Goal: Task Accomplishment & Management: Manage account settings

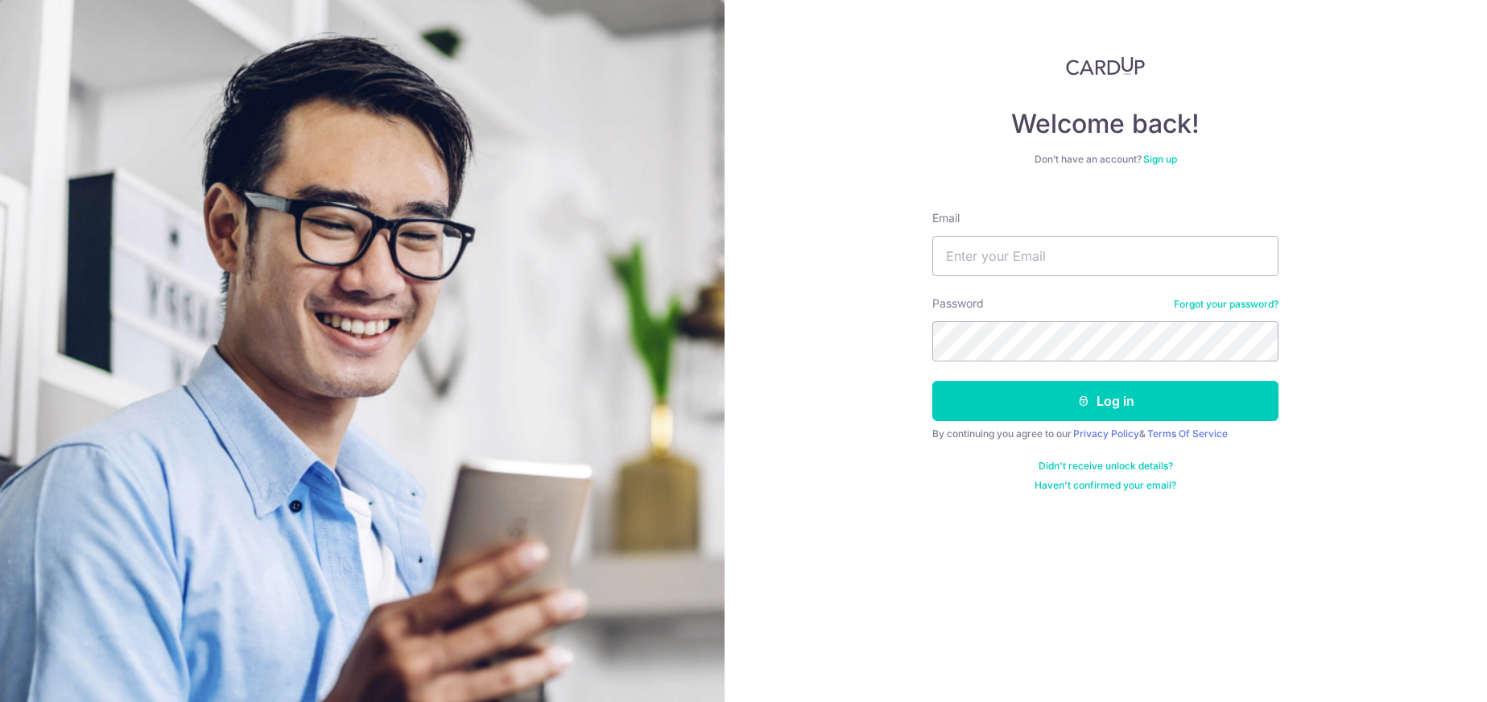
click at [1045, 255] on input "Email" at bounding box center [1105, 256] width 346 height 40
type input "J"
type input "[EMAIL_ADDRESS][DOMAIN_NAME]"
click at [932, 381] on button "Log in" at bounding box center [1105, 401] width 346 height 40
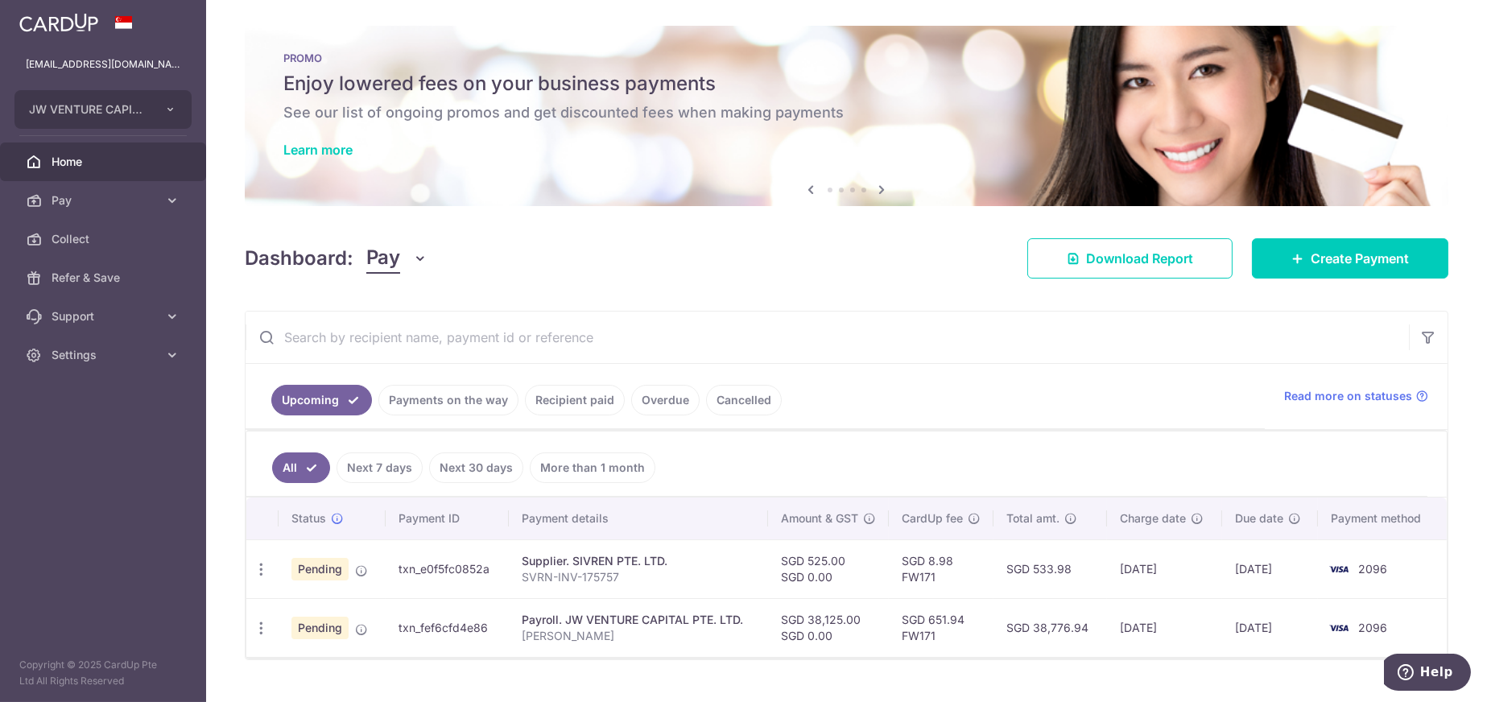
scroll to position [32, 0]
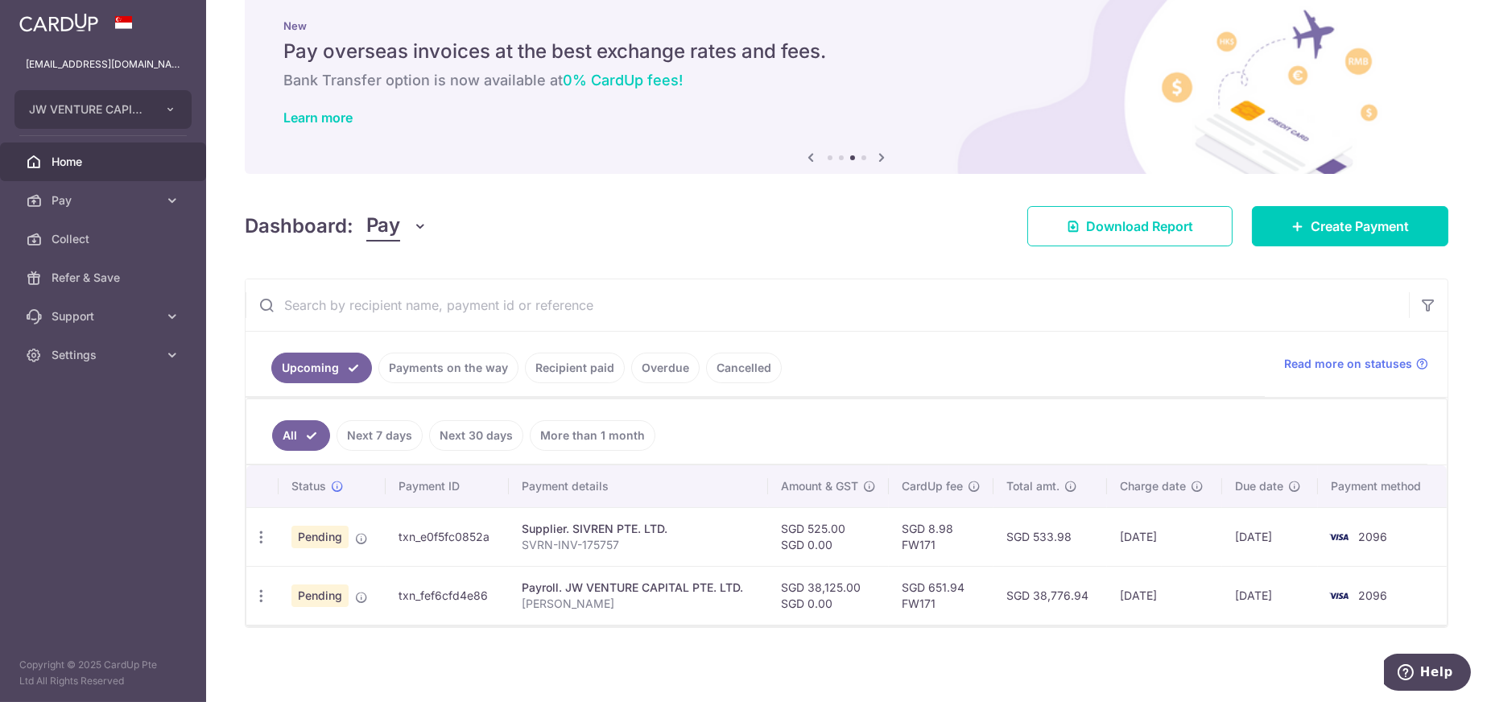
click at [464, 365] on link "Payments on the way" at bounding box center [448, 368] width 140 height 31
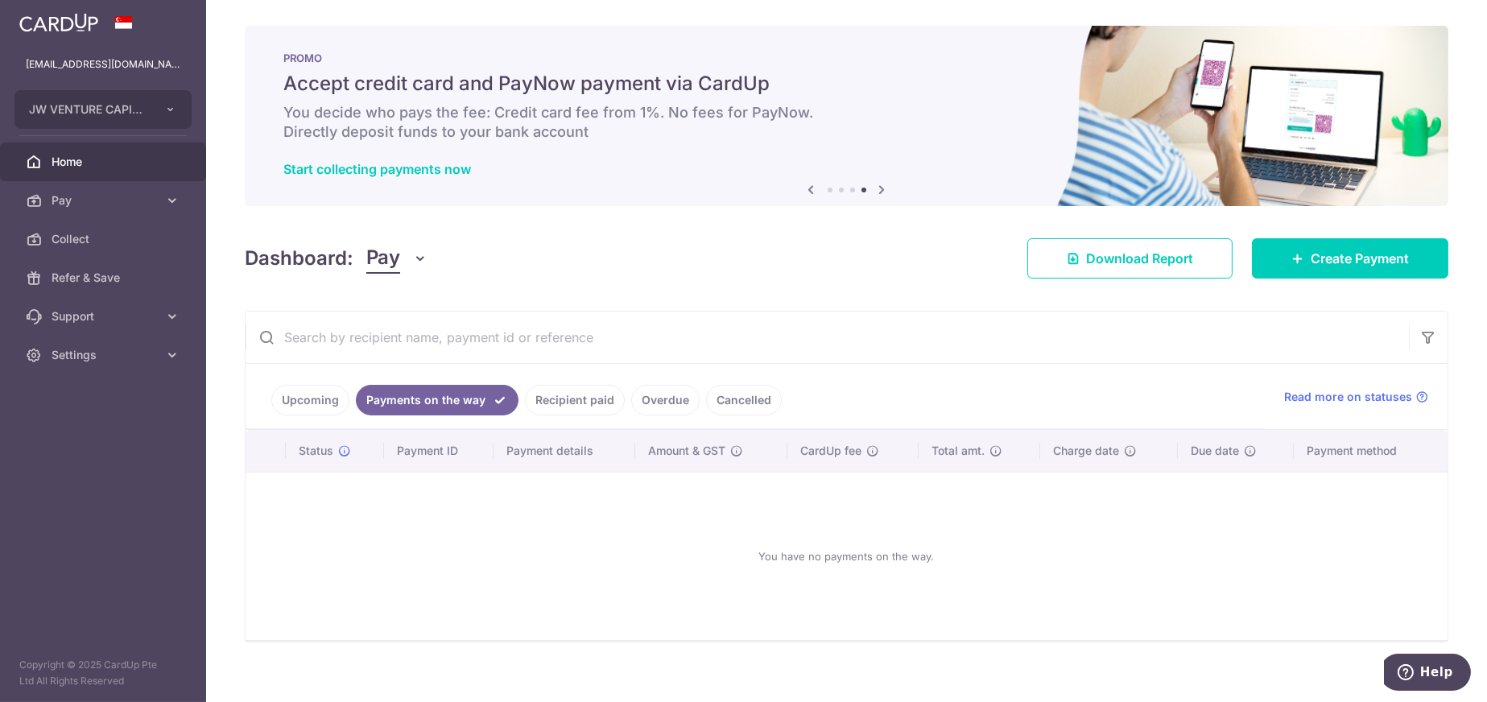
click at [573, 403] on link "Recipient paid" at bounding box center [575, 400] width 100 height 31
click at [647, 402] on link "Overdue" at bounding box center [665, 400] width 68 height 31
click at [566, 405] on link "Recipient paid" at bounding box center [552, 400] width 100 height 31
click at [655, 402] on link "Overdue" at bounding box center [665, 400] width 68 height 31
click at [724, 400] on link "Cancelled" at bounding box center [744, 400] width 76 height 31
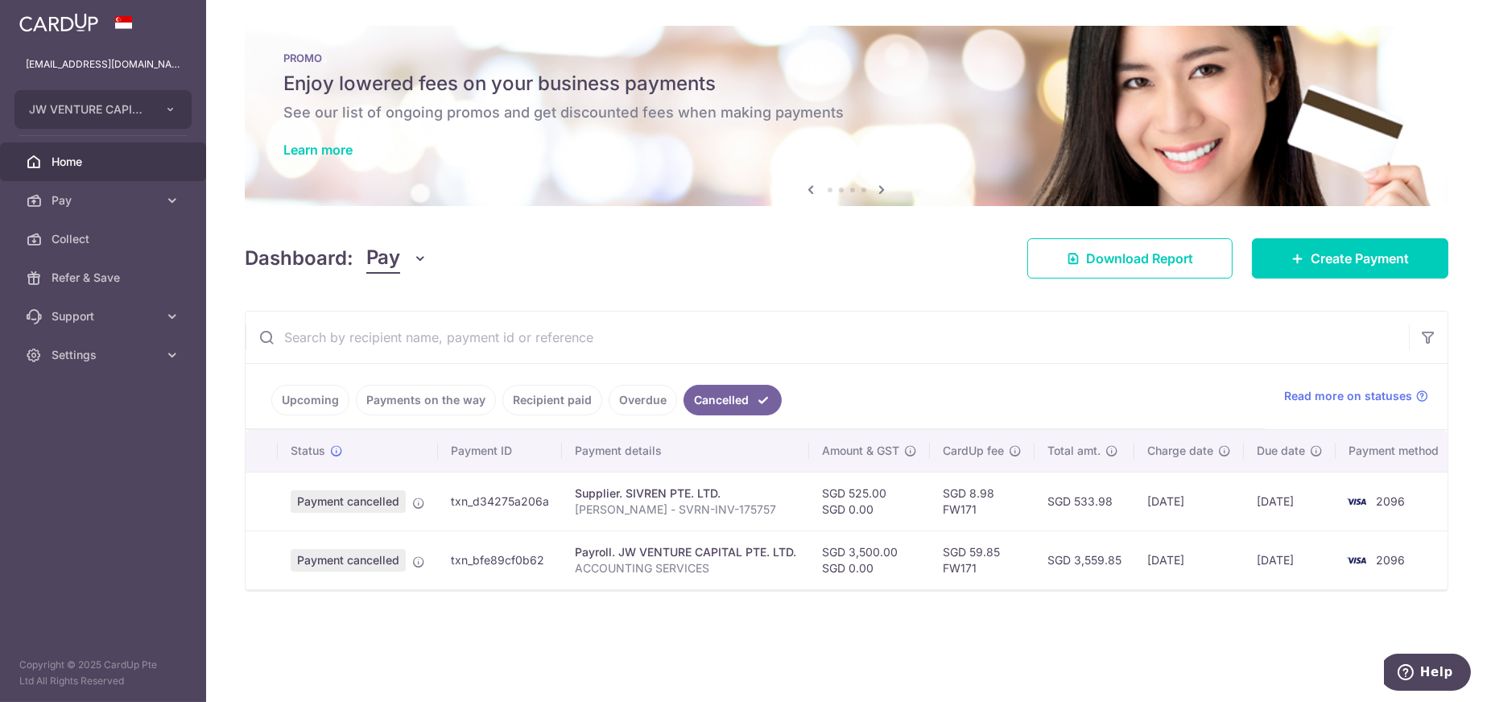
click at [310, 400] on link "Upcoming" at bounding box center [310, 400] width 78 height 31
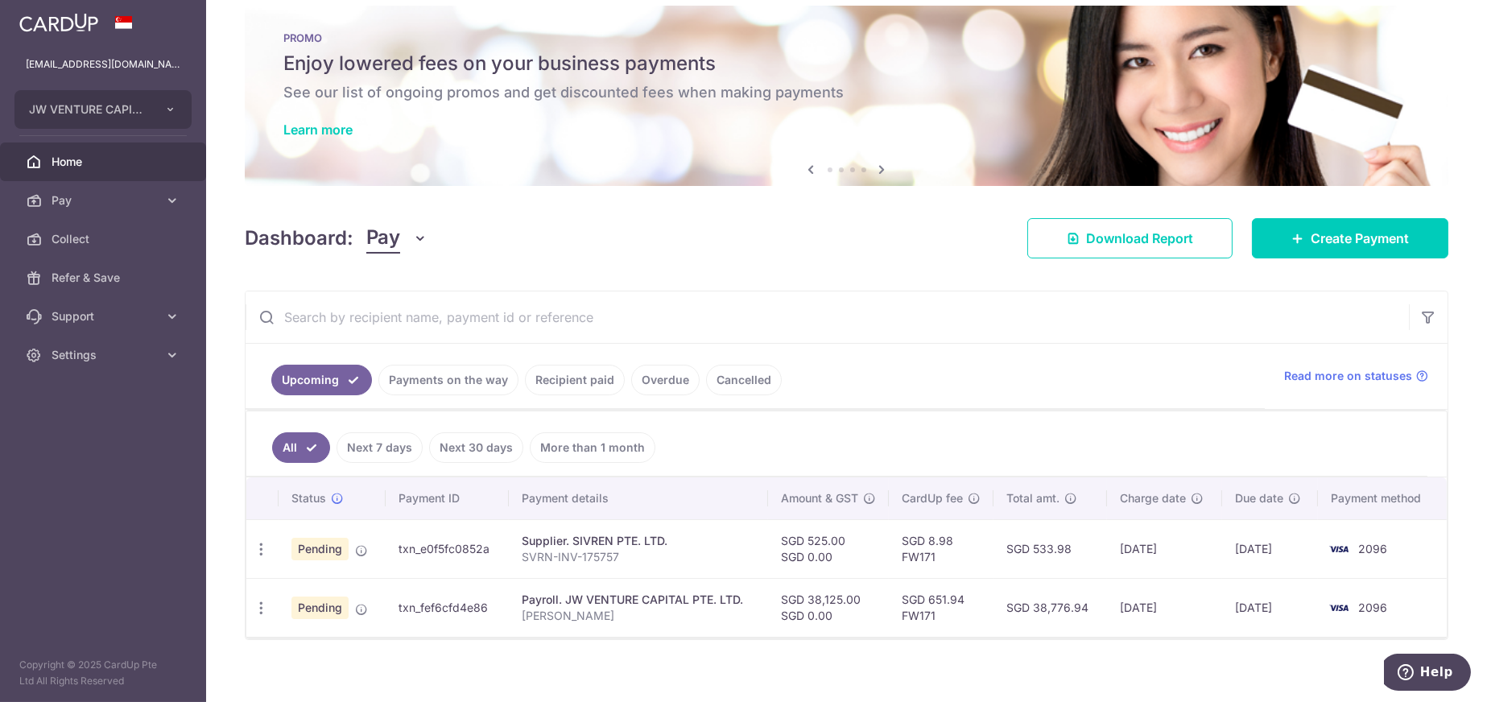
scroll to position [32, 0]
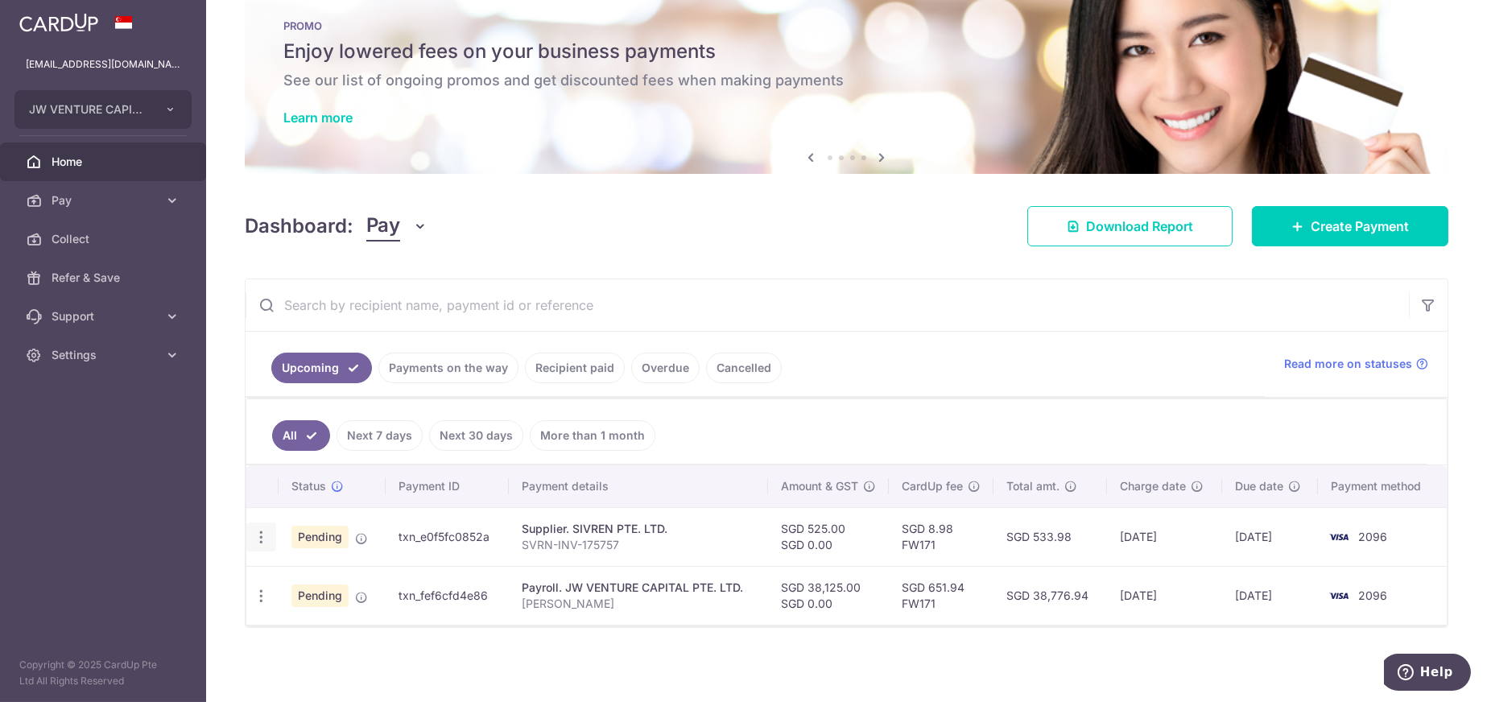
click at [258, 540] on icon "button" at bounding box center [261, 537] width 17 height 17
click at [893, 399] on ul "All Next 7 days Next 30 days More than 1 month" at bounding box center [836, 431] width 1181 height 65
click at [394, 226] on span "Pay" at bounding box center [383, 226] width 34 height 31
click at [401, 307] on link "Collect" at bounding box center [450, 310] width 167 height 39
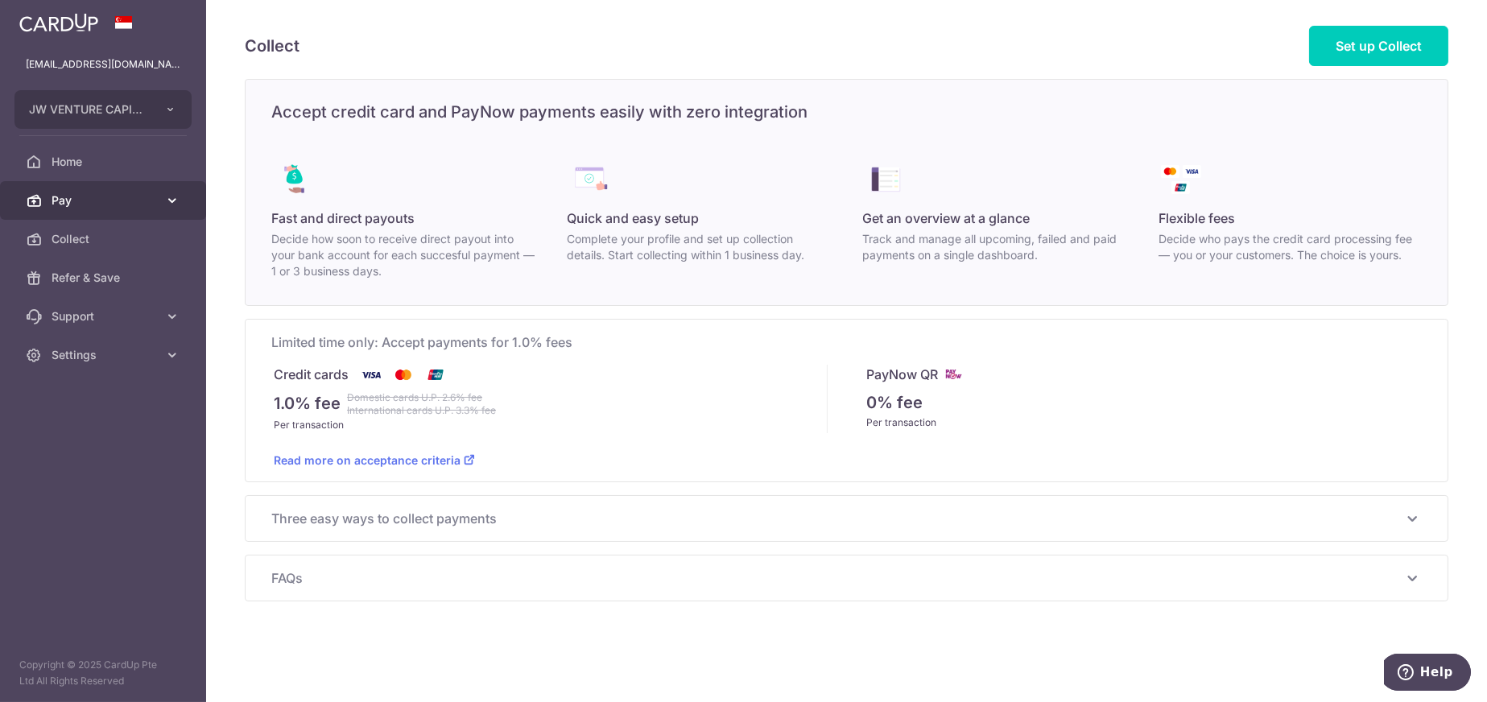
click at [88, 196] on span "Pay" at bounding box center [105, 200] width 106 height 16
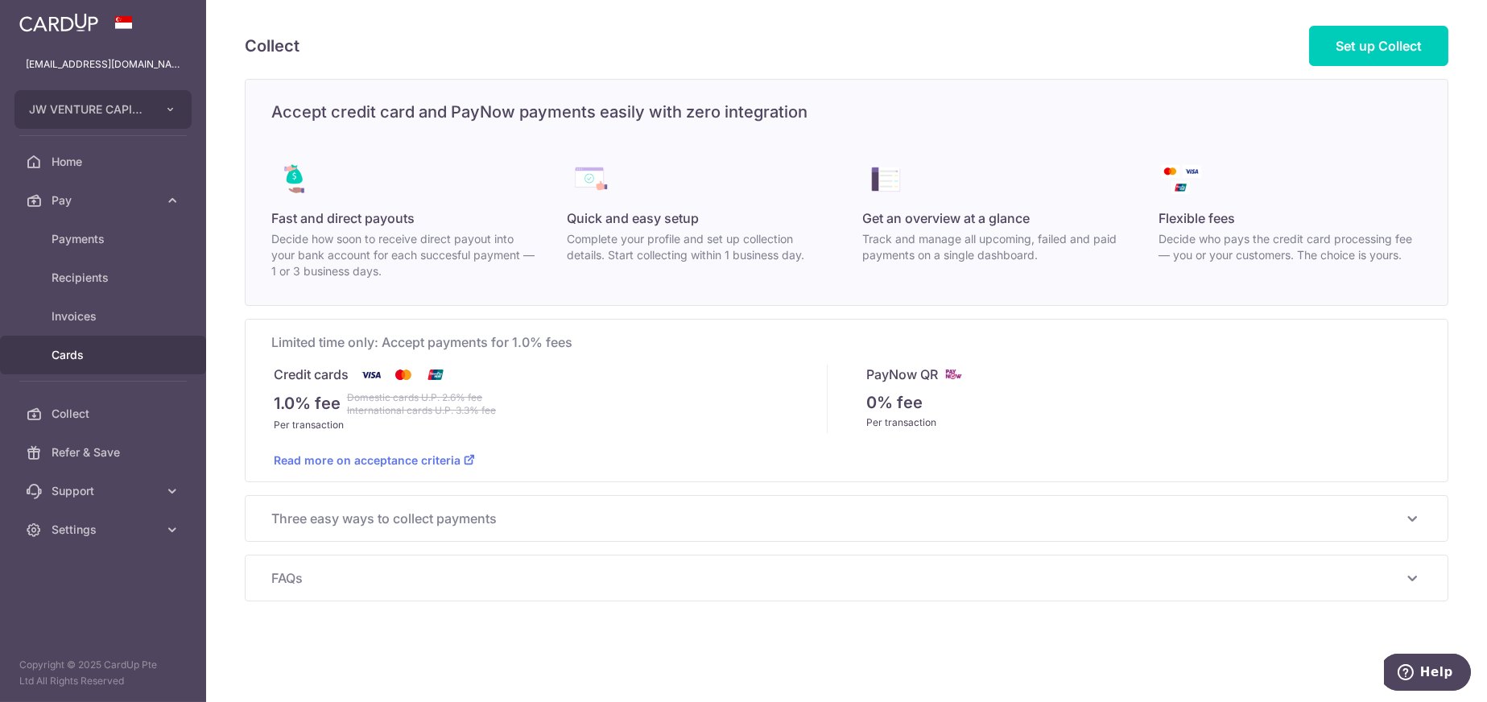
click at [73, 355] on span "Cards" at bounding box center [105, 355] width 106 height 16
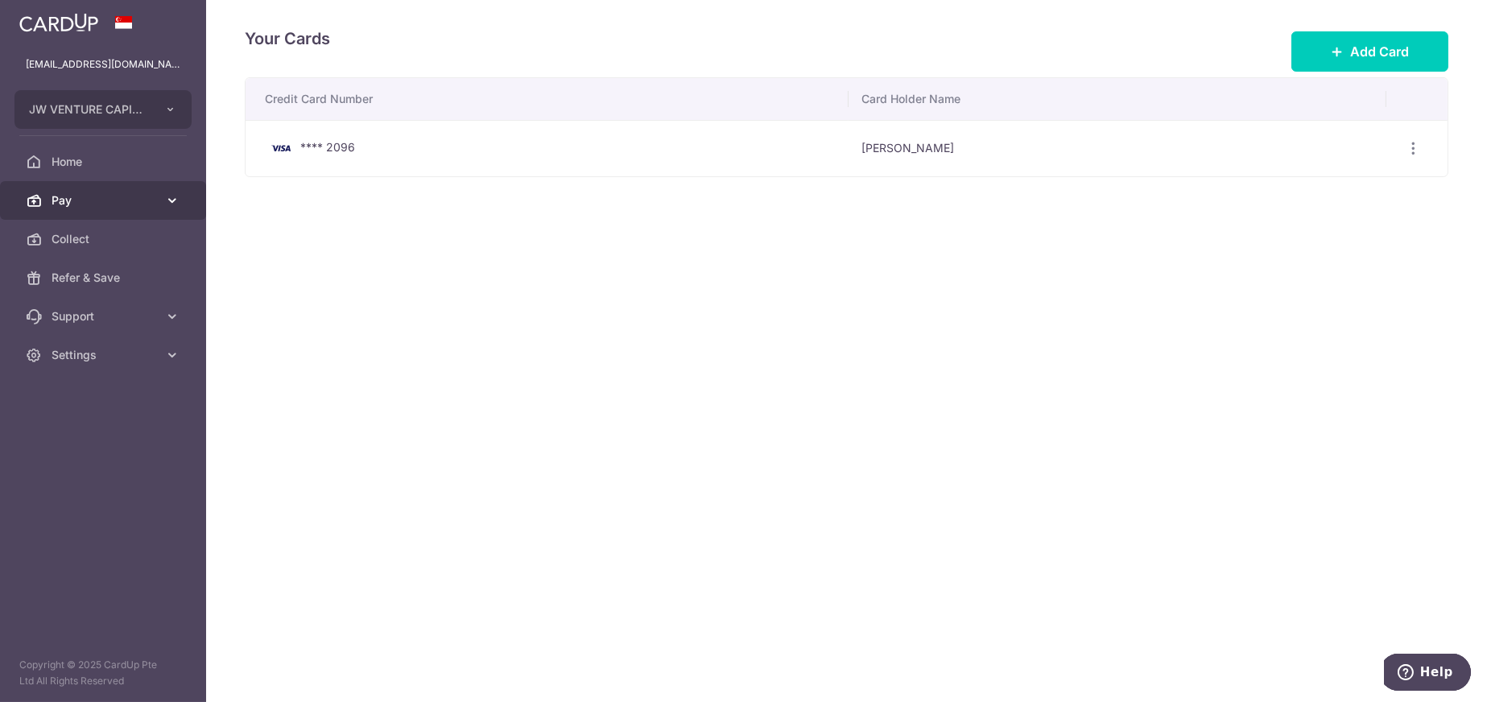
click at [85, 198] on span "Pay" at bounding box center [105, 200] width 106 height 16
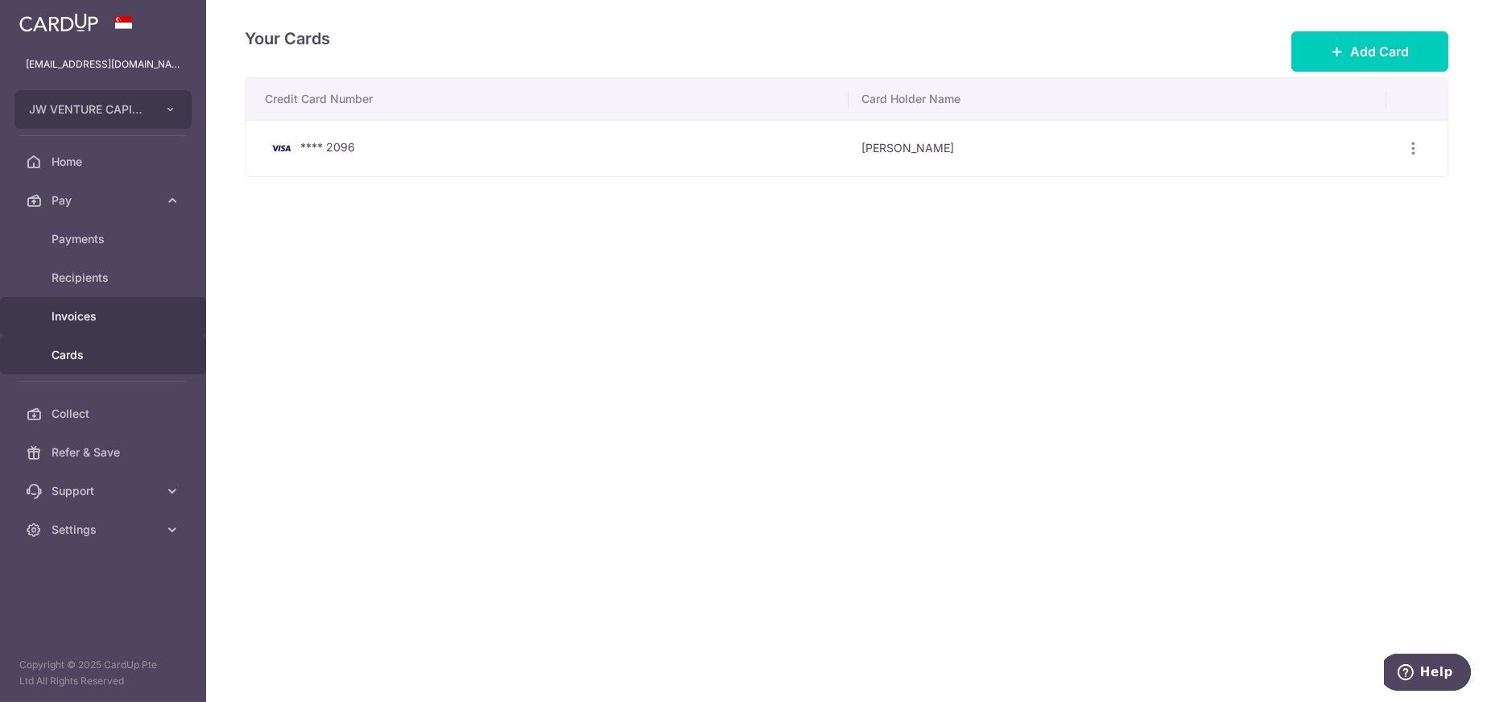
click at [75, 319] on span "Invoices" at bounding box center [105, 316] width 106 height 16
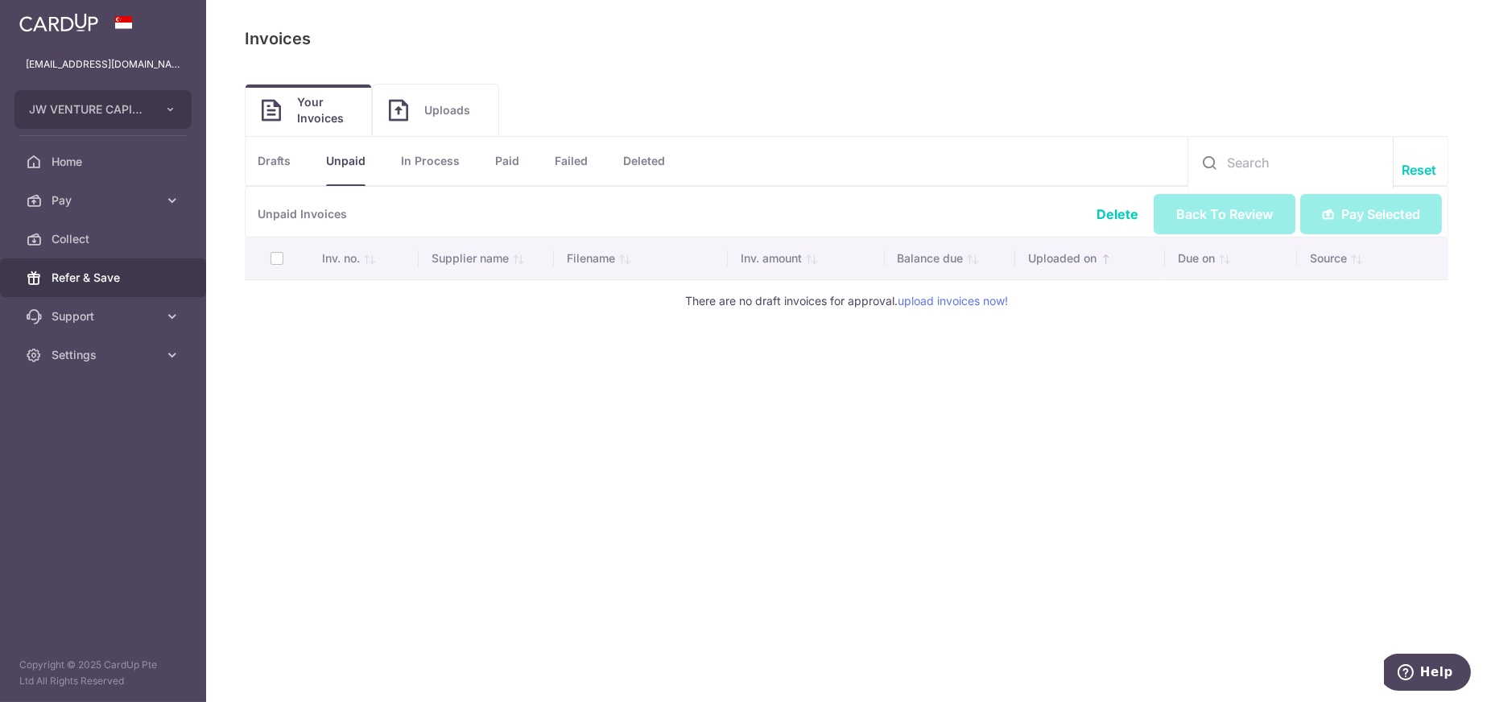
click at [88, 285] on span "Refer & Save" at bounding box center [105, 278] width 106 height 16
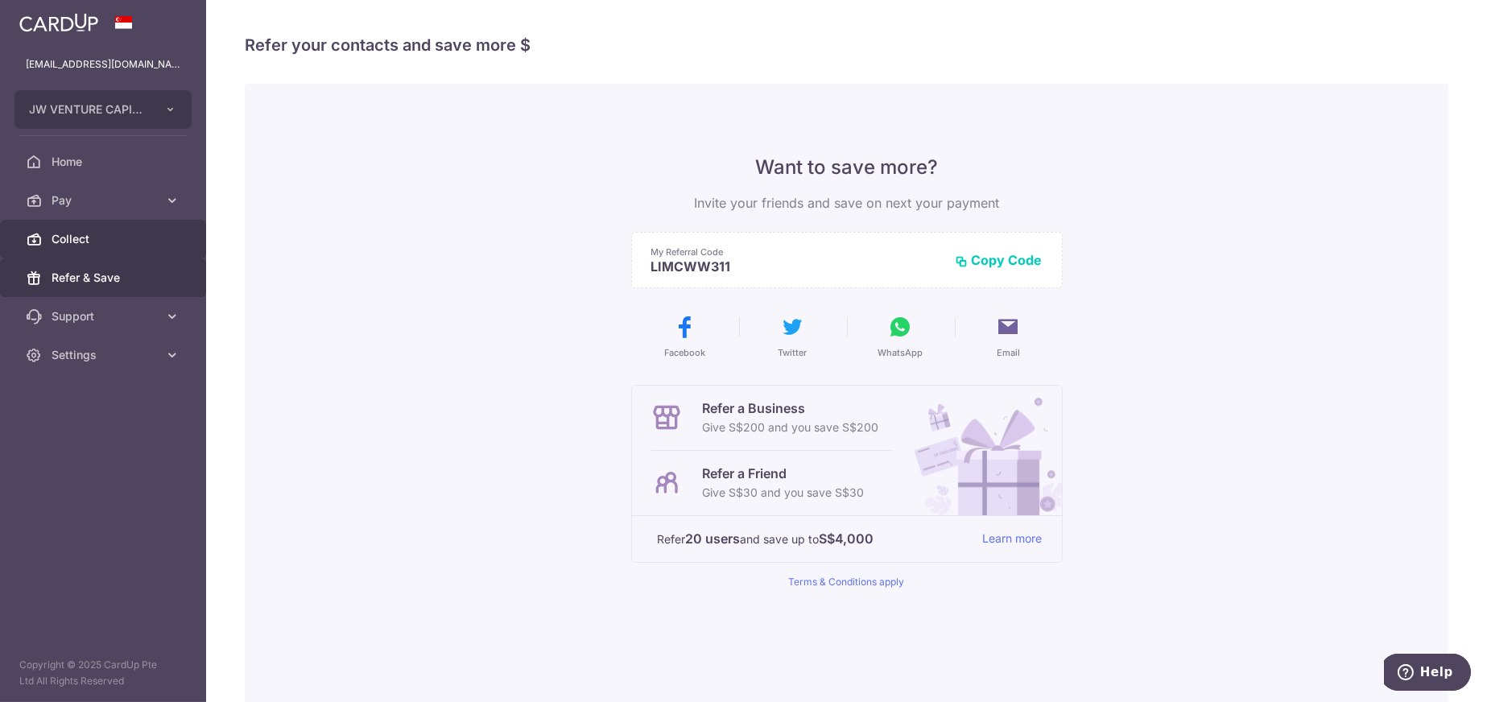
click at [74, 234] on span "Collect" at bounding box center [105, 239] width 106 height 16
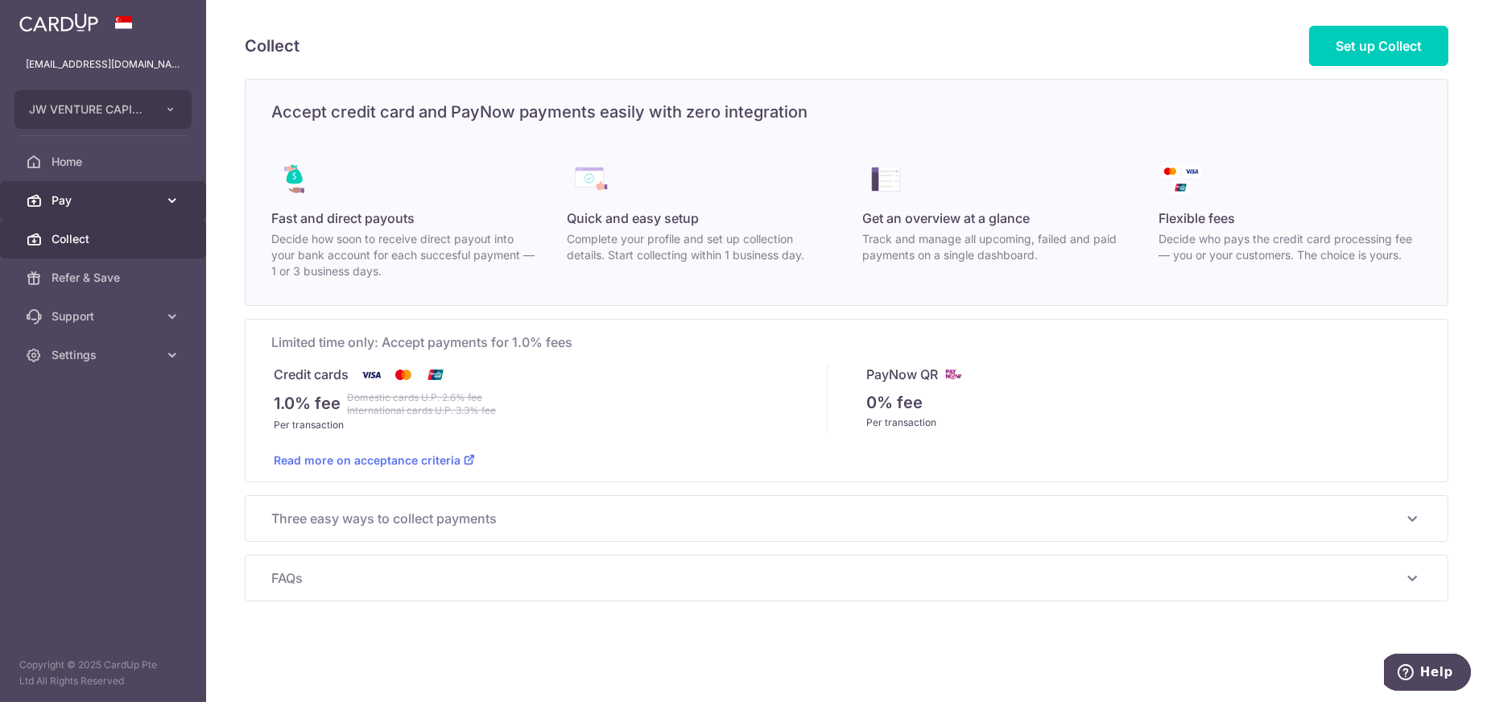
click at [77, 200] on span "Pay" at bounding box center [105, 200] width 106 height 16
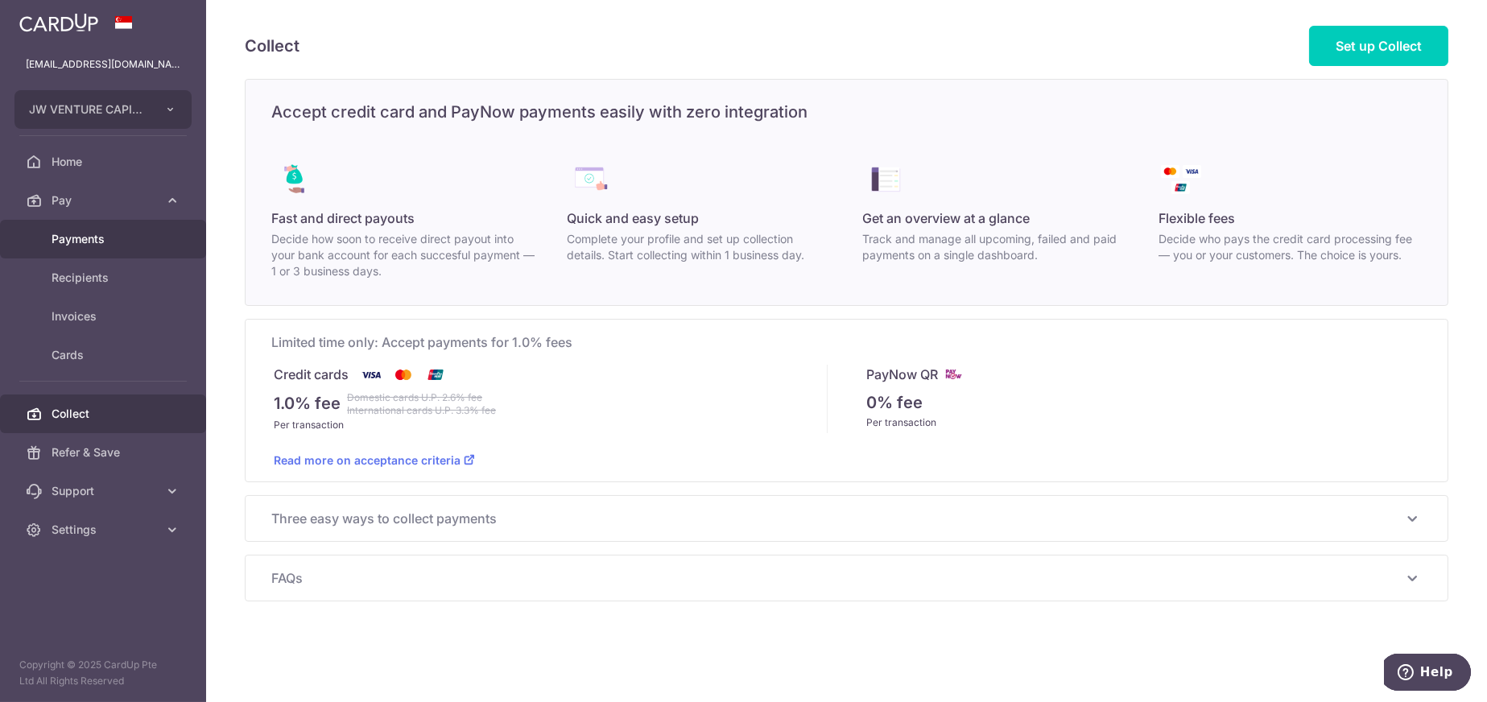
click at [76, 241] on span "Payments" at bounding box center [105, 239] width 106 height 16
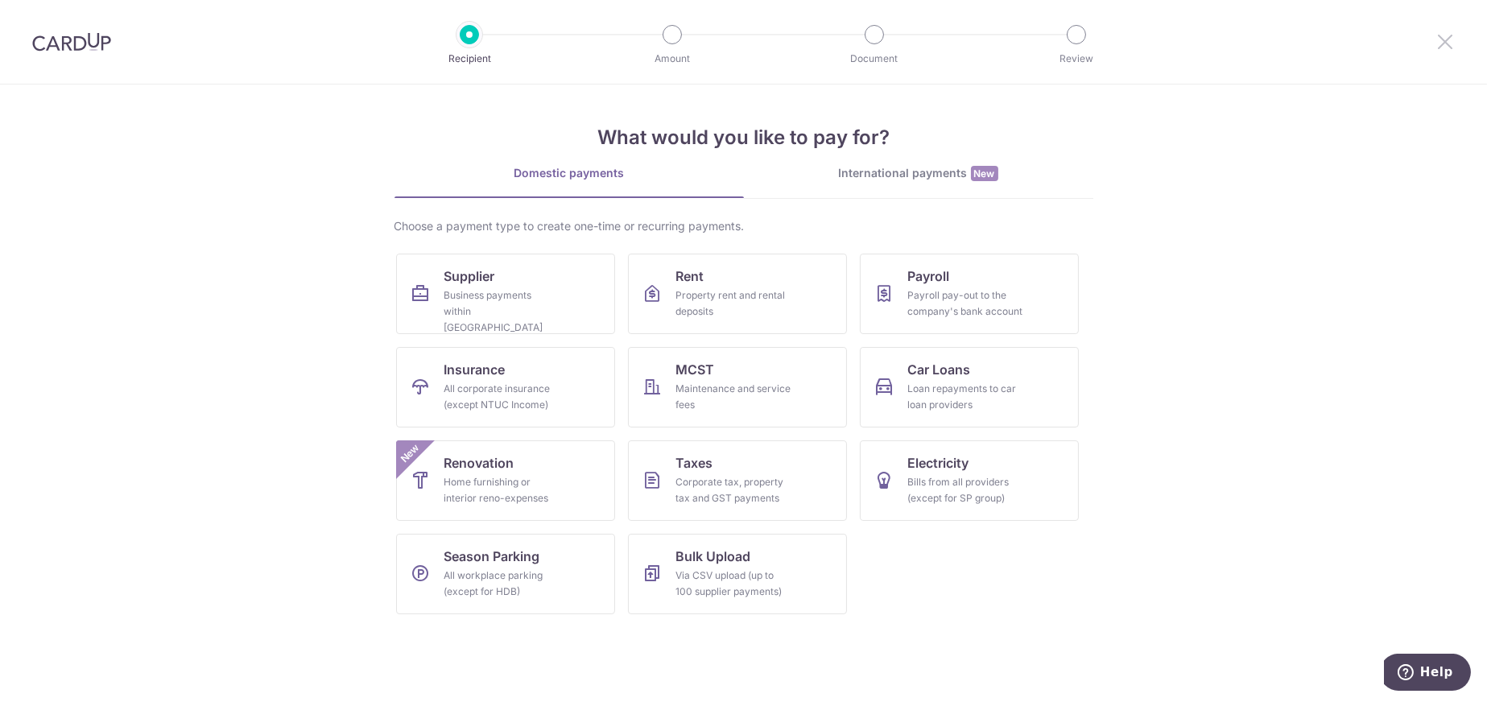
click at [1448, 47] on icon at bounding box center [1444, 41] width 19 height 20
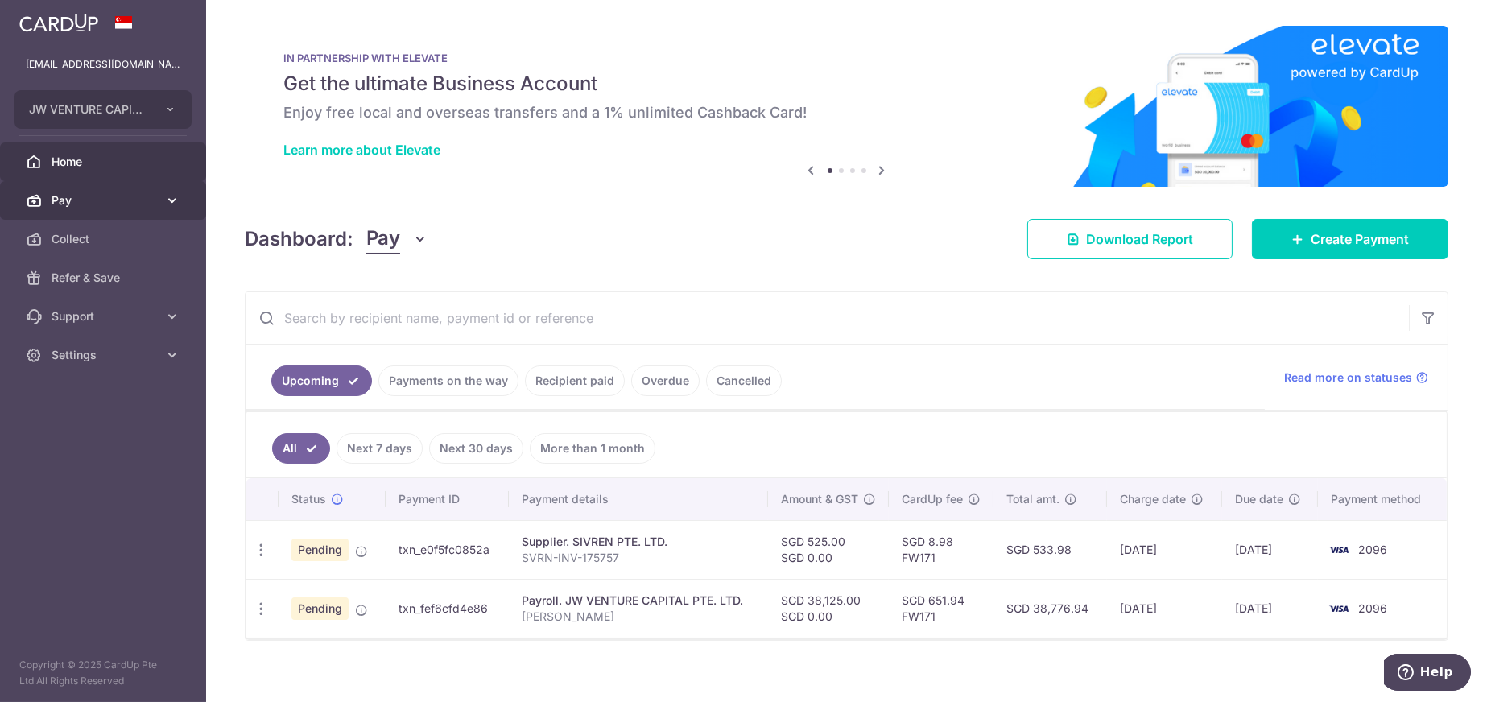
click at [81, 208] on link "Pay" at bounding box center [103, 200] width 206 height 39
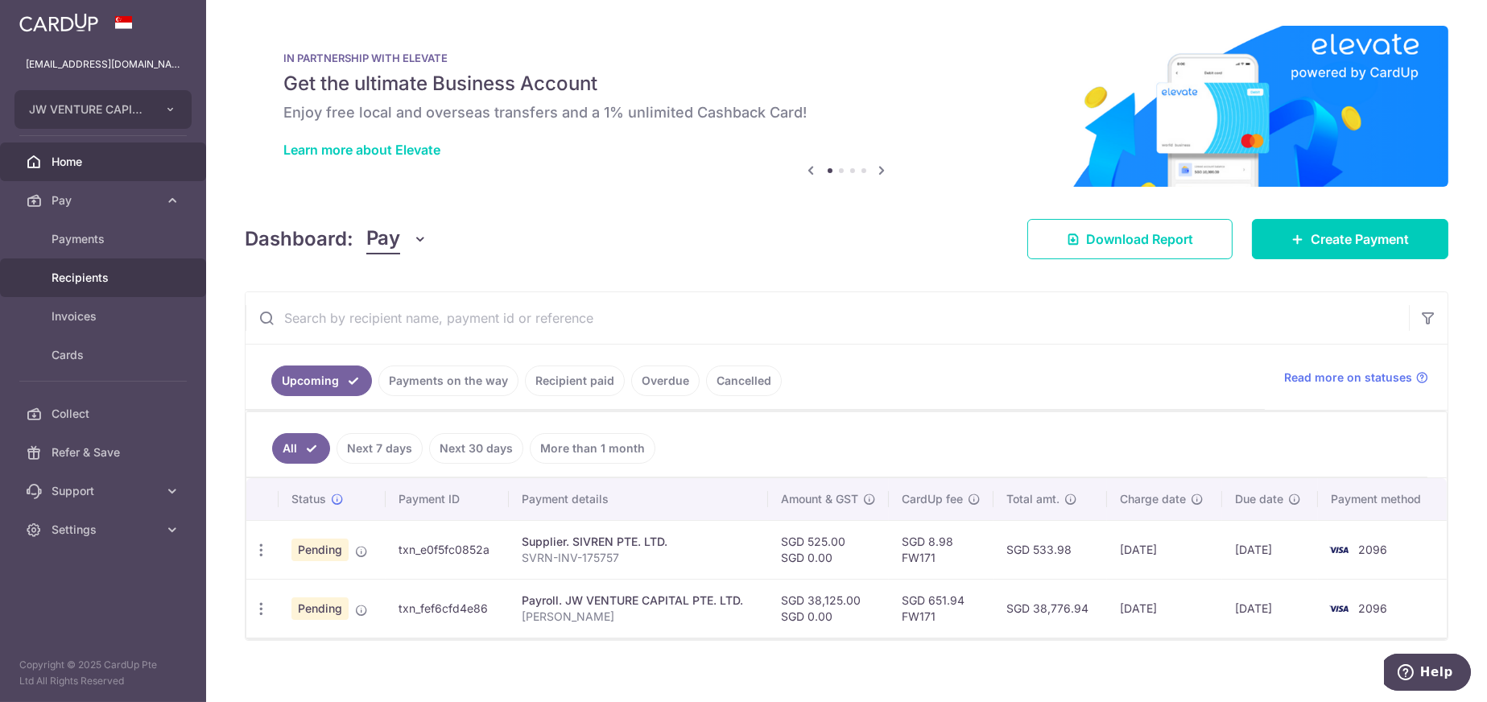
click at [88, 277] on span "Recipients" at bounding box center [105, 278] width 106 height 16
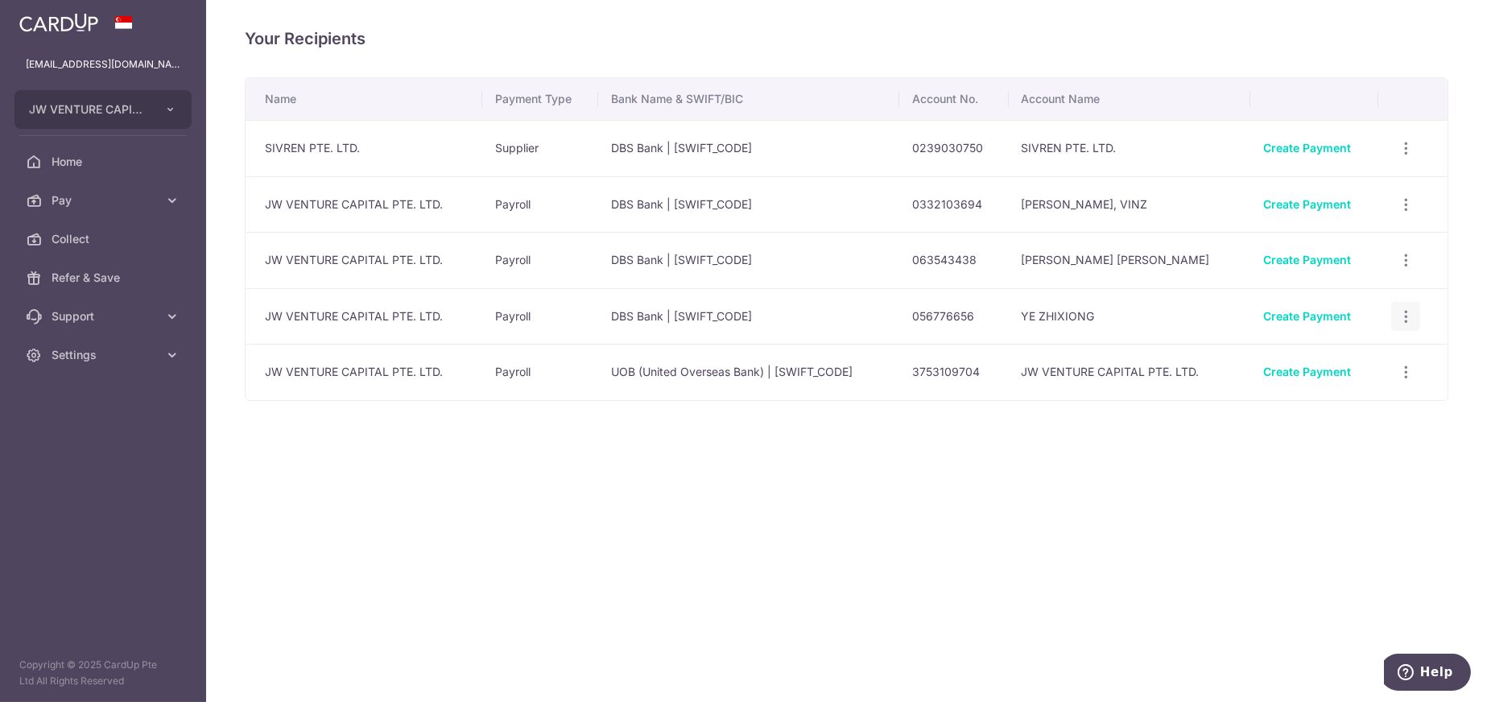
click at [1401, 321] on icon "button" at bounding box center [1405, 316] width 17 height 17
click at [1327, 361] on span "View/Edit" at bounding box center [1351, 360] width 109 height 19
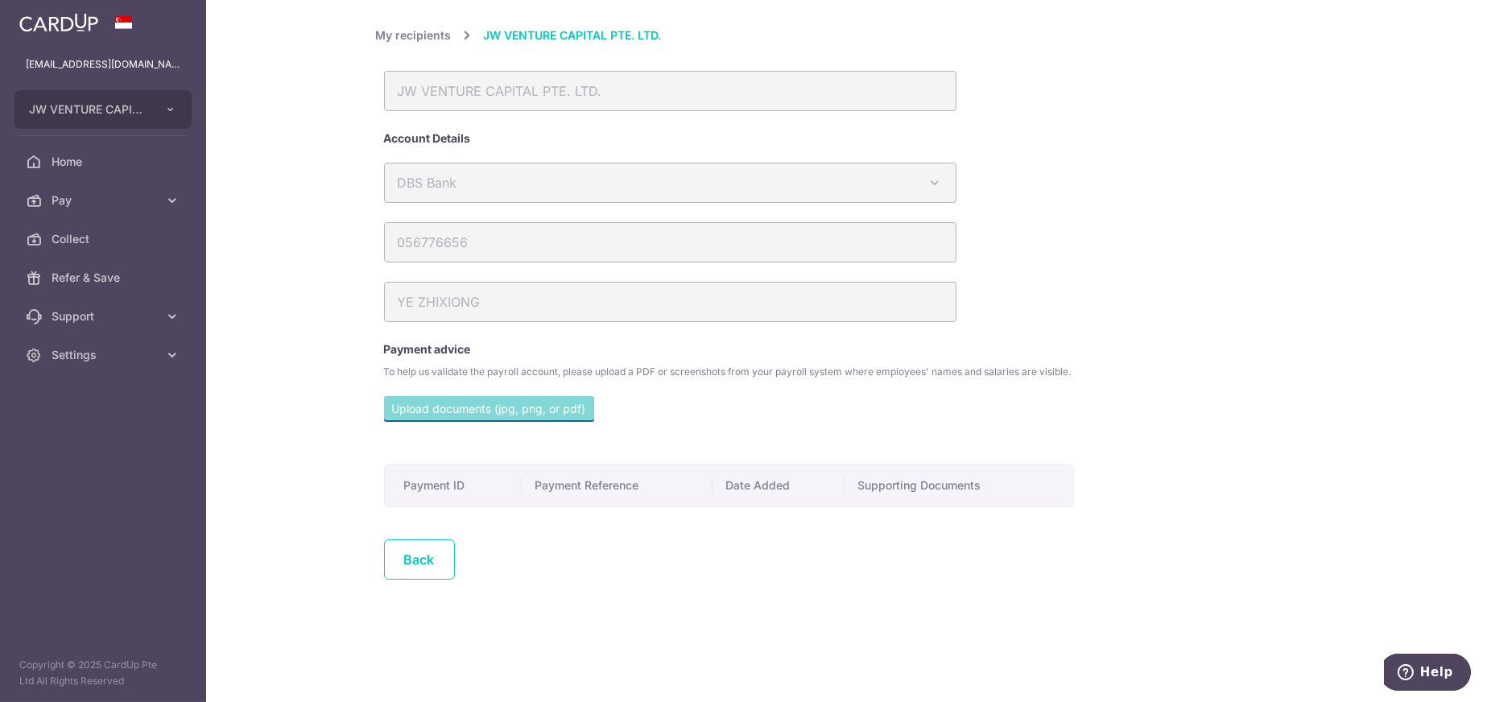
click at [420, 41] on link "My recipients" at bounding box center [414, 35] width 76 height 19
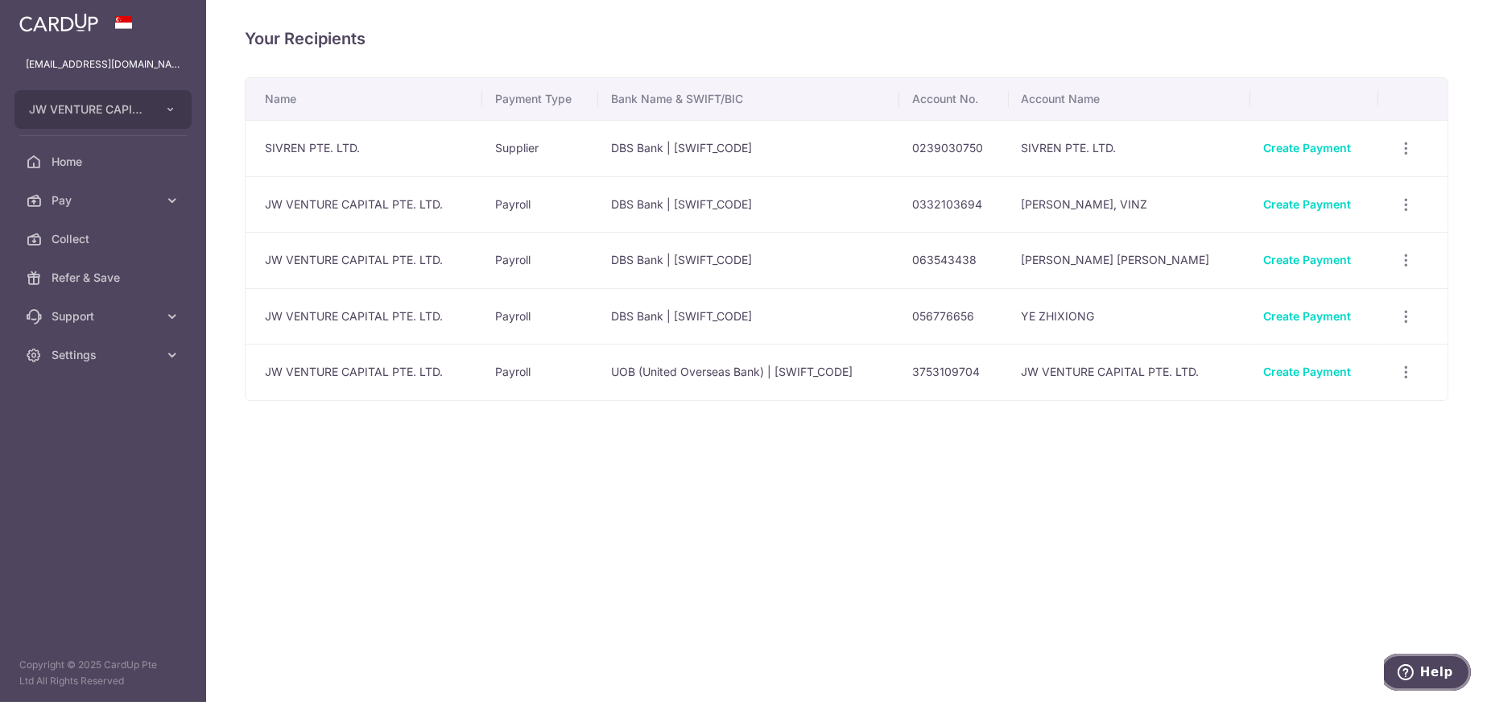
click at [1429, 669] on span "Help" at bounding box center [1435, 671] width 33 height 14
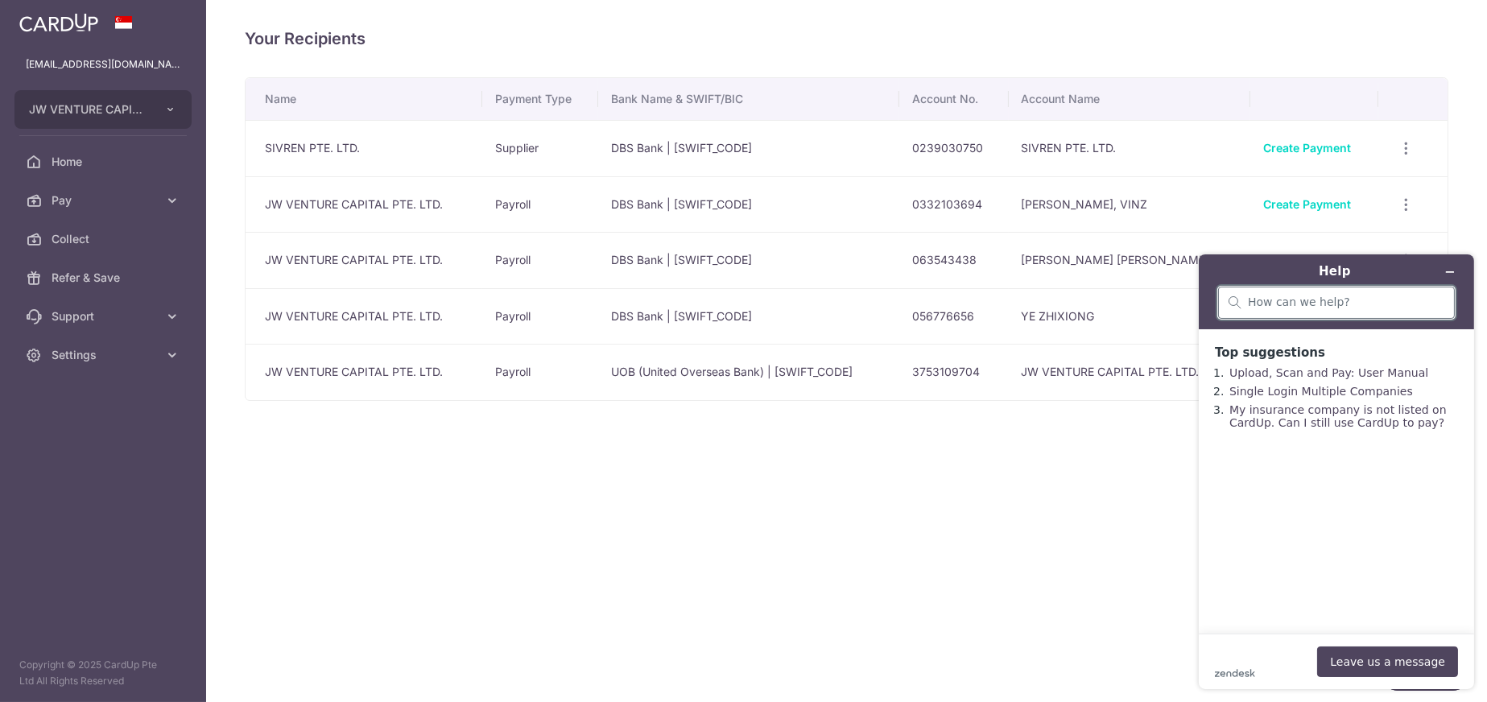
click at [1290, 306] on input "search" at bounding box center [1345, 302] width 196 height 14
type input "delete"
click at [1425, 299] on icon "Clear search" at bounding box center [1427, 300] width 13 height 11
click at [1446, 271] on icon "Minimize widget" at bounding box center [1449, 271] width 7 height 0
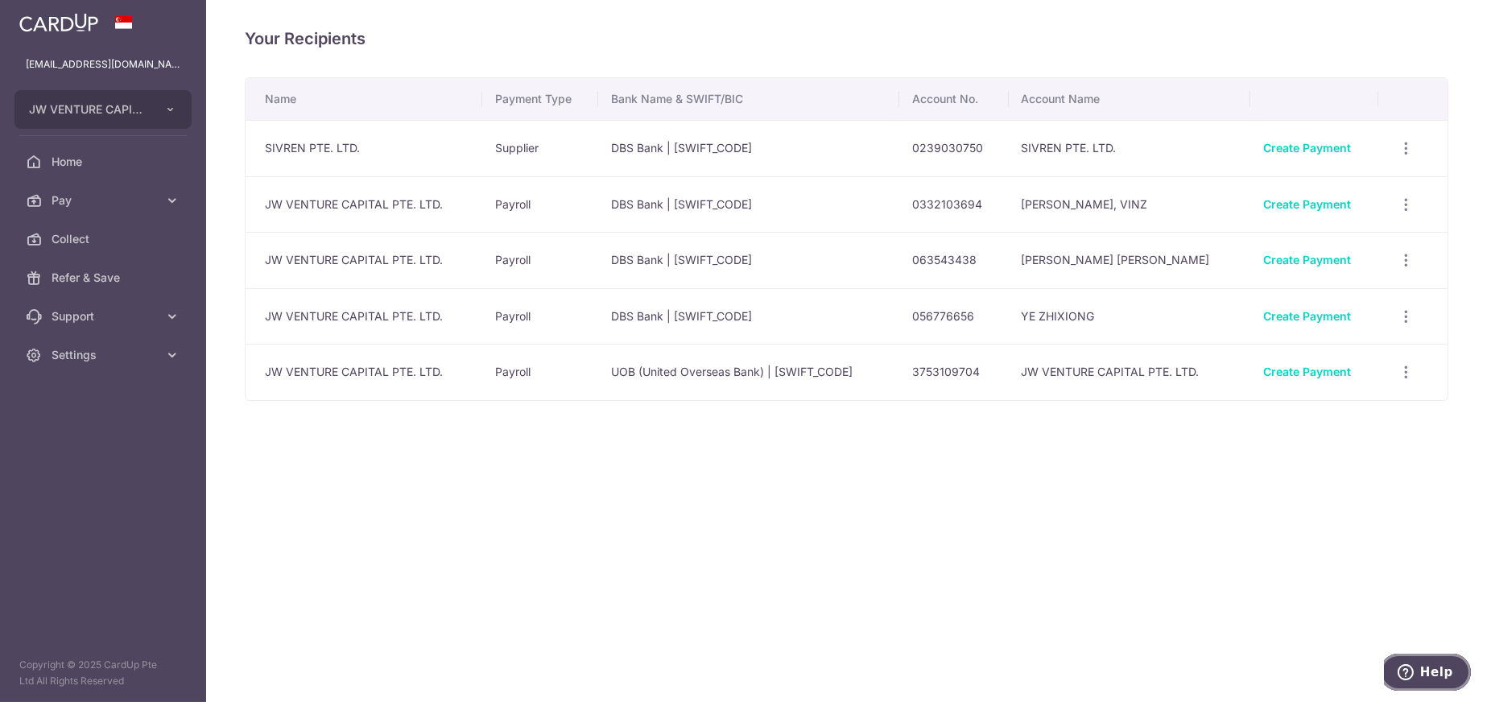
click at [1420, 681] on button "Help" at bounding box center [1424, 671] width 91 height 37
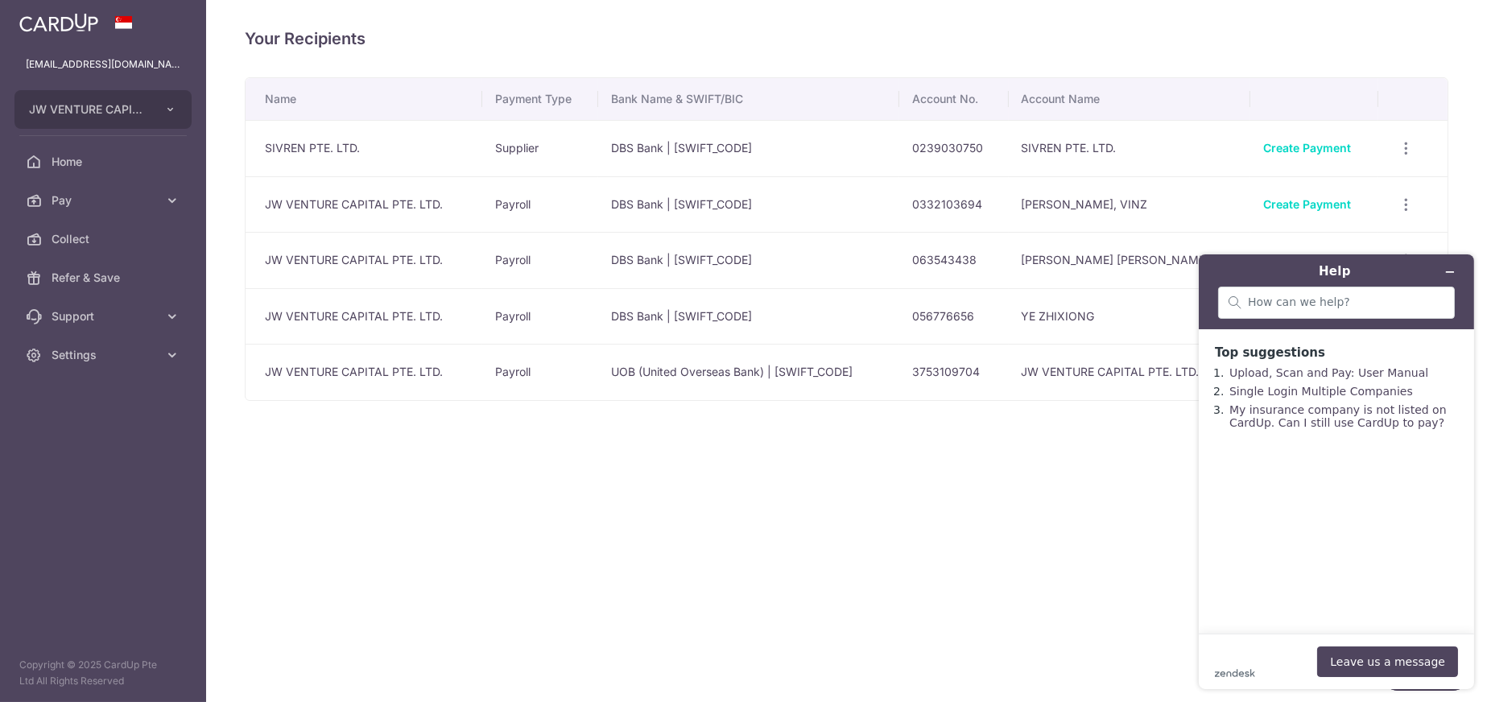
click at [1114, 590] on div "Your Recipients Name Payment Type Bank Name & SWIFT/BIC Account No. Account Nam…" at bounding box center [846, 351] width 1281 height 702
click at [1452, 266] on icon "Minimize widget" at bounding box center [1448, 271] width 11 height 11
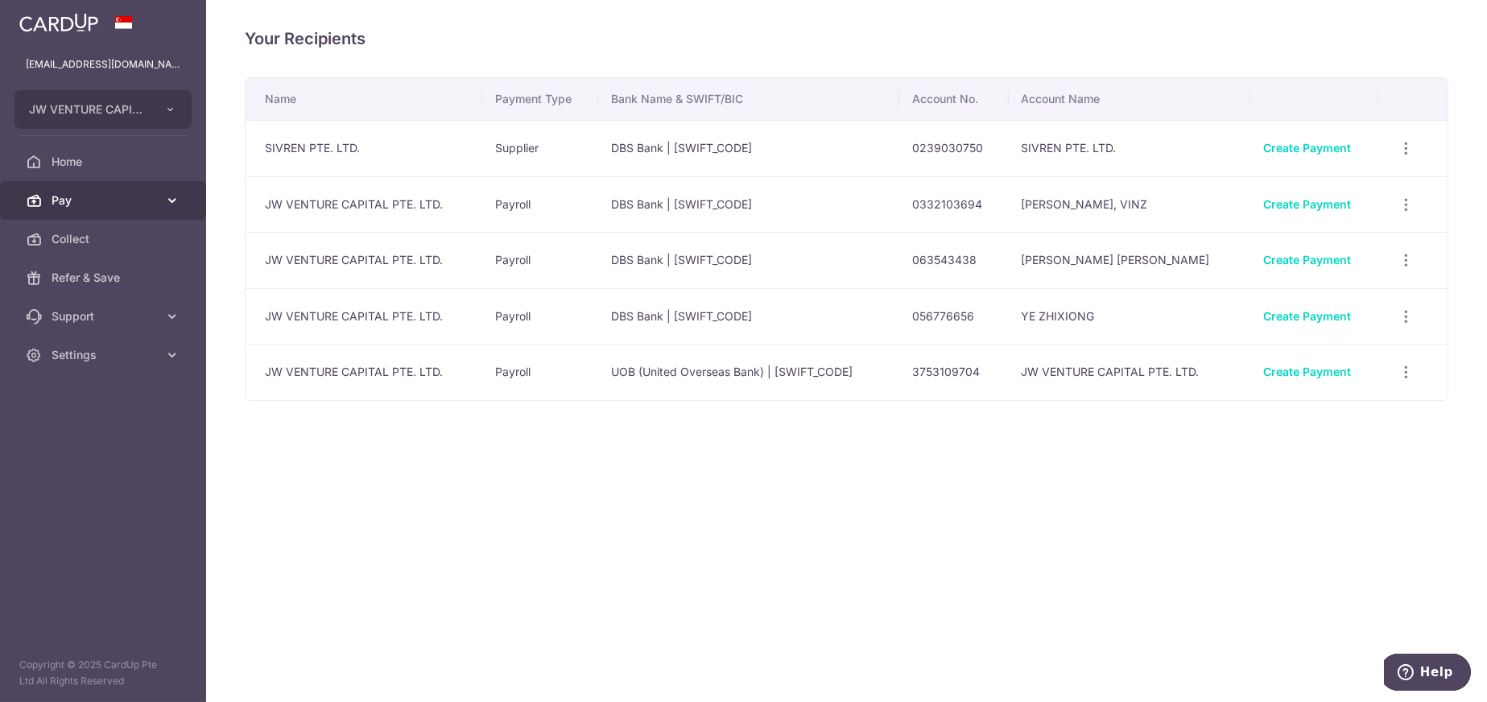
click at [72, 201] on span "Pay" at bounding box center [105, 200] width 106 height 16
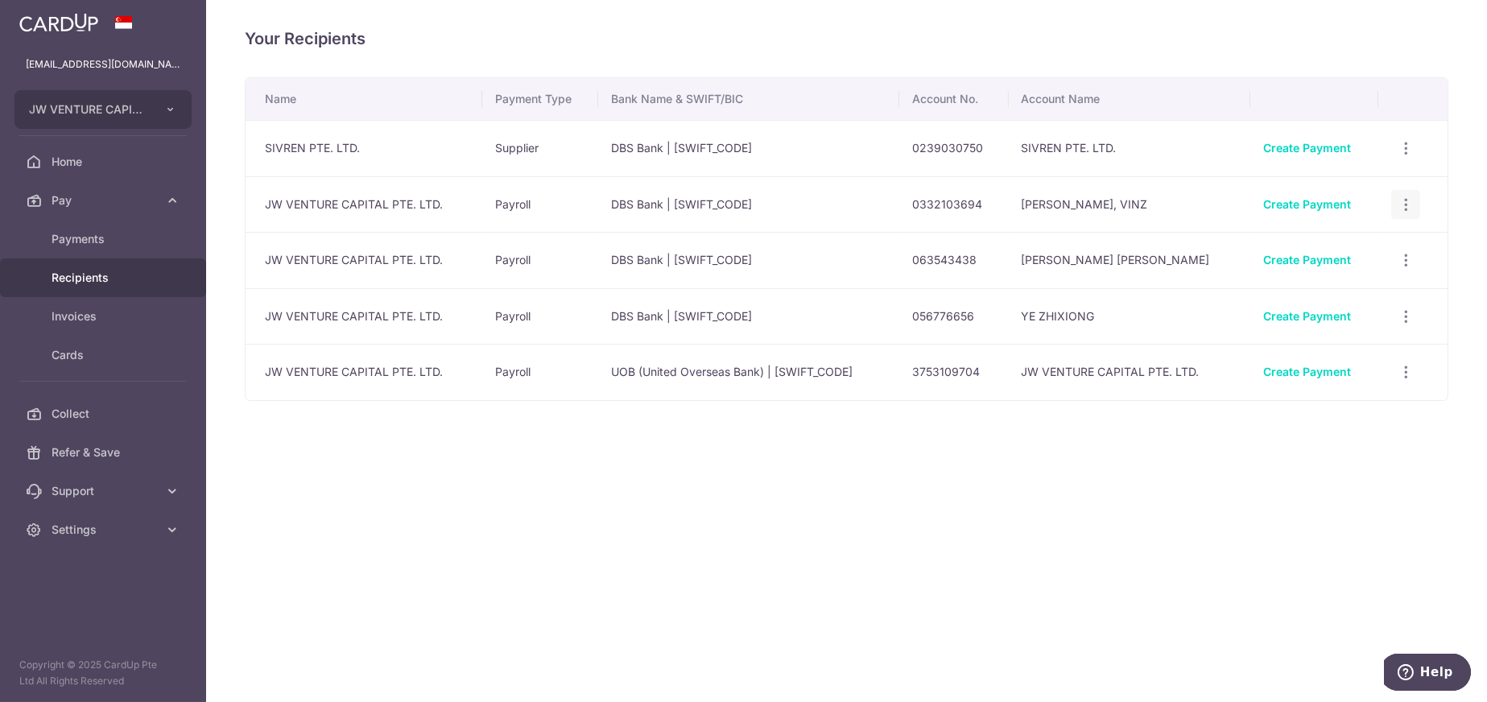
click at [1413, 201] on icon "button" at bounding box center [1405, 204] width 17 height 17
click at [671, 572] on div "Your Recipients Name Payment Type Bank Name & SWIFT/BIC Account No. Account Nam…" at bounding box center [846, 351] width 1281 height 702
click at [1417, 667] on span "Help" at bounding box center [1408, 671] width 23 height 16
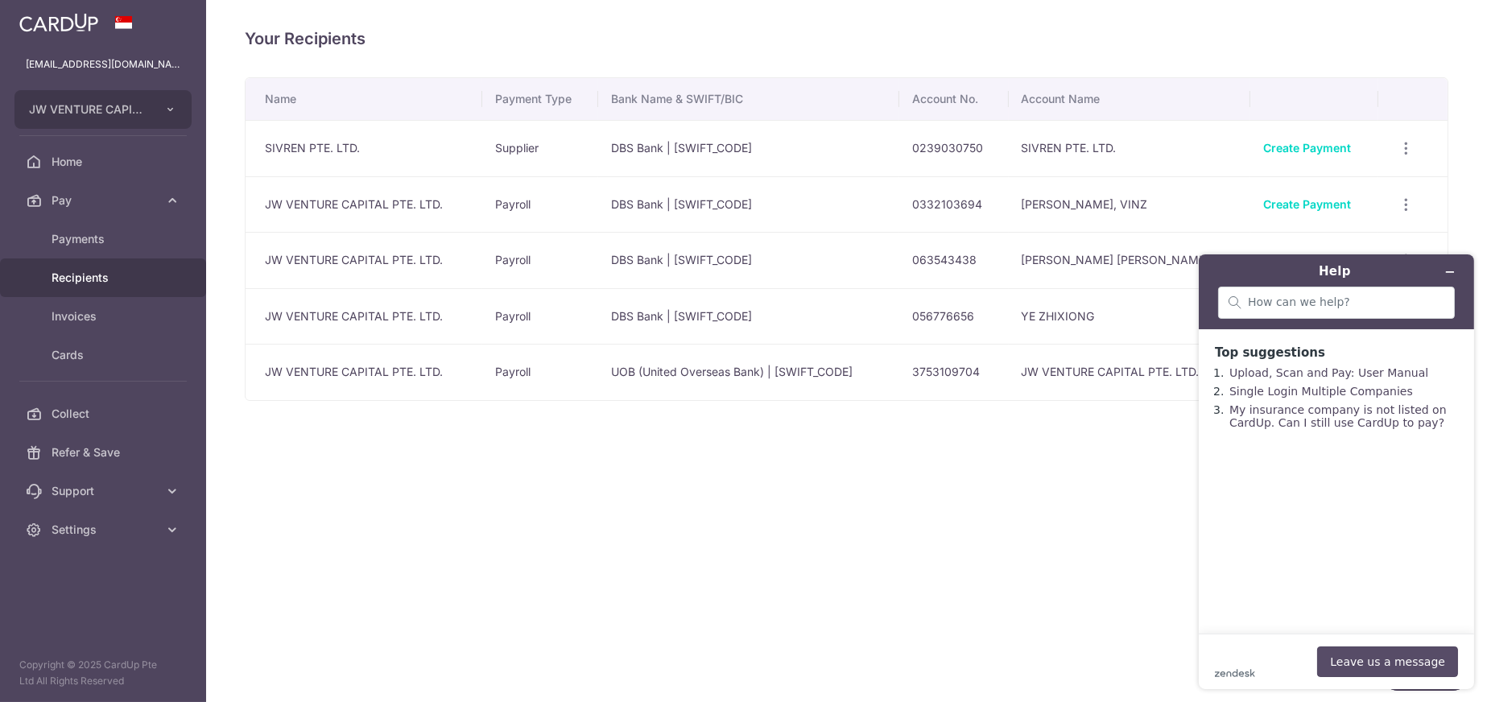
click at [1430, 660] on button "Leave us a message" at bounding box center [1386, 661] width 141 height 31
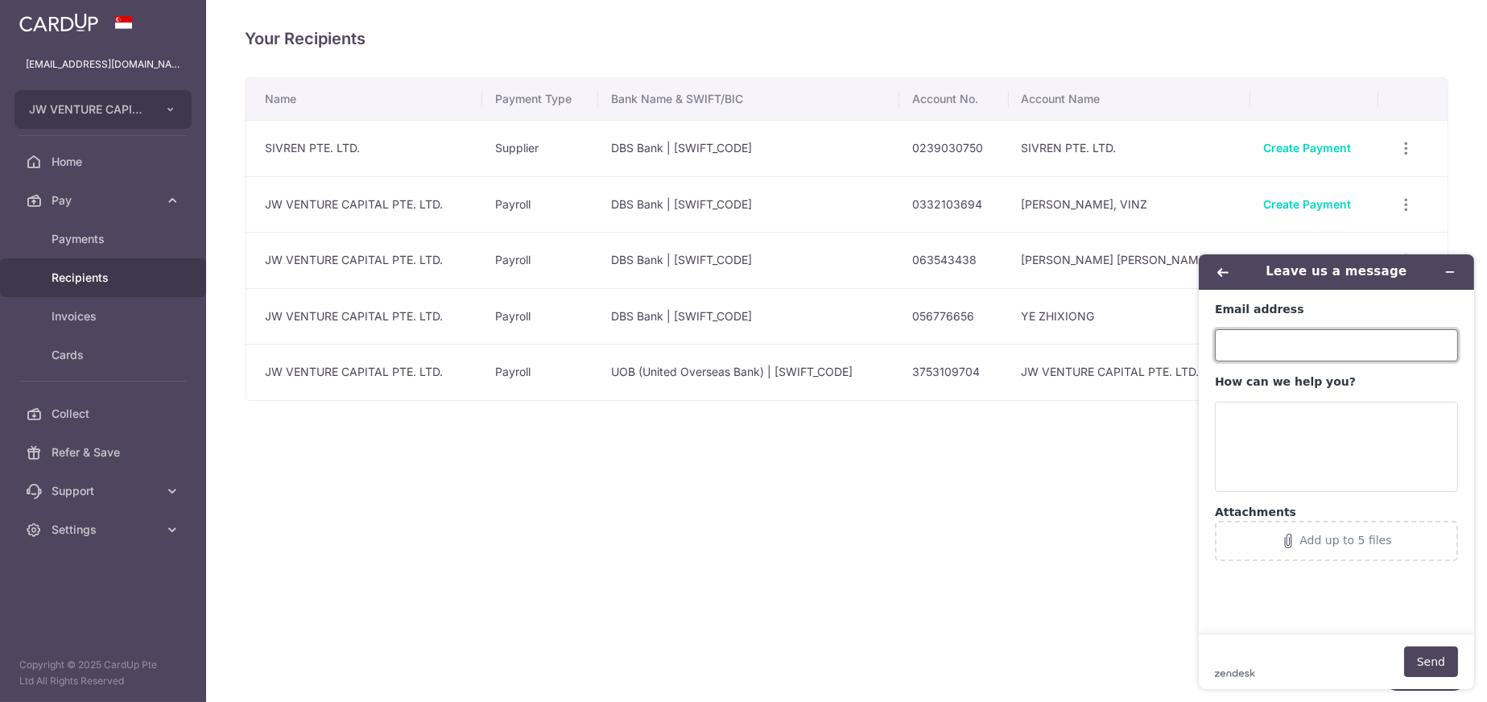
click at [1278, 341] on input "Email address" at bounding box center [1335, 344] width 243 height 32
type input "hui_sing@oceancne.com"
click at [1288, 411] on textarea "How can we help you?" at bounding box center [1335, 446] width 243 height 90
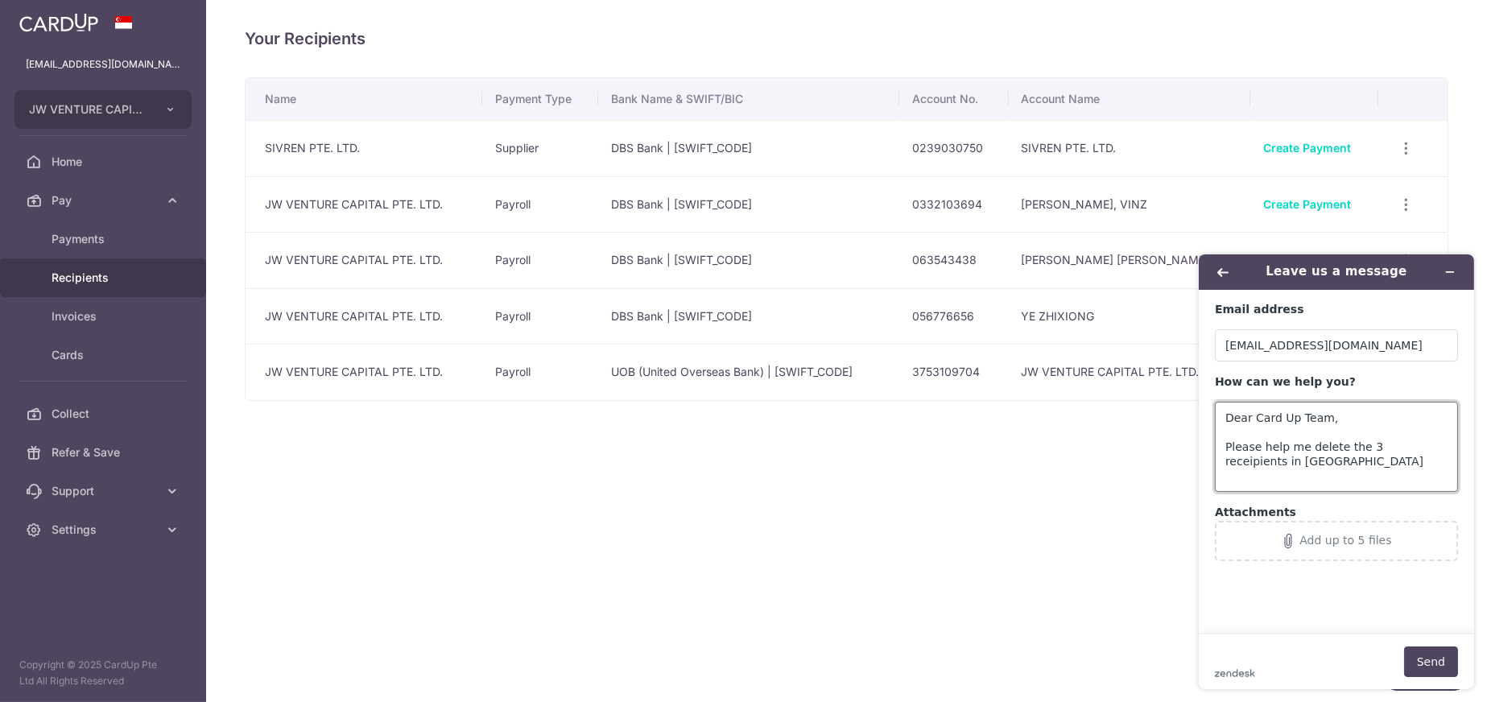
click at [1378, 444] on textarea "Dear Card Up Team, Please help me delete the 3 receipients in Pa" at bounding box center [1335, 446] width 243 height 90
type textarea "Dear Card Up Team, Please help me delete the 3 recipients in "Pay" with Account…"
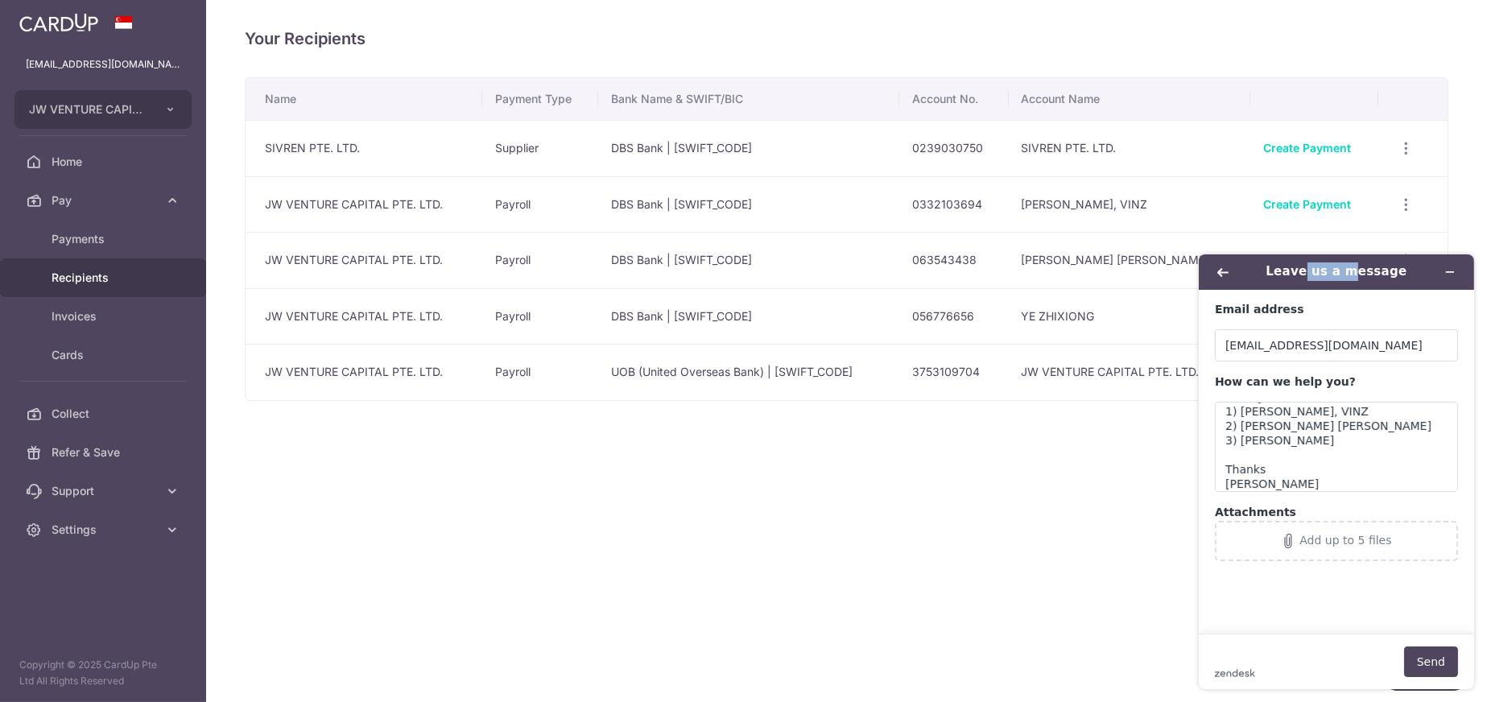
drag, startPoint x: 1312, startPoint y: 267, endPoint x: 1360, endPoint y: 241, distance: 54.7
click at [1360, 241] on div "Leave us a message Email address hui_sing@oceancne.com How can we help you? Dea…" at bounding box center [1335, 471] width 301 height 460
click at [1456, 196] on div "Your Recipients Name Payment Type Bank Name & SWIFT/BIC Account No. Account Nam…" at bounding box center [846, 351] width 1281 height 702
click at [1443, 271] on icon "Minimize widget" at bounding box center [1448, 271] width 11 height 11
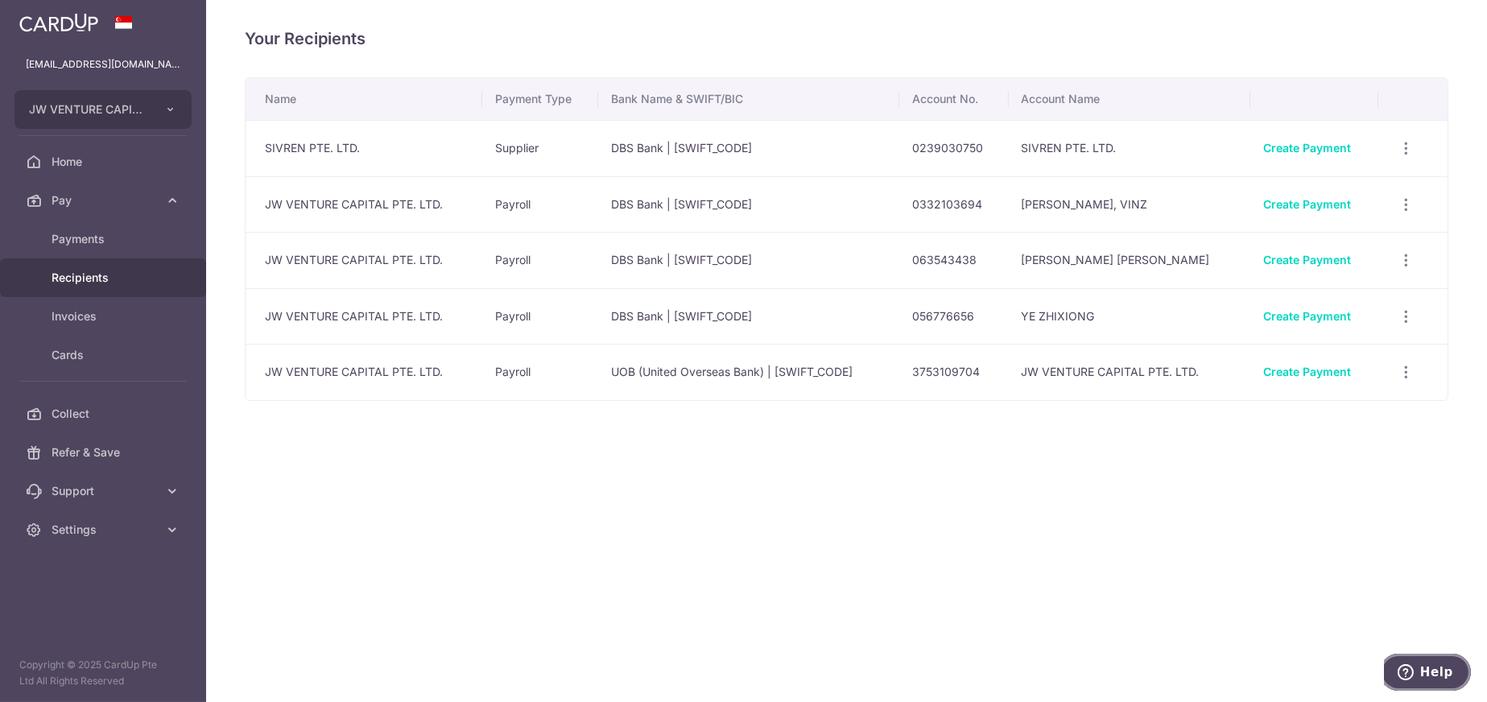
click at [1442, 664] on span "Help" at bounding box center [1435, 671] width 33 height 14
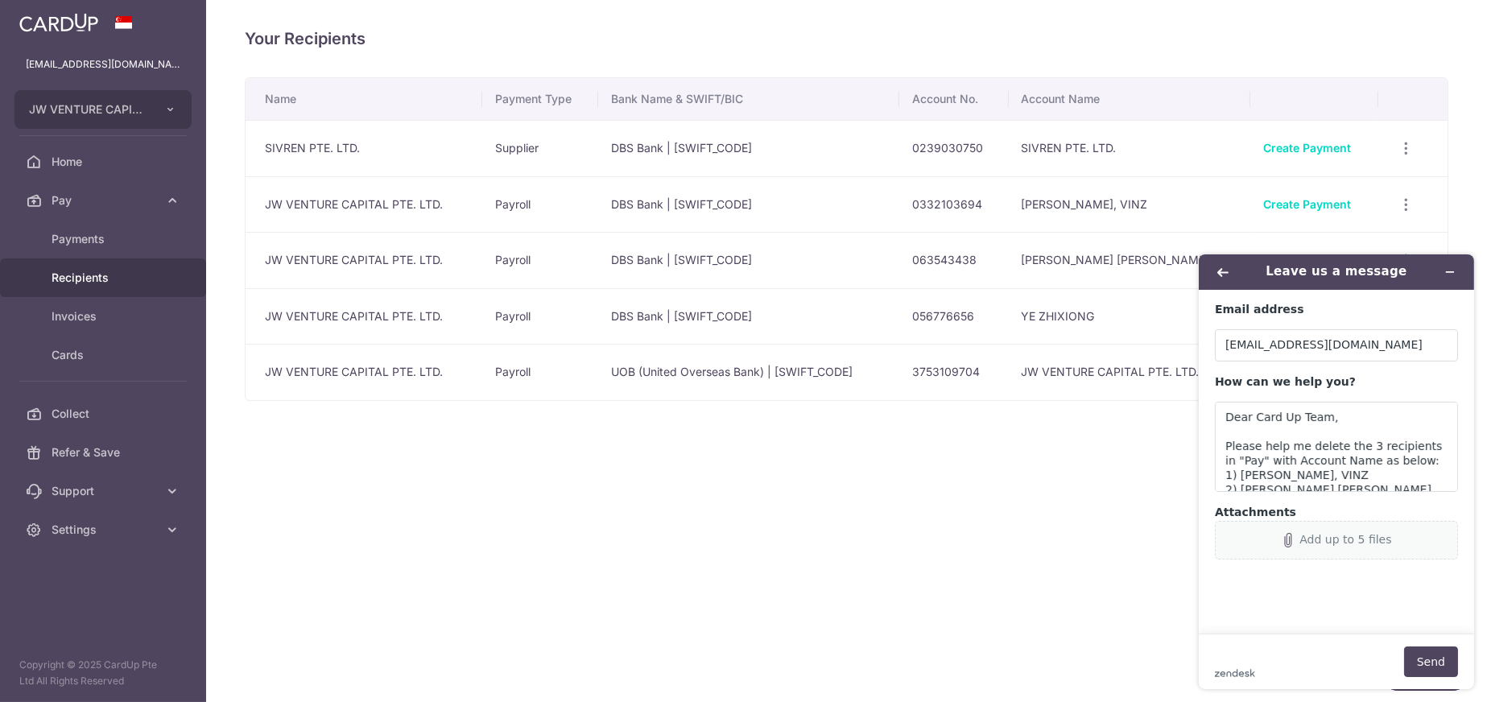
click at [1323, 539] on div "Add up to 5 files" at bounding box center [1344, 538] width 92 height 13
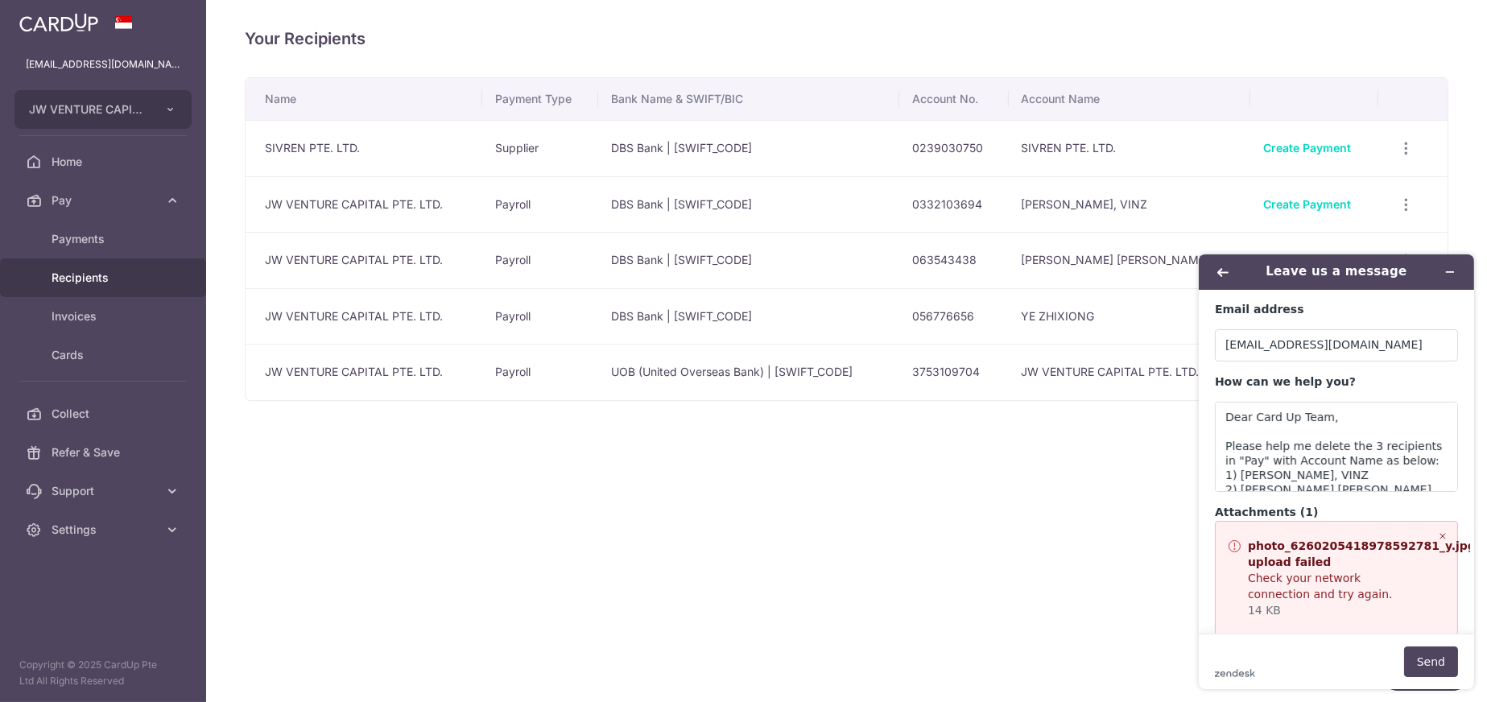
click at [1438, 535] on icon "Remove file" at bounding box center [1442, 535] width 10 height 10
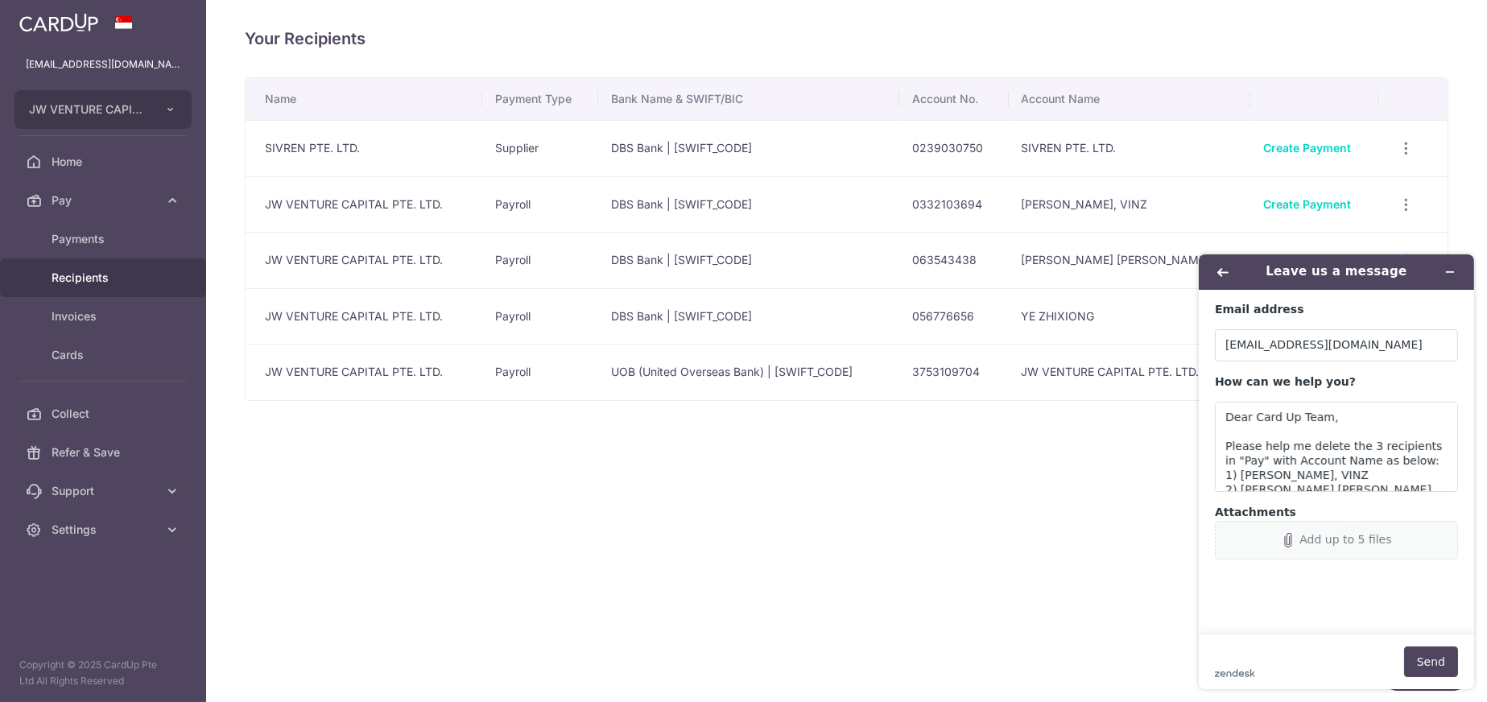
click at [1361, 541] on div "Add up to 5 files" at bounding box center [1344, 538] width 92 height 13
click at [1430, 669] on button "Send" at bounding box center [1430, 661] width 54 height 31
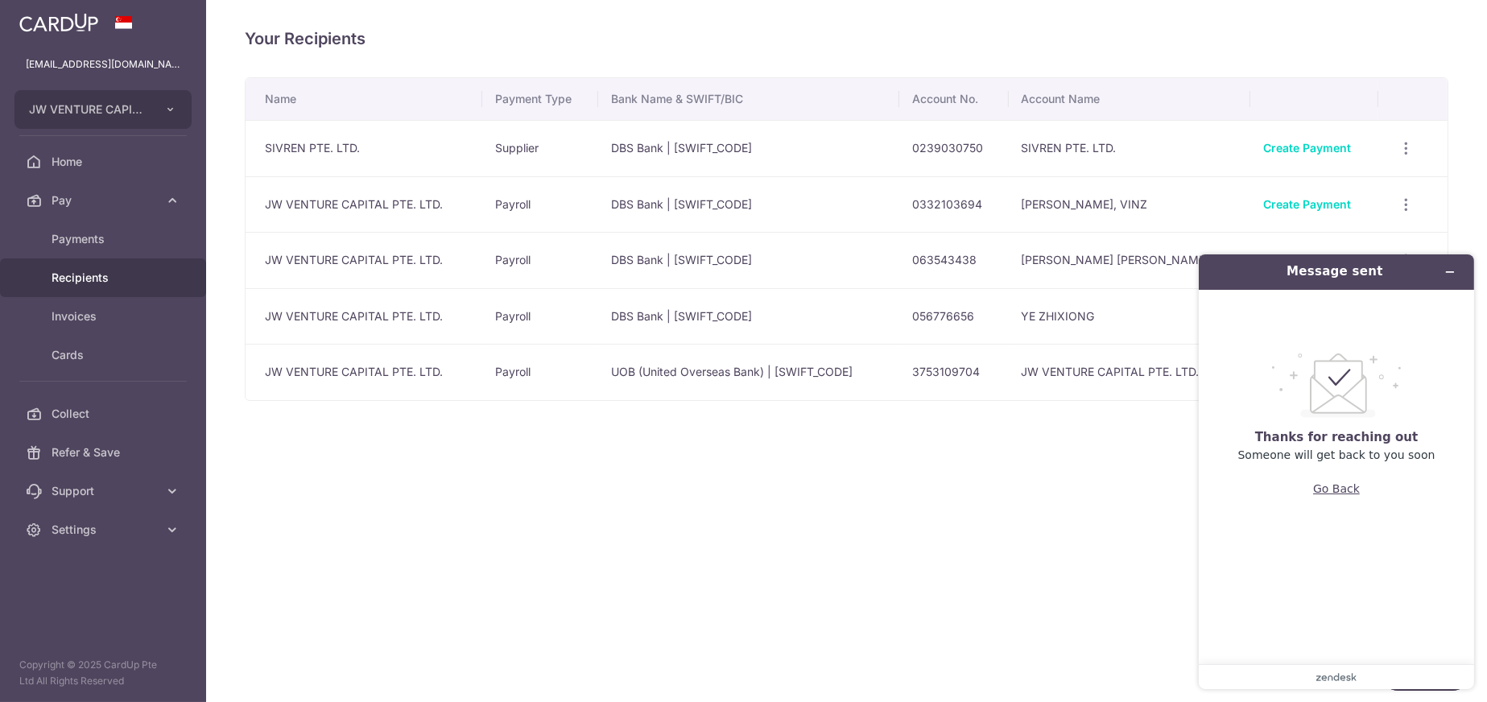
click at [1343, 488] on button "Go Back" at bounding box center [1335, 488] width 47 height 31
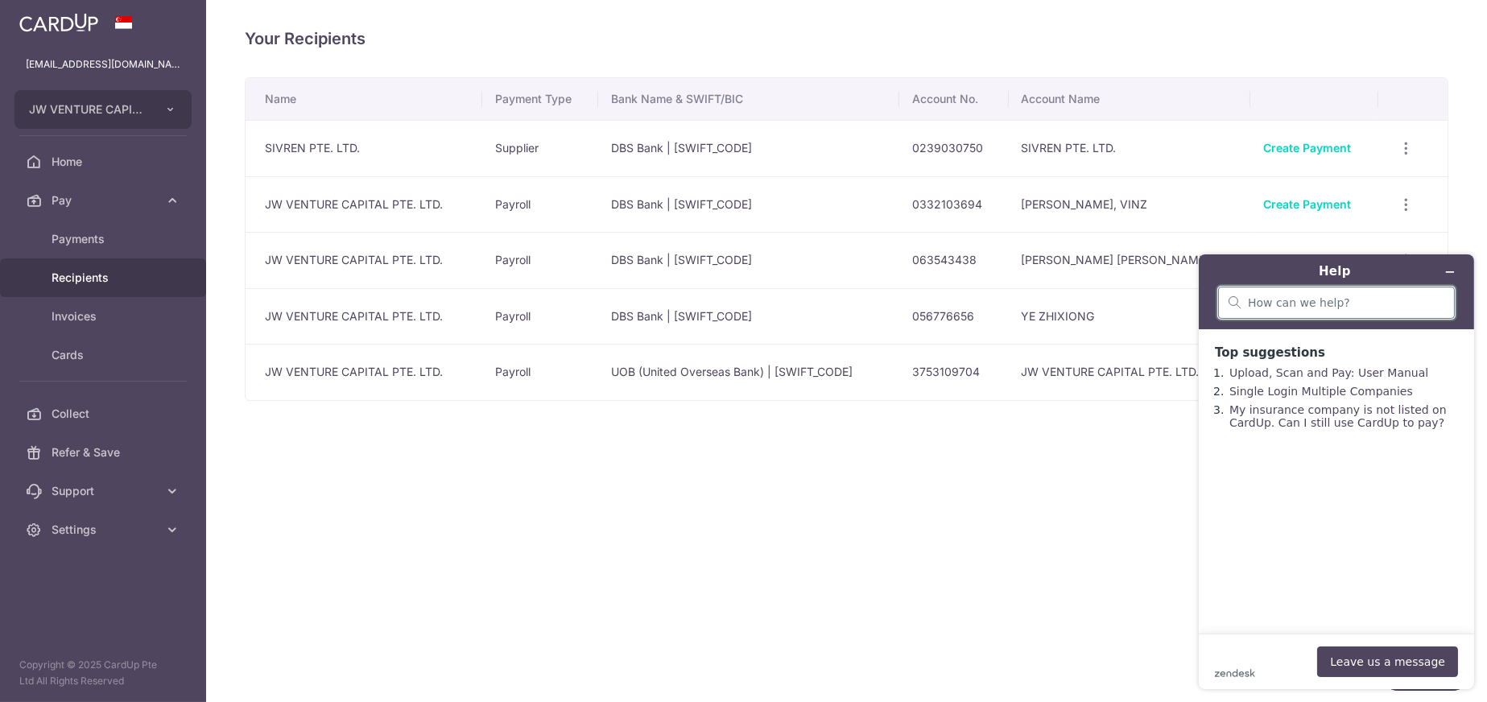
click at [1374, 296] on input "search" at bounding box center [1345, 302] width 196 height 14
click at [1453, 273] on icon "Minimize widget" at bounding box center [1448, 271] width 11 height 11
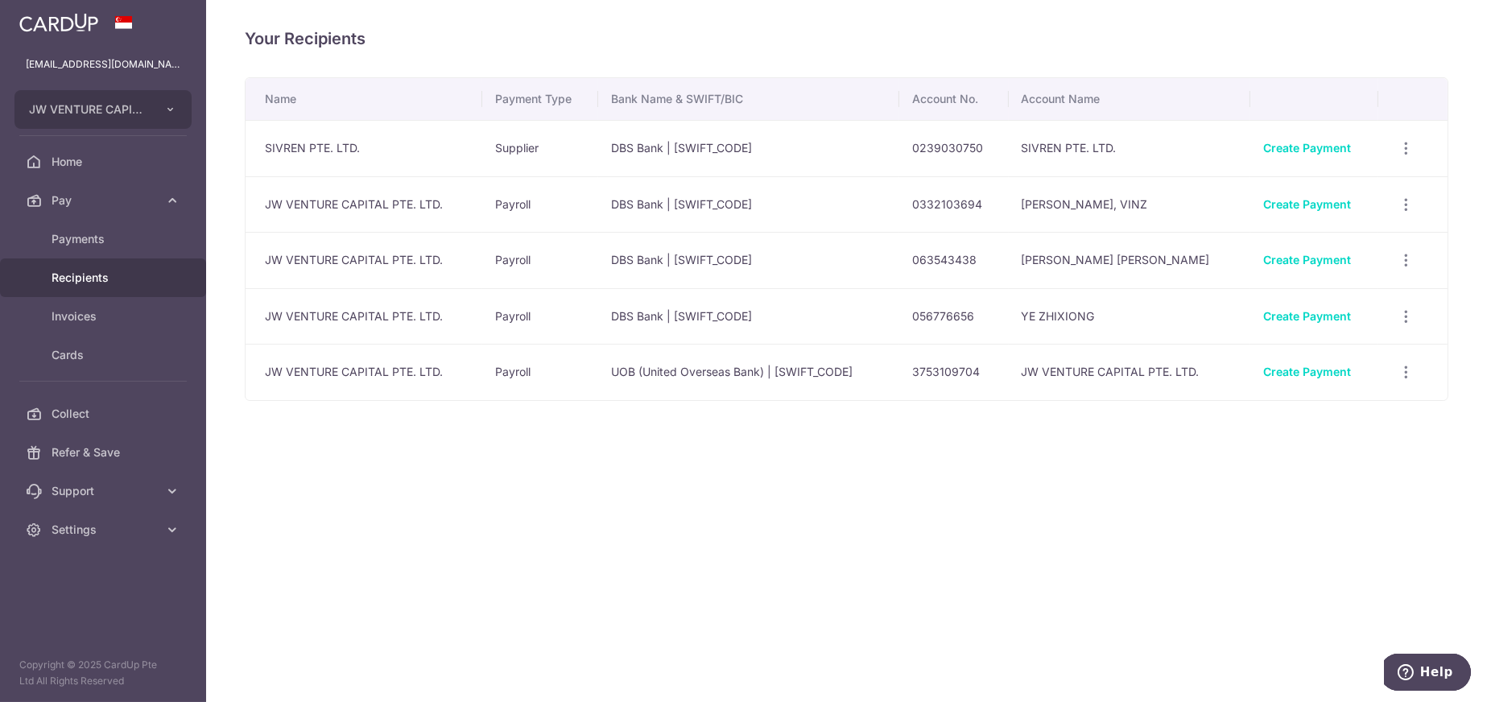
click at [870, 529] on div "Your Recipients Name Payment Type Bank Name & SWIFT/BIC Account No. Account Nam…" at bounding box center [846, 351] width 1281 height 702
click at [89, 276] on span "Recipients" at bounding box center [105, 278] width 106 height 16
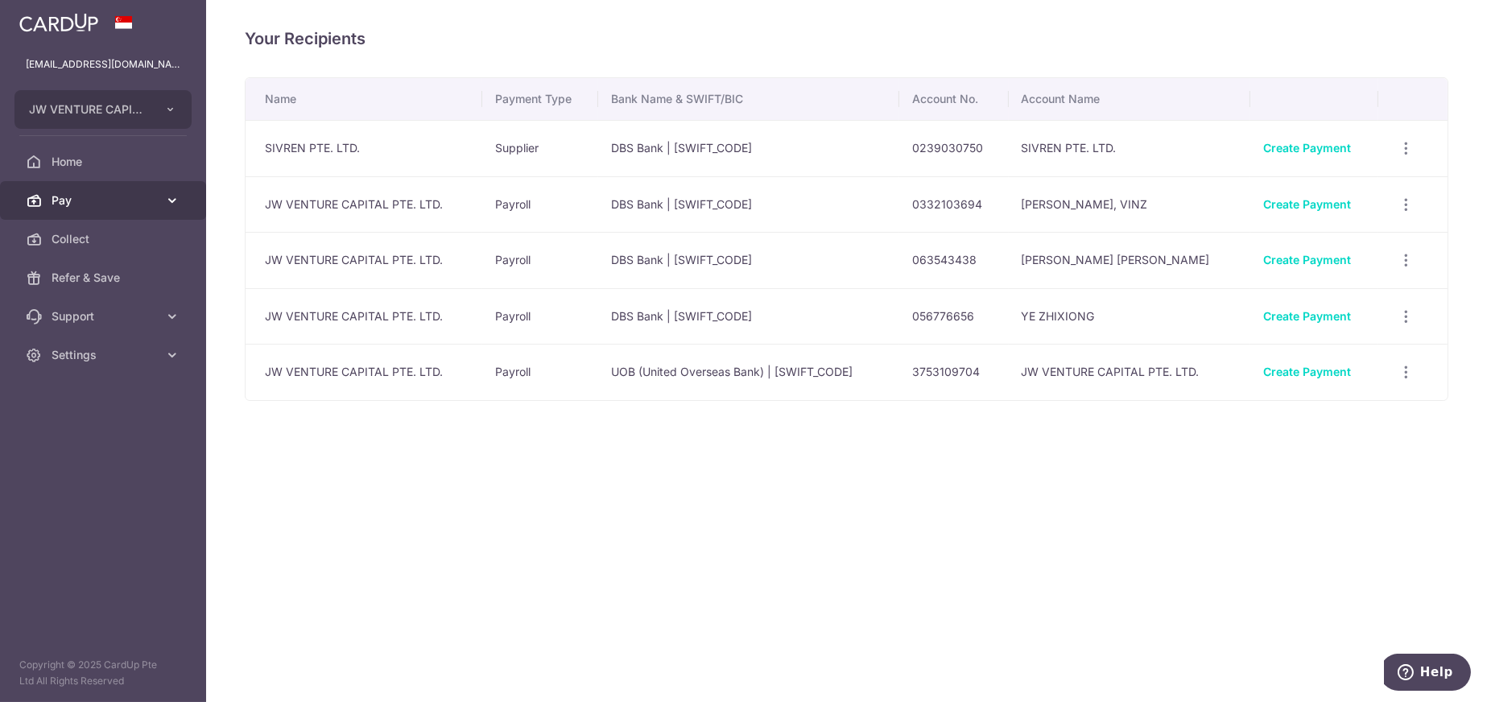
click at [60, 208] on link "Pay" at bounding box center [103, 200] width 206 height 39
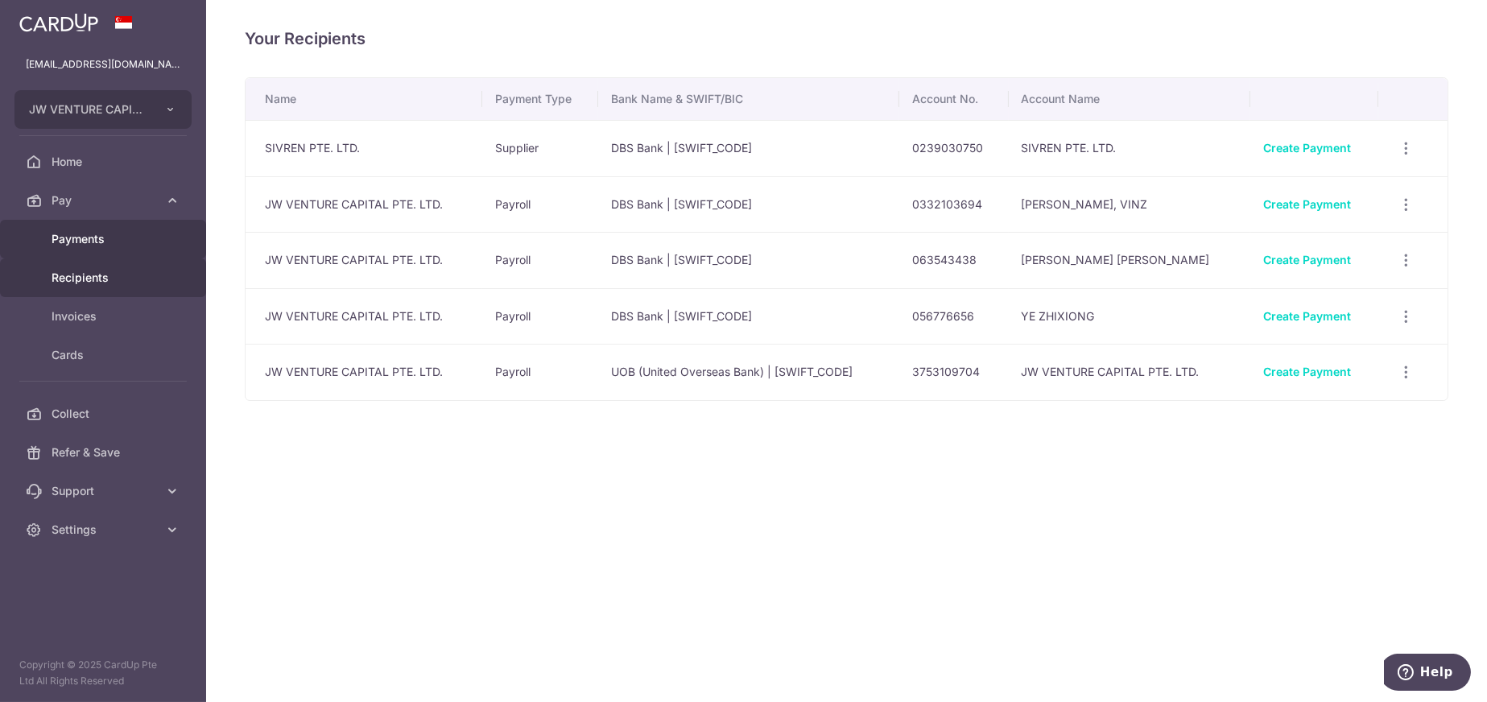
click at [72, 238] on span "Payments" at bounding box center [105, 239] width 106 height 16
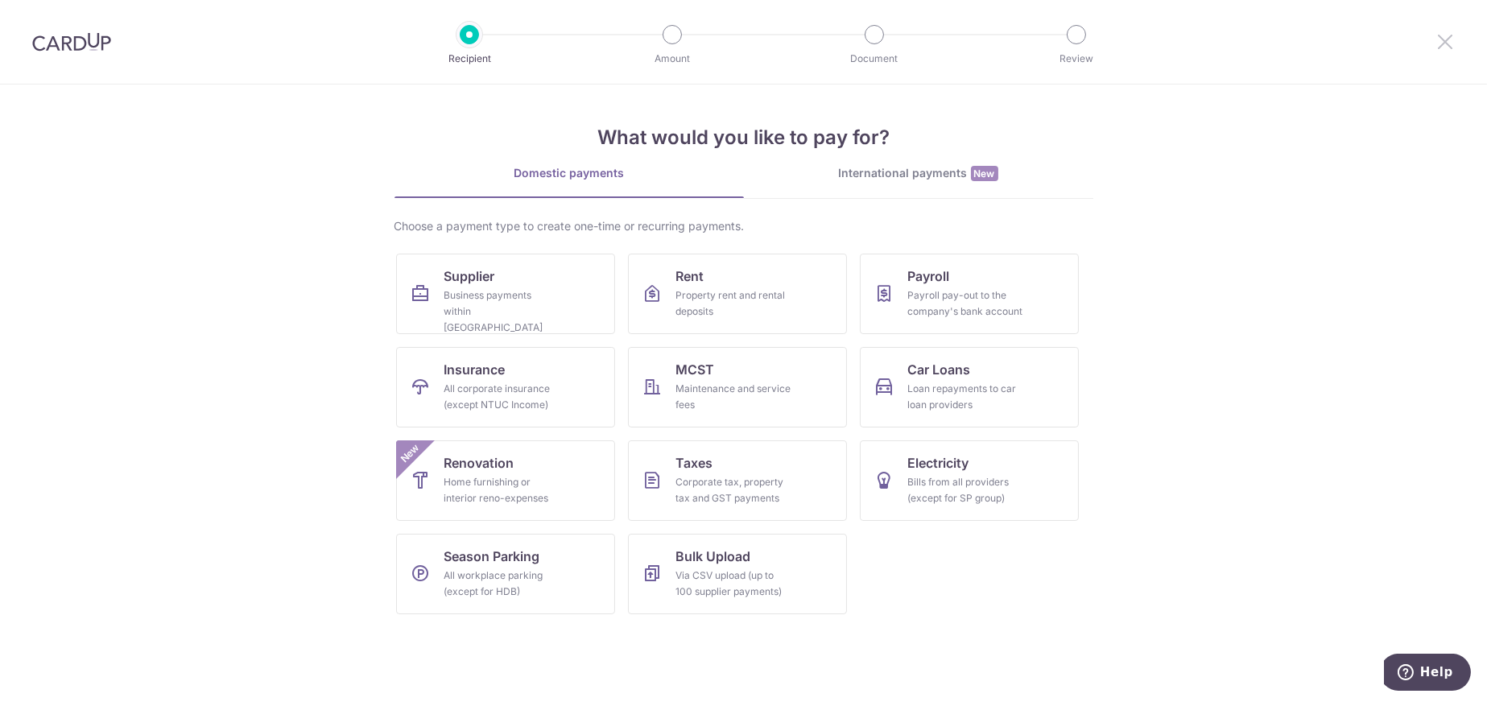
click at [1449, 46] on icon at bounding box center [1444, 41] width 19 height 20
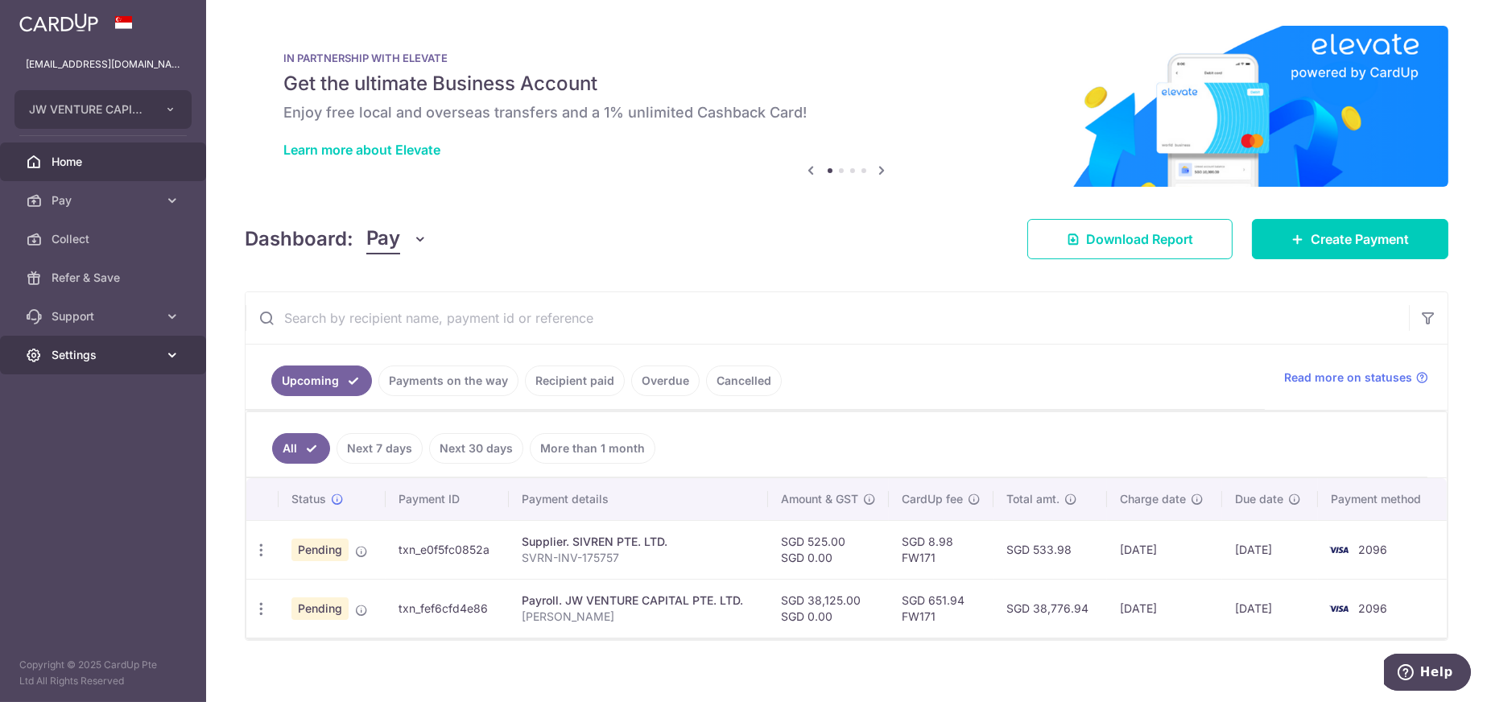
click at [81, 353] on span "Settings" at bounding box center [105, 355] width 106 height 16
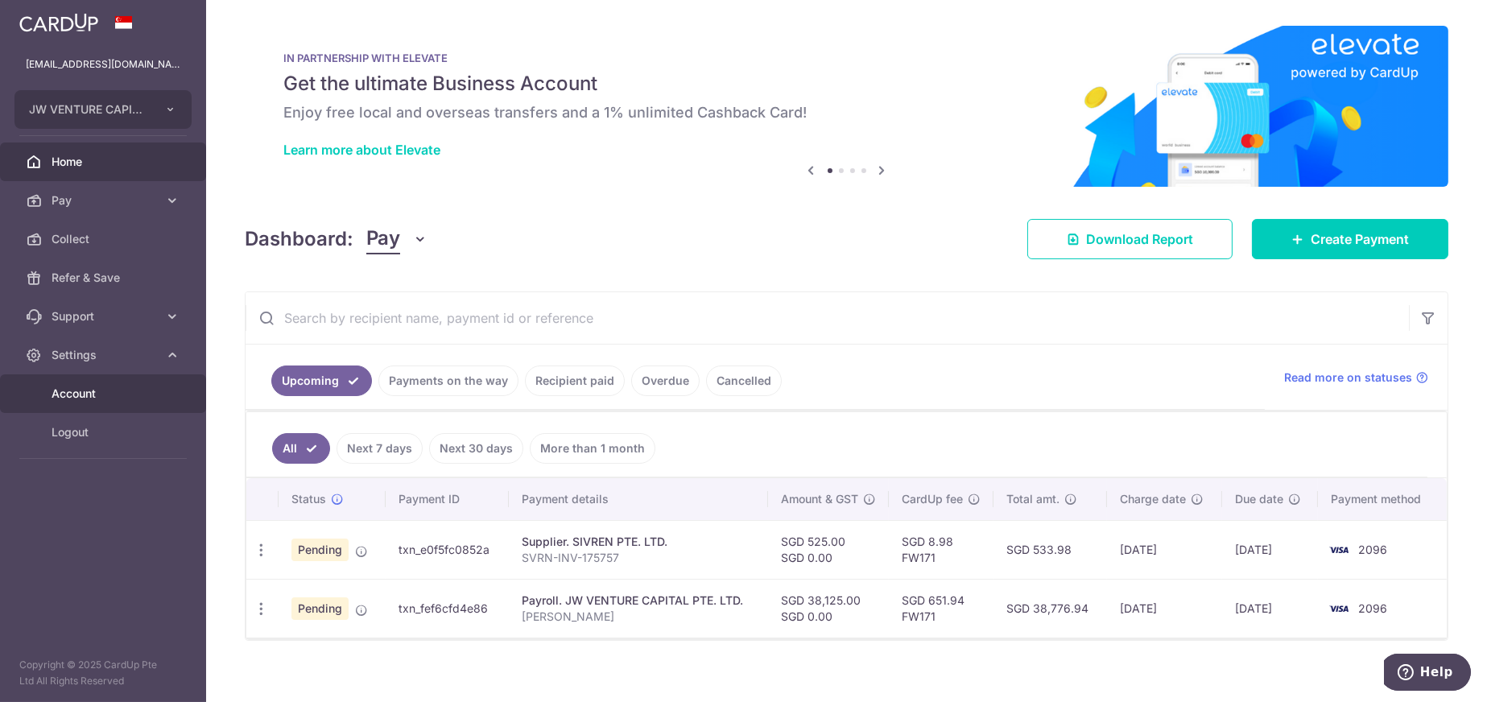
click at [87, 386] on span "Account" at bounding box center [105, 394] width 106 height 16
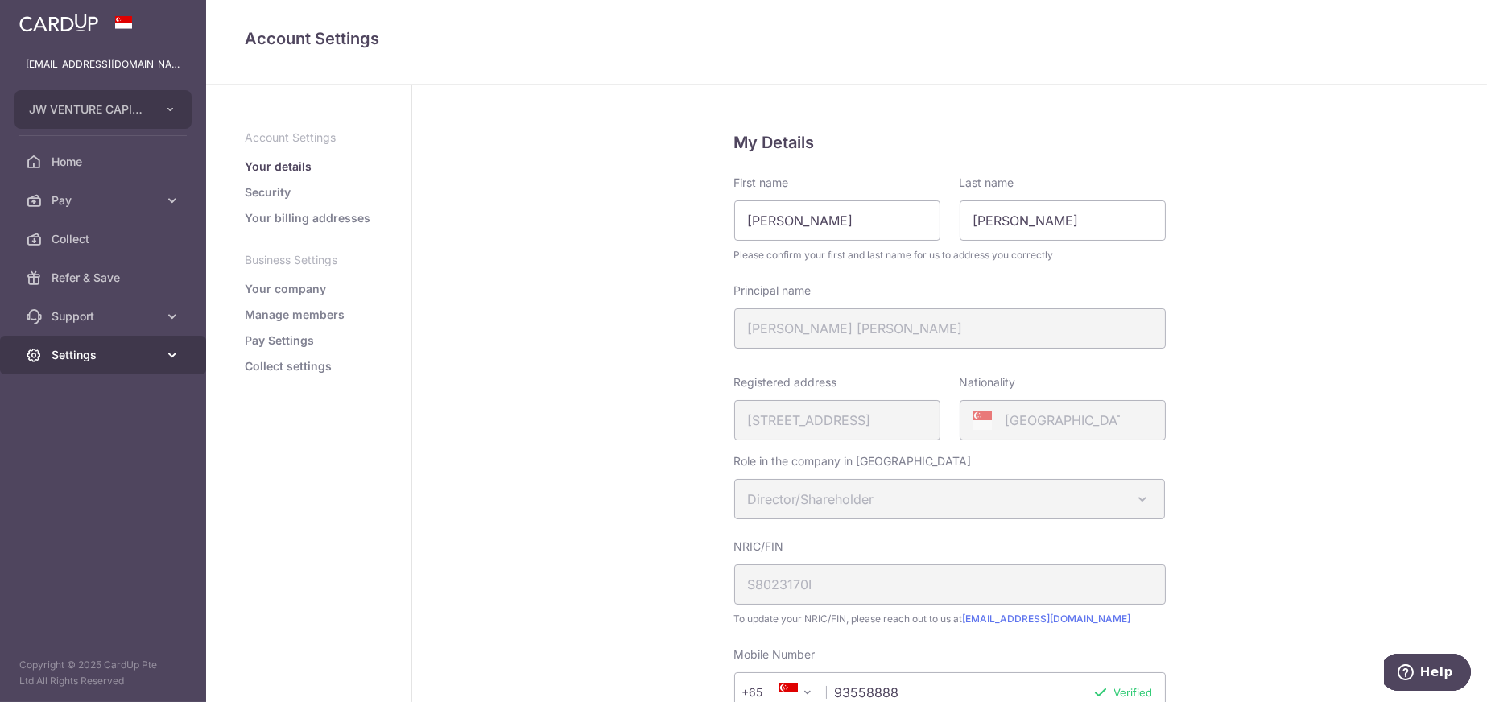
click at [64, 357] on span "Settings" at bounding box center [105, 355] width 106 height 16
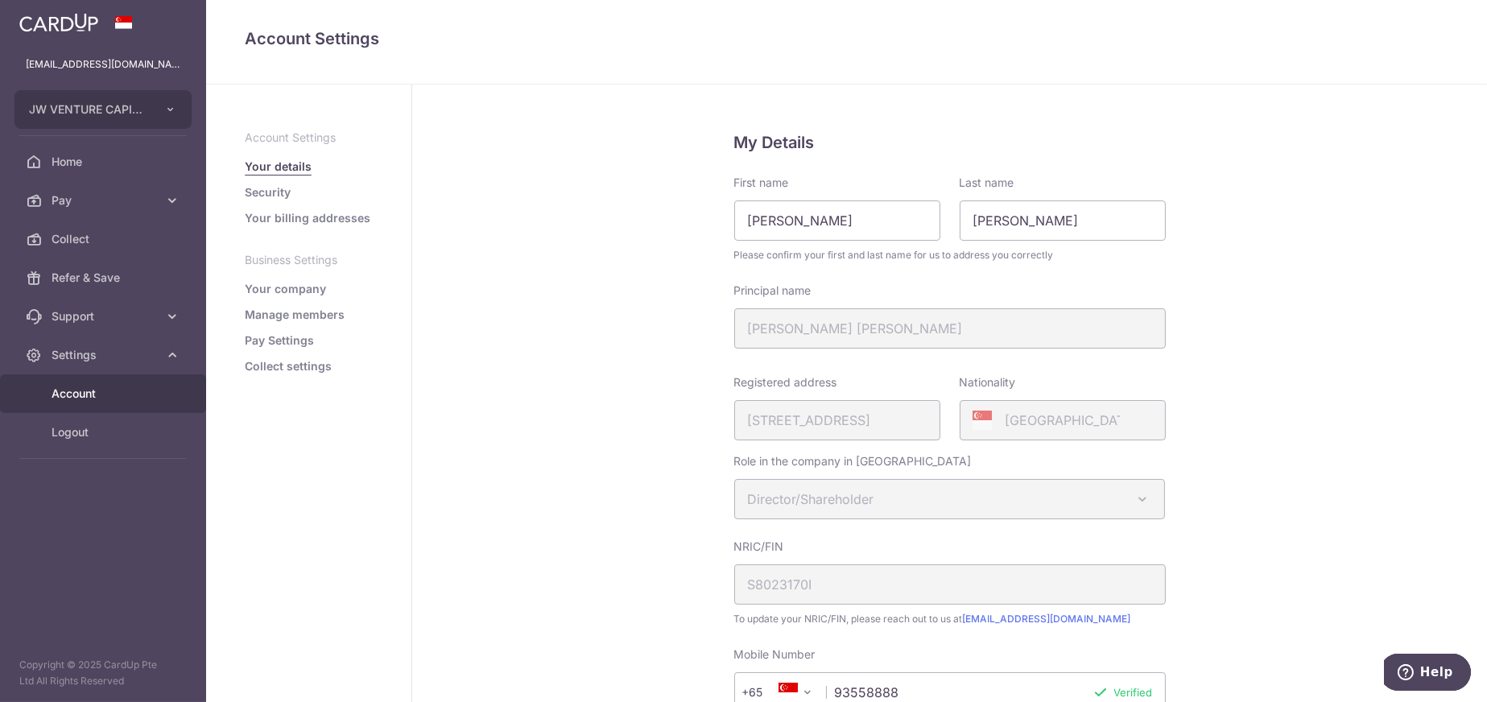
click at [66, 388] on span "Account" at bounding box center [105, 394] width 106 height 16
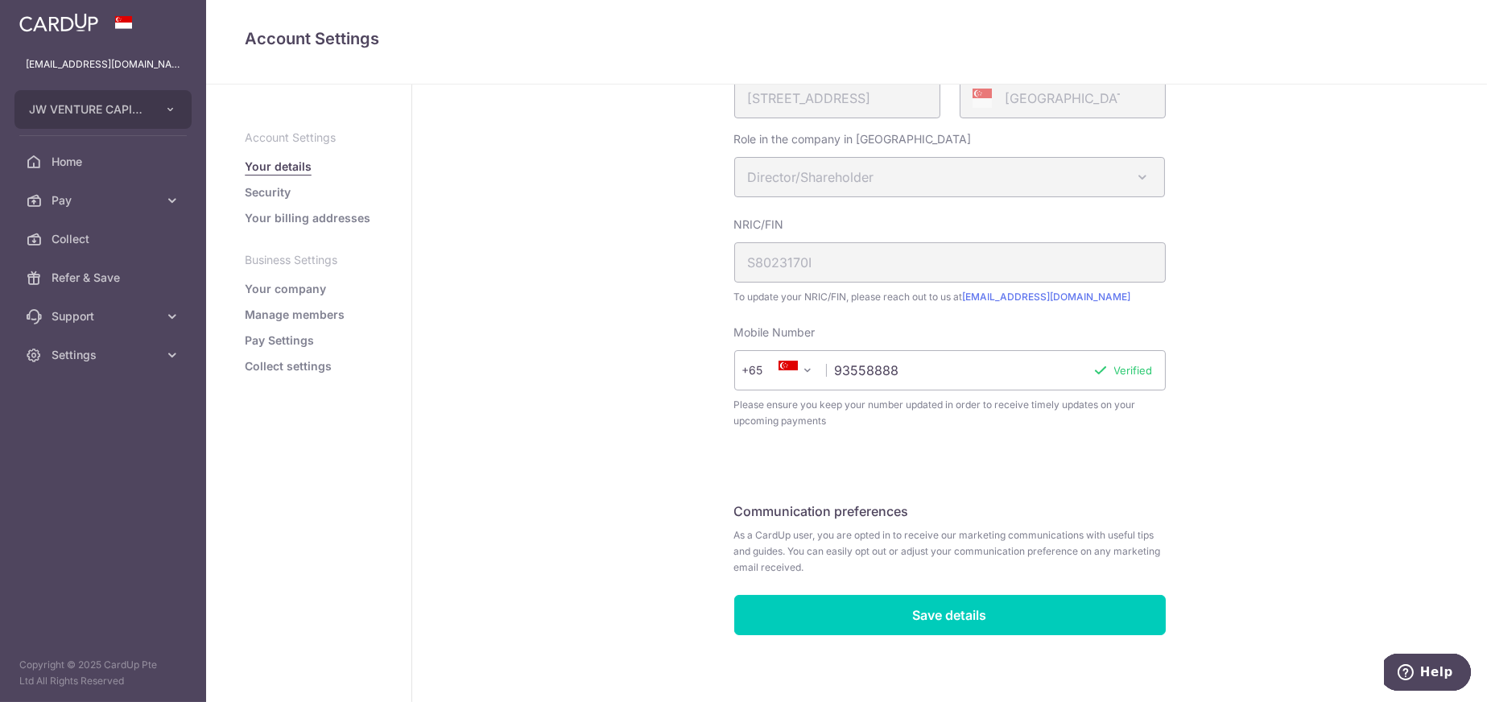
scroll to position [330, 0]
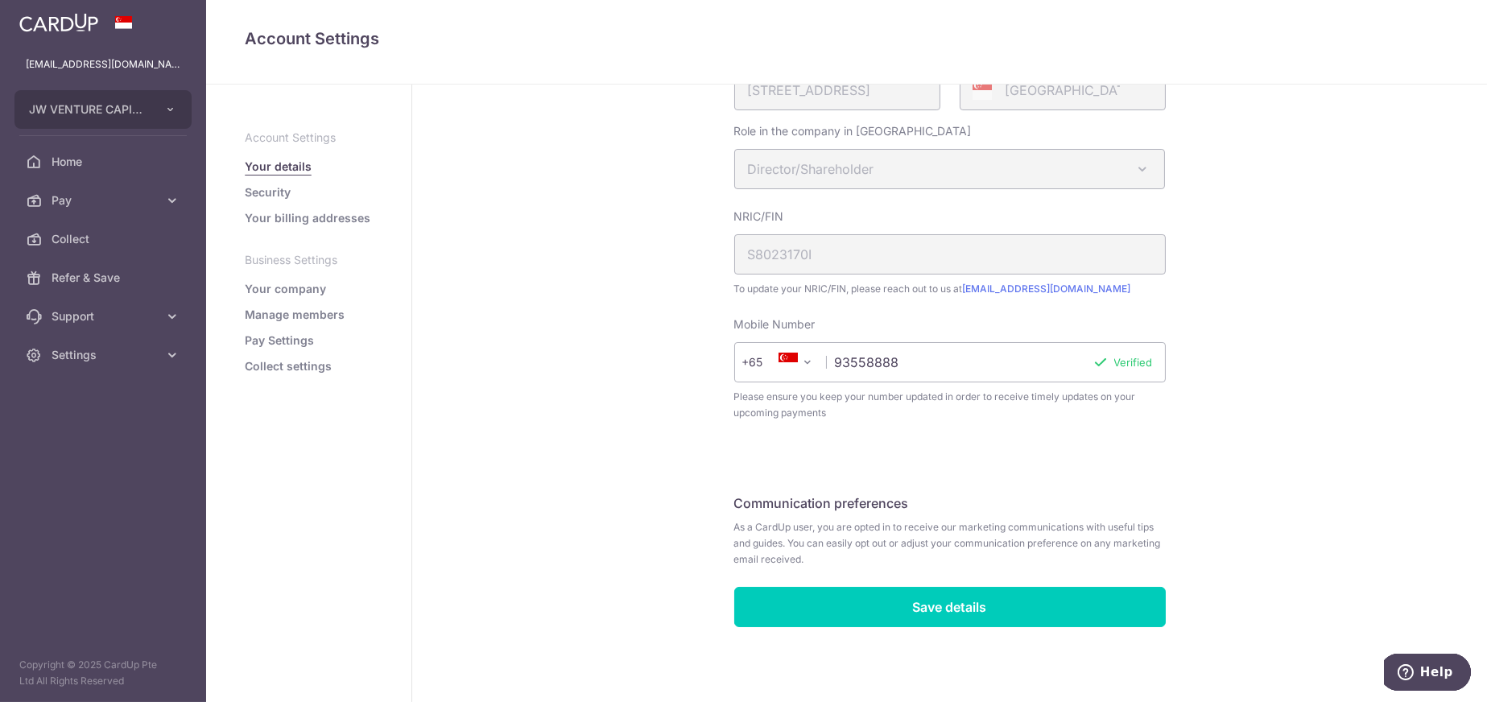
click at [311, 315] on link "Manage members" at bounding box center [295, 315] width 100 height 16
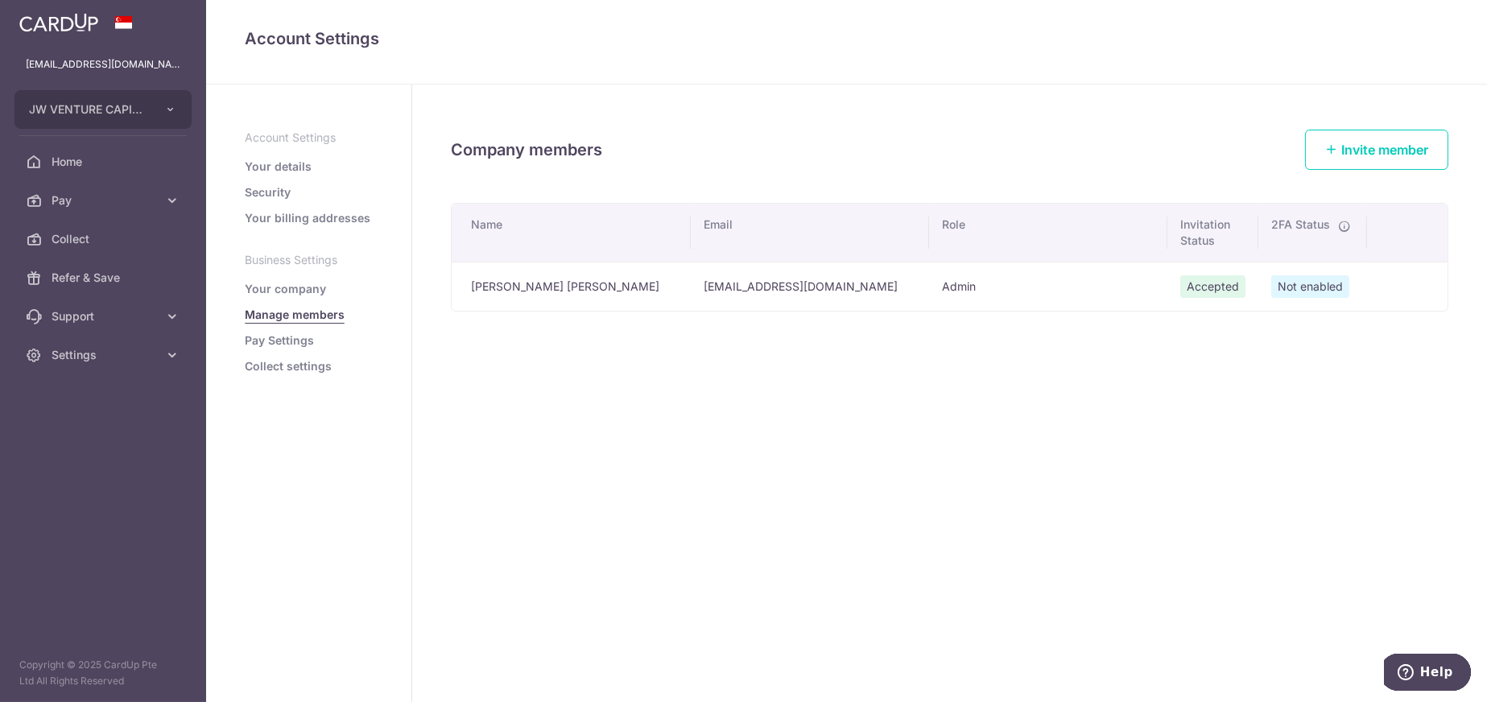
click at [300, 338] on link "Pay Settings" at bounding box center [279, 340] width 69 height 16
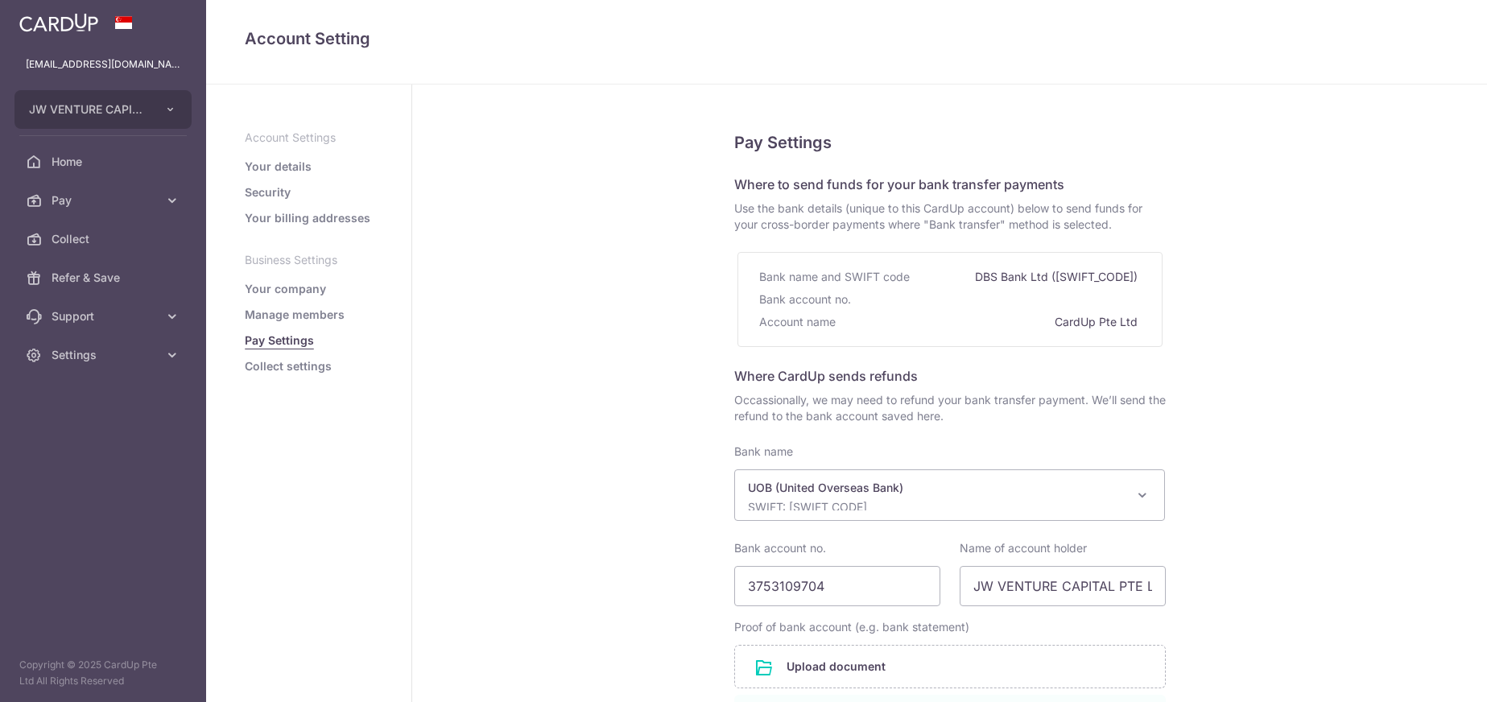
select select "18"
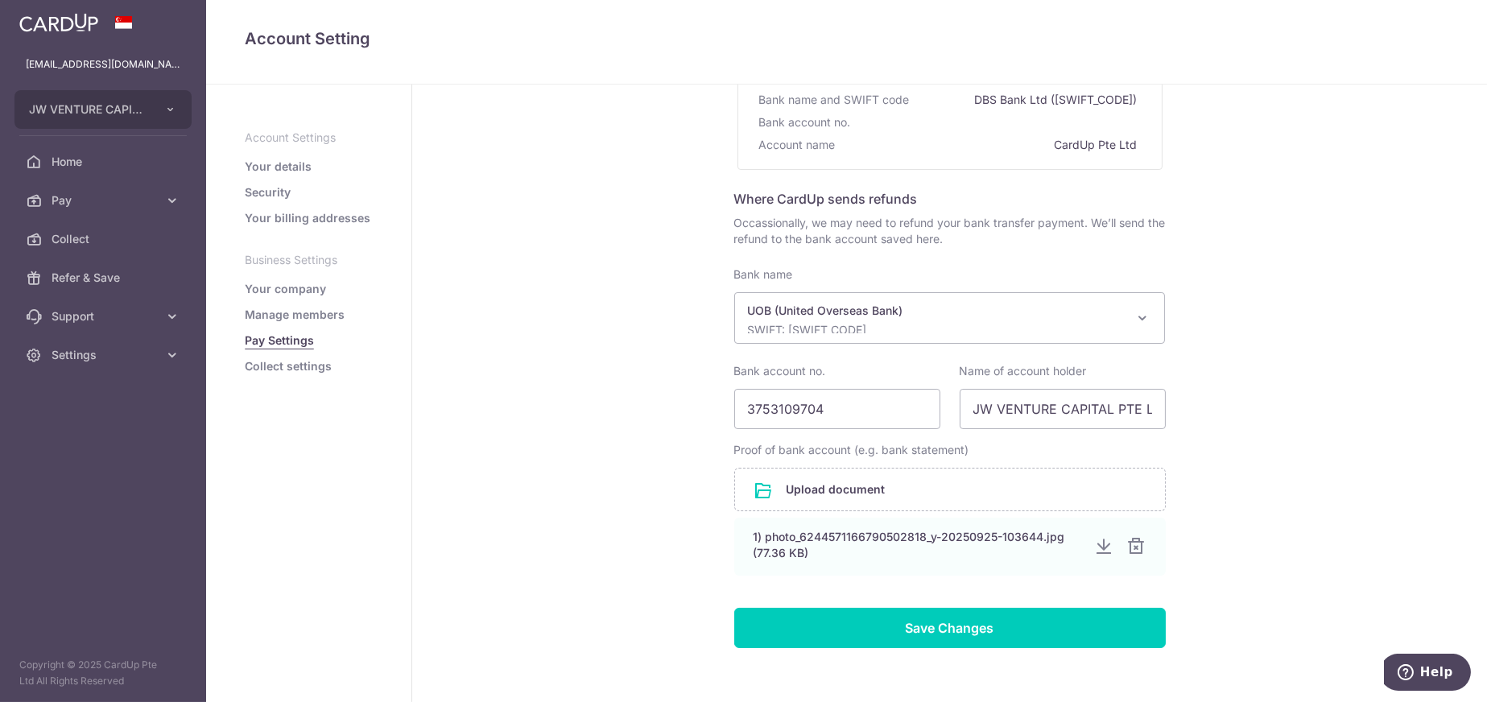
scroll to position [241, 0]
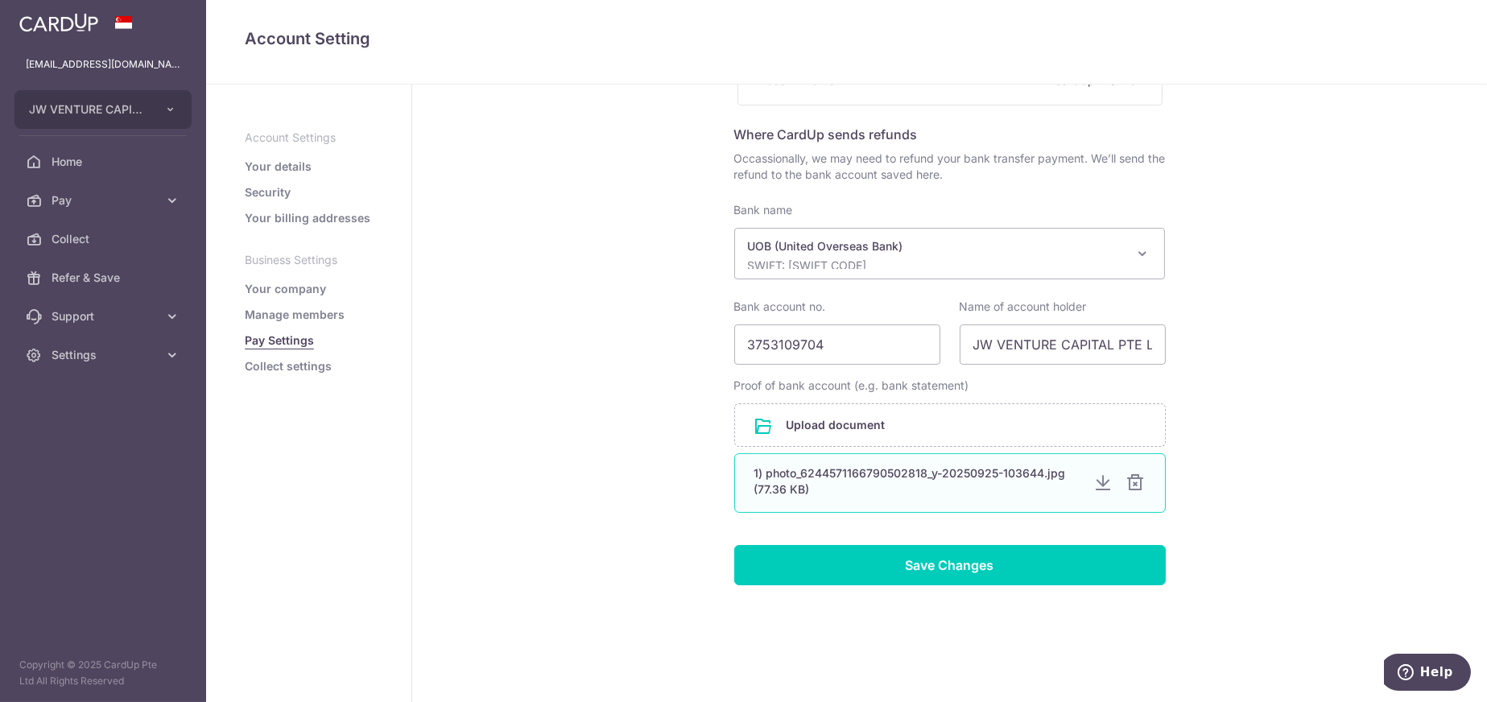
click at [955, 483] on div "1) photo_6244571166790502818_y-20250925-103644.jpg (77.36 KB)" at bounding box center [917, 481] width 327 height 32
click at [1099, 484] on div at bounding box center [1103, 482] width 19 height 19
click at [1127, 482] on div at bounding box center [1135, 482] width 19 height 19
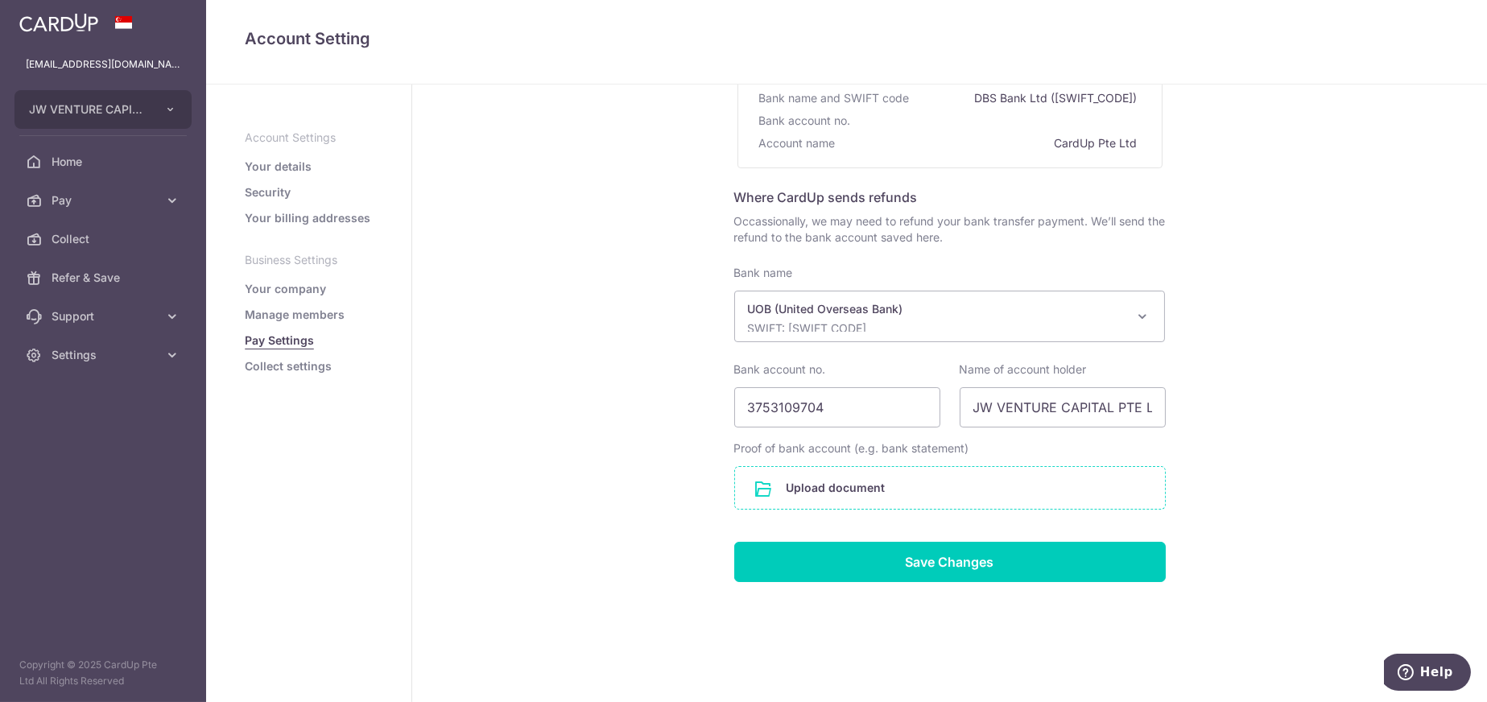
click at [861, 489] on input "file" at bounding box center [950, 488] width 430 height 42
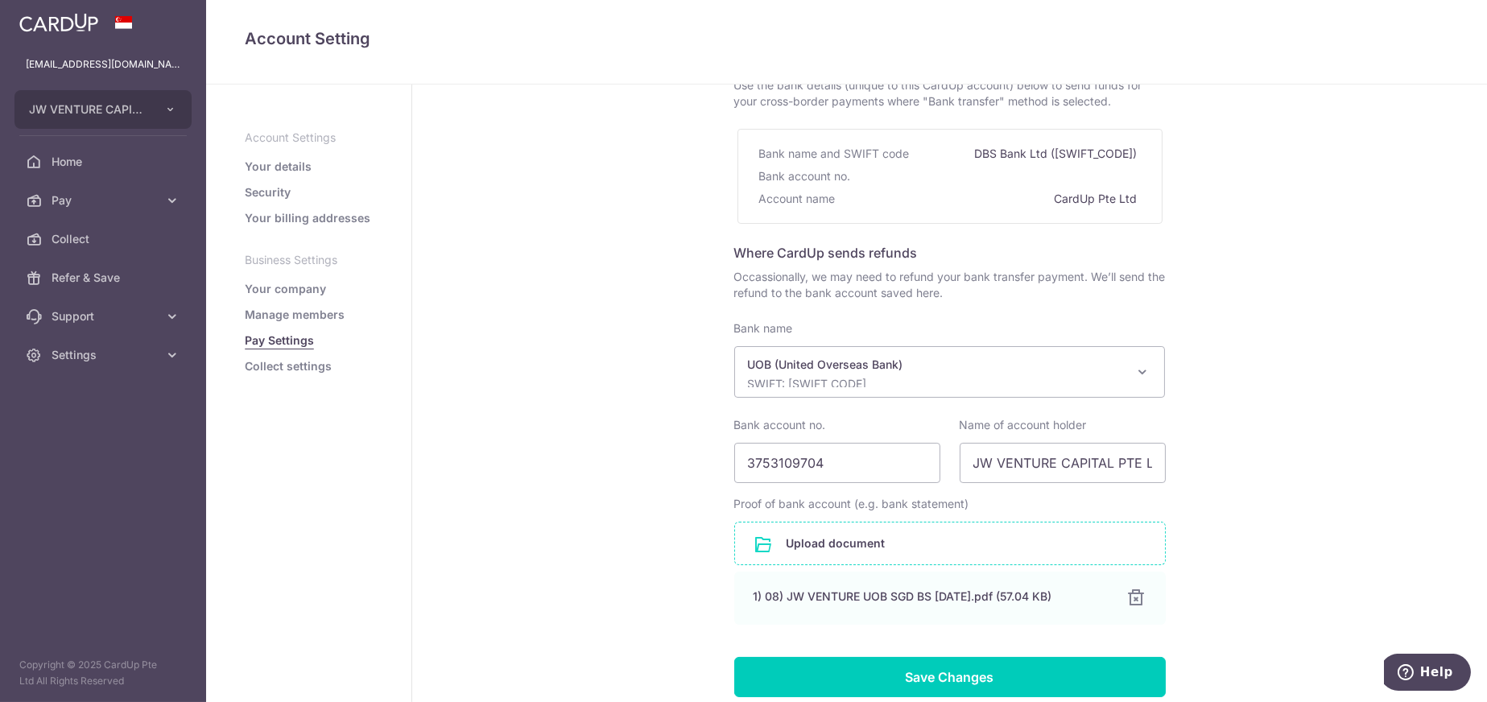
scroll to position [238, 0]
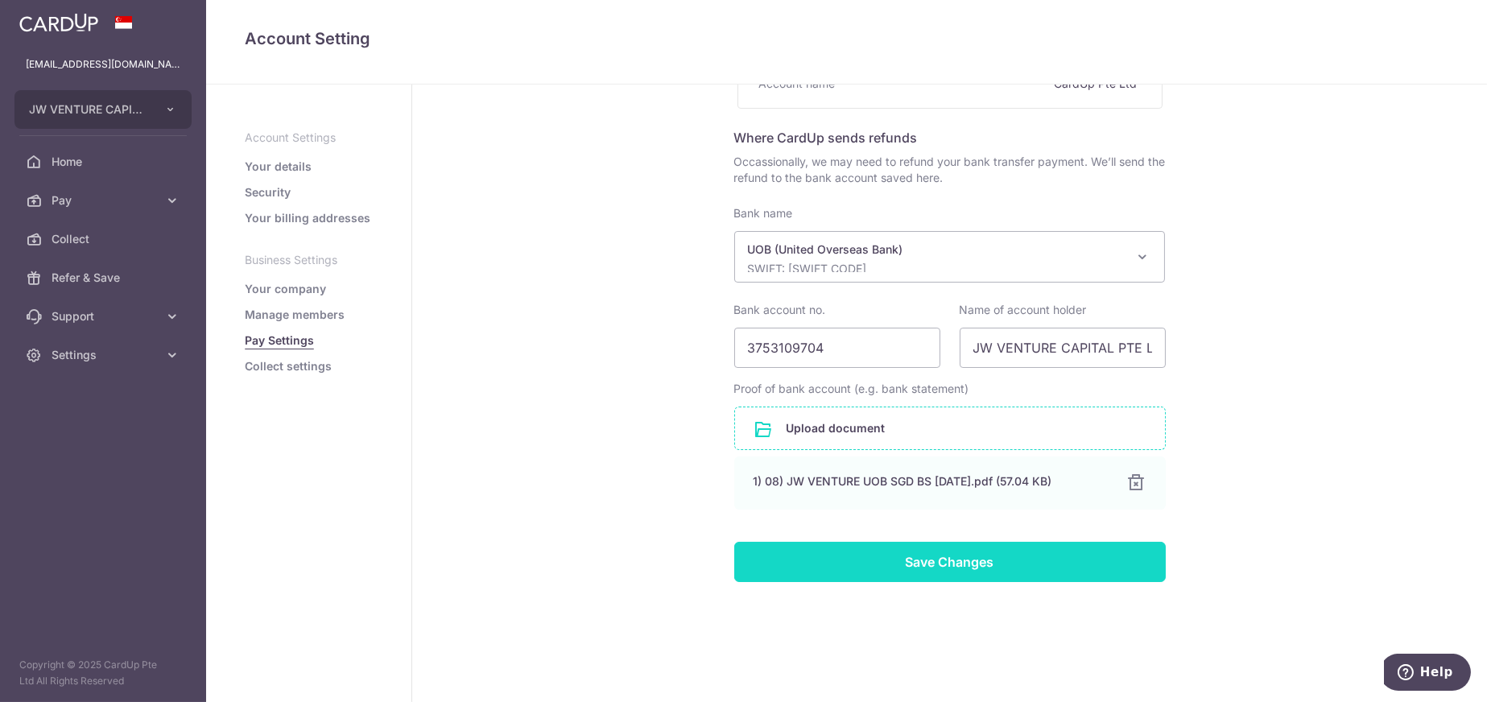
click at [1040, 559] on input "Save Changes" at bounding box center [949, 562] width 431 height 40
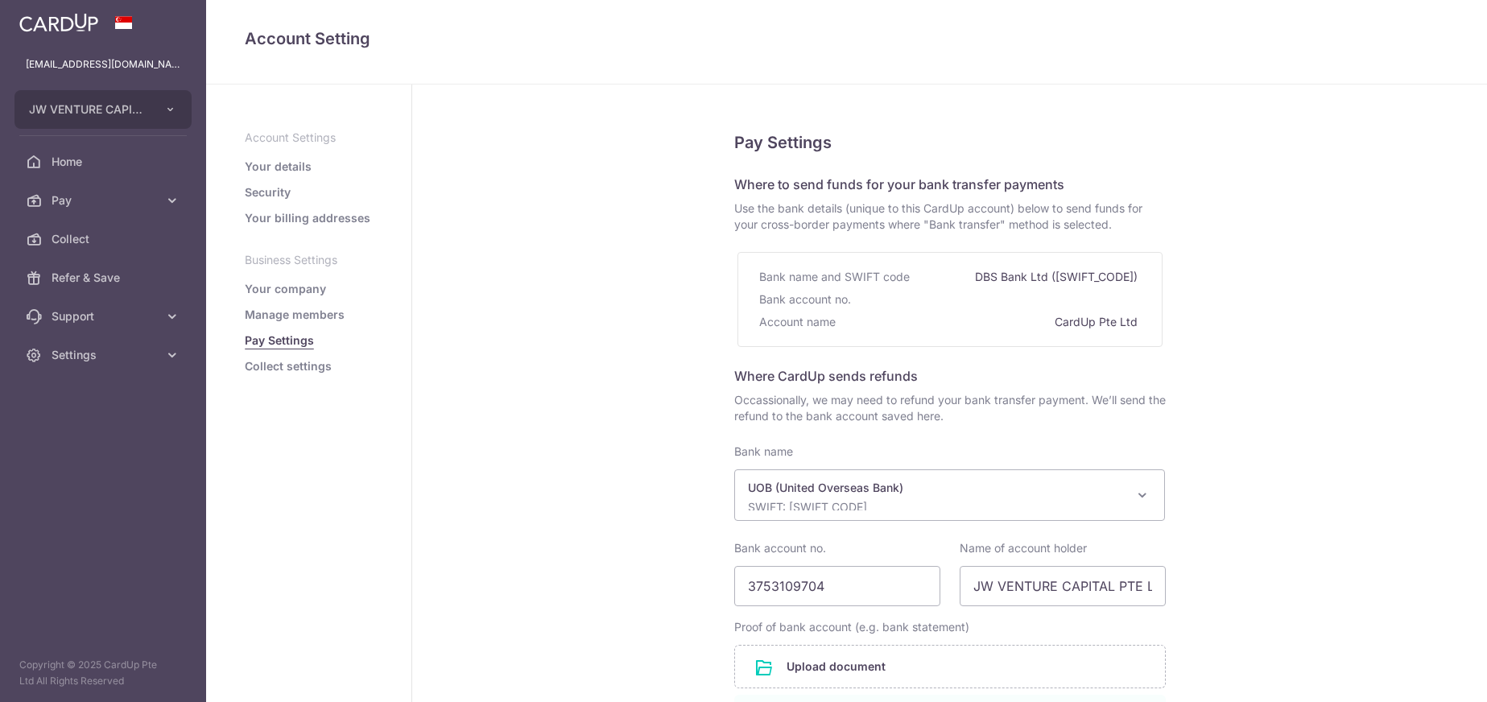
select select "18"
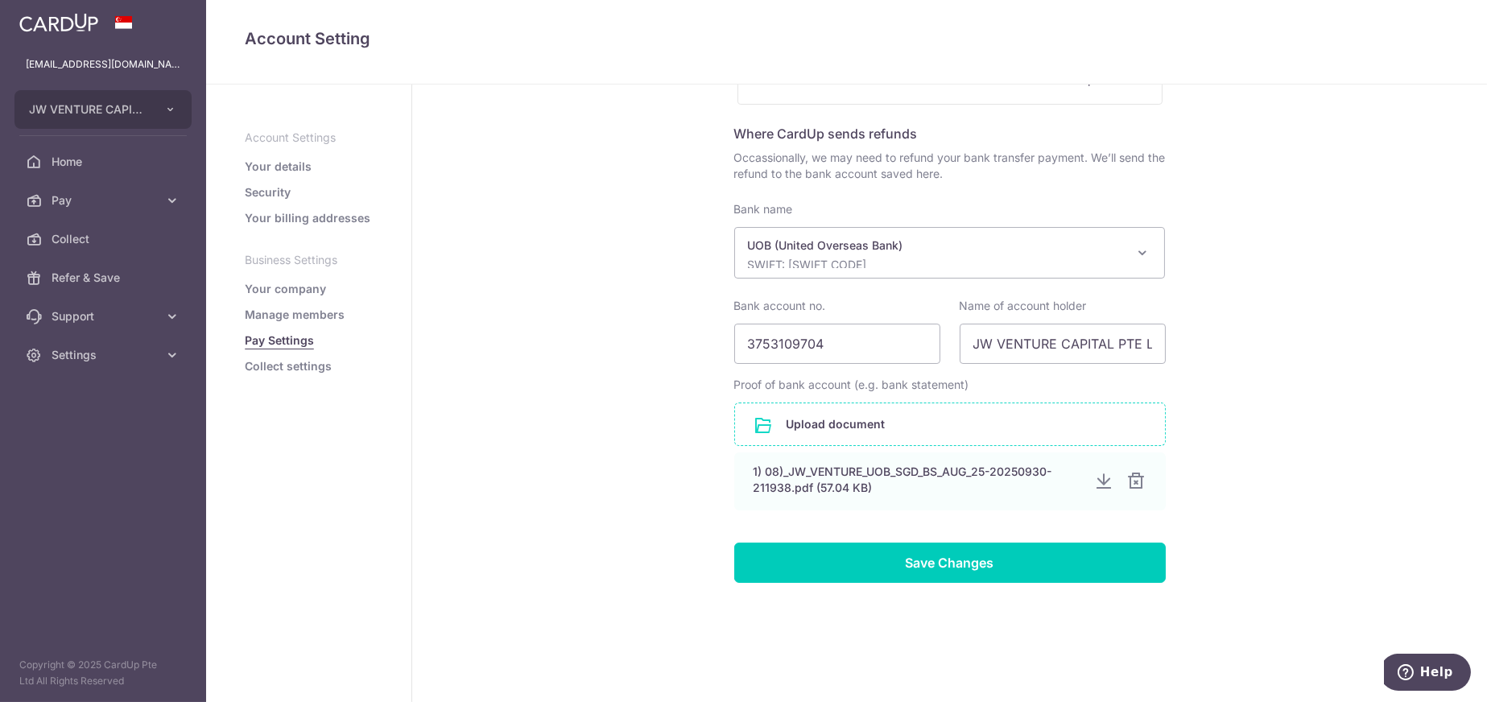
click at [831, 421] on input "file" at bounding box center [950, 424] width 430 height 42
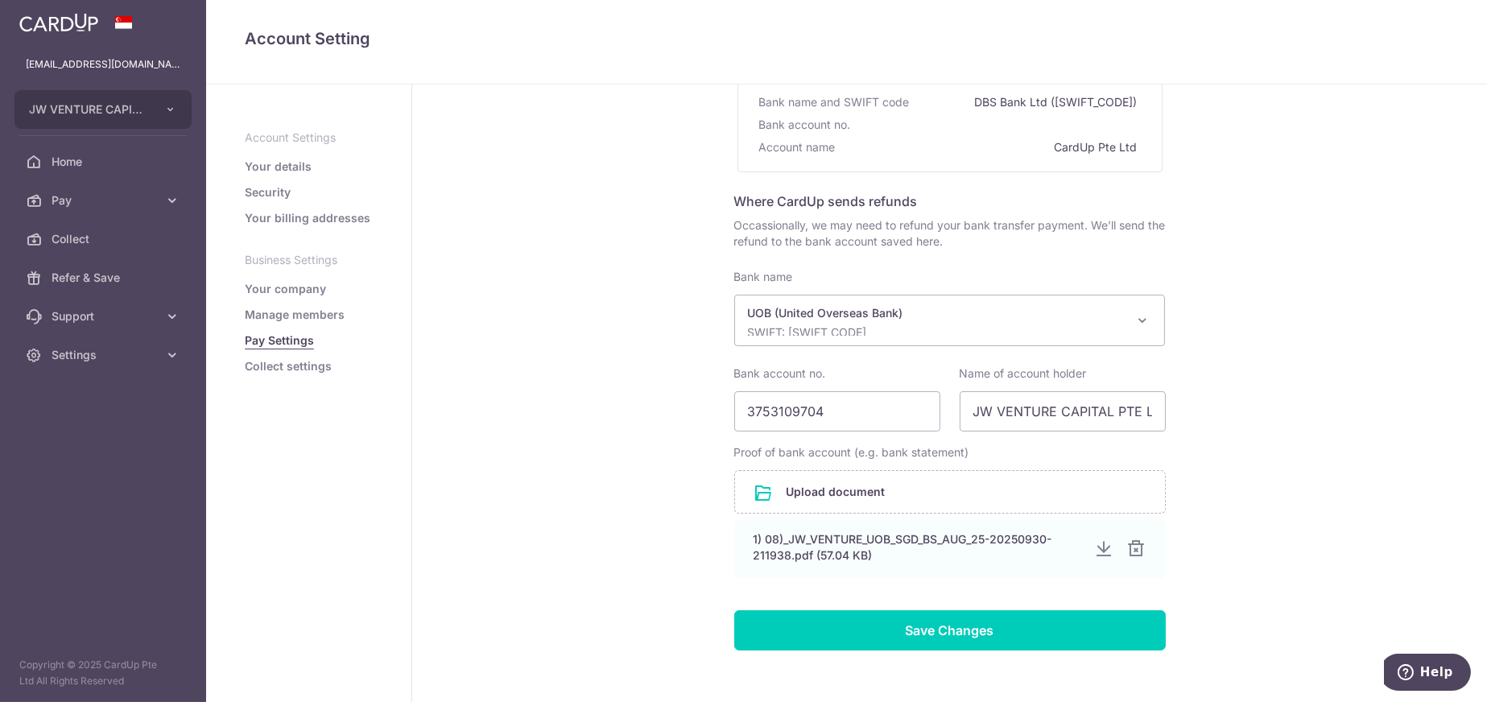
scroll to position [0, 0]
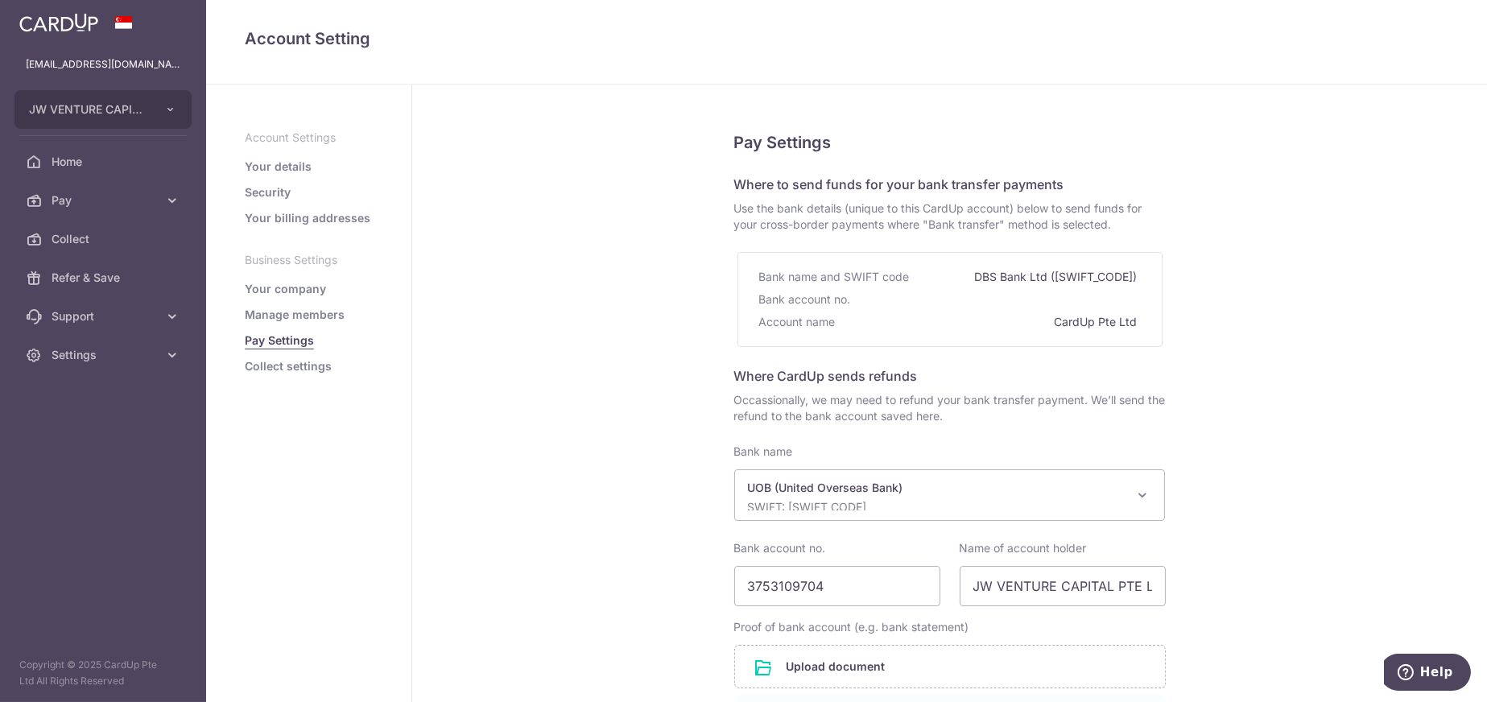
click at [298, 363] on link "Collect settings" at bounding box center [288, 366] width 87 height 16
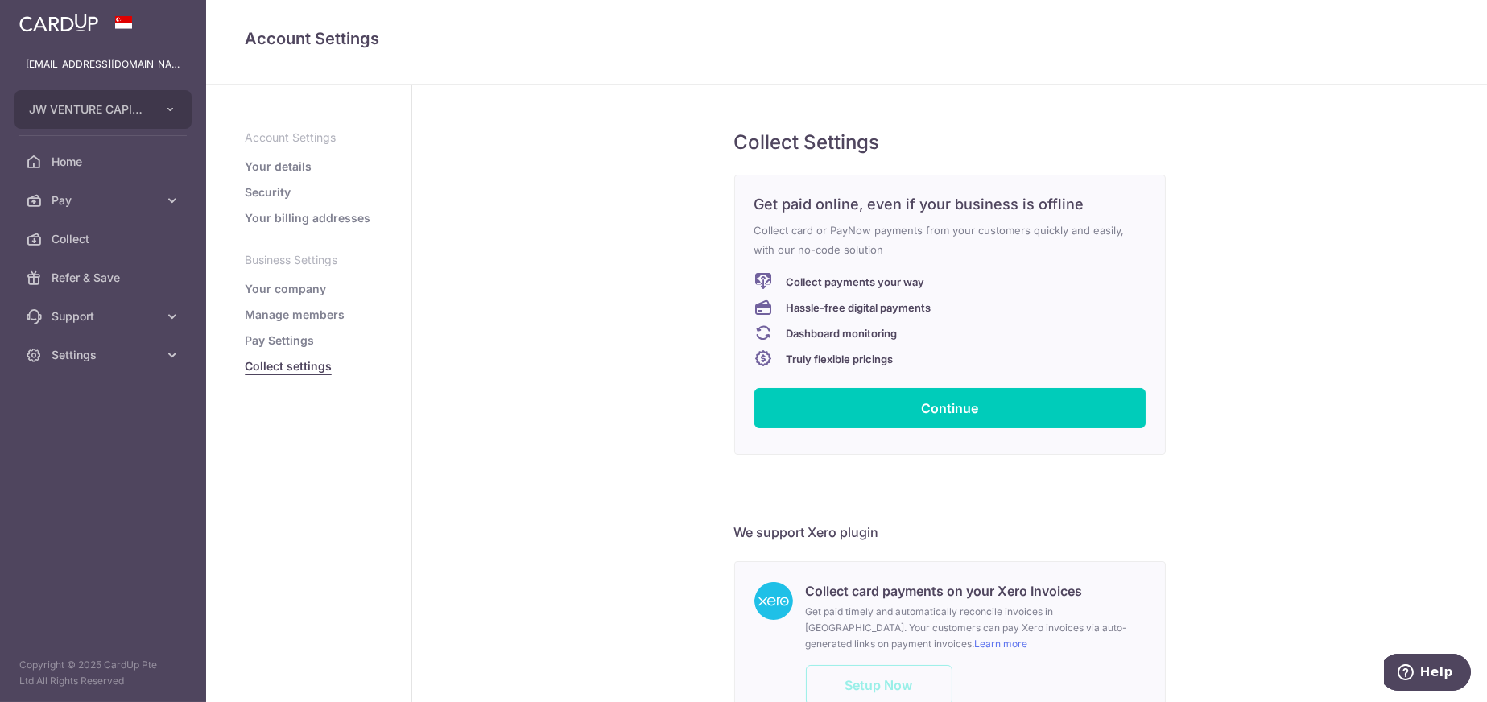
click at [296, 343] on link "Pay Settings" at bounding box center [279, 340] width 69 height 16
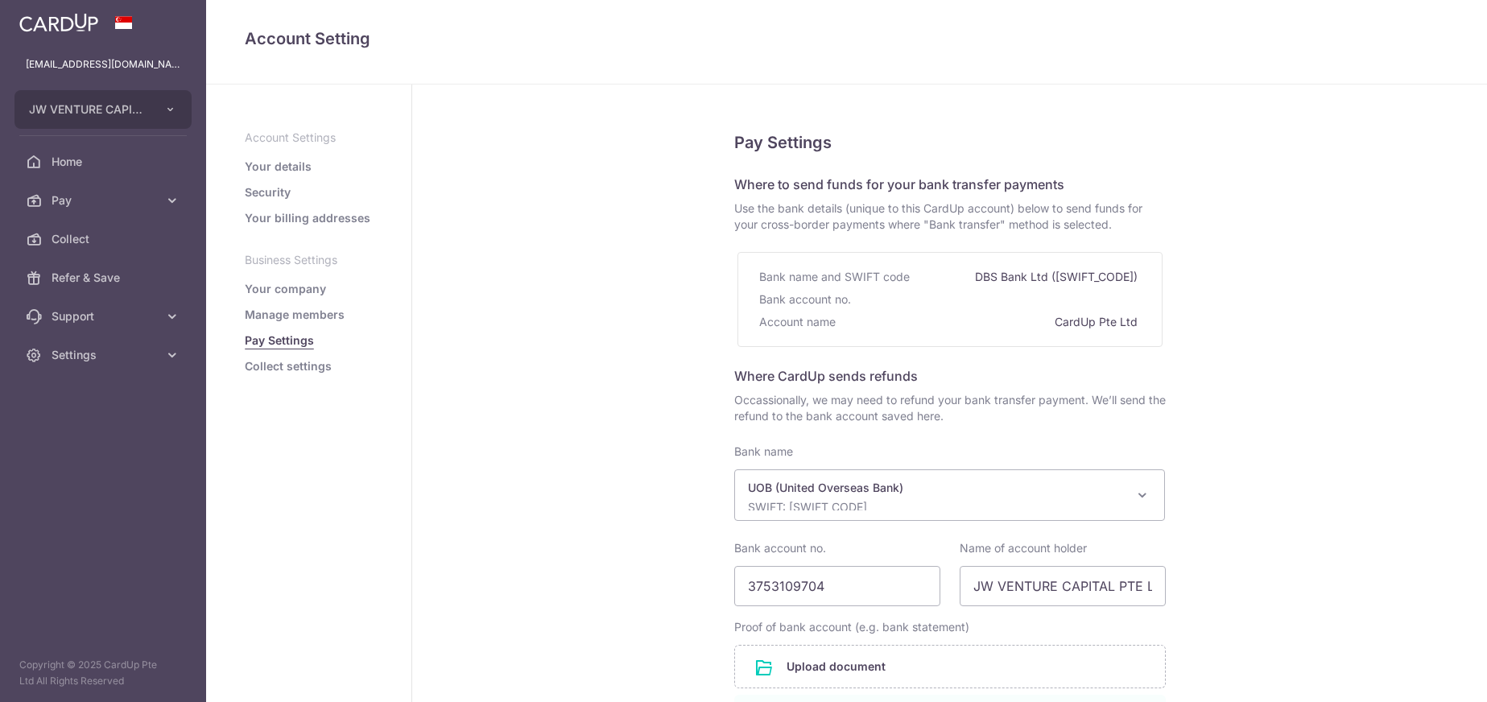
select select "18"
click at [299, 365] on link "Collect settings" at bounding box center [288, 366] width 87 height 16
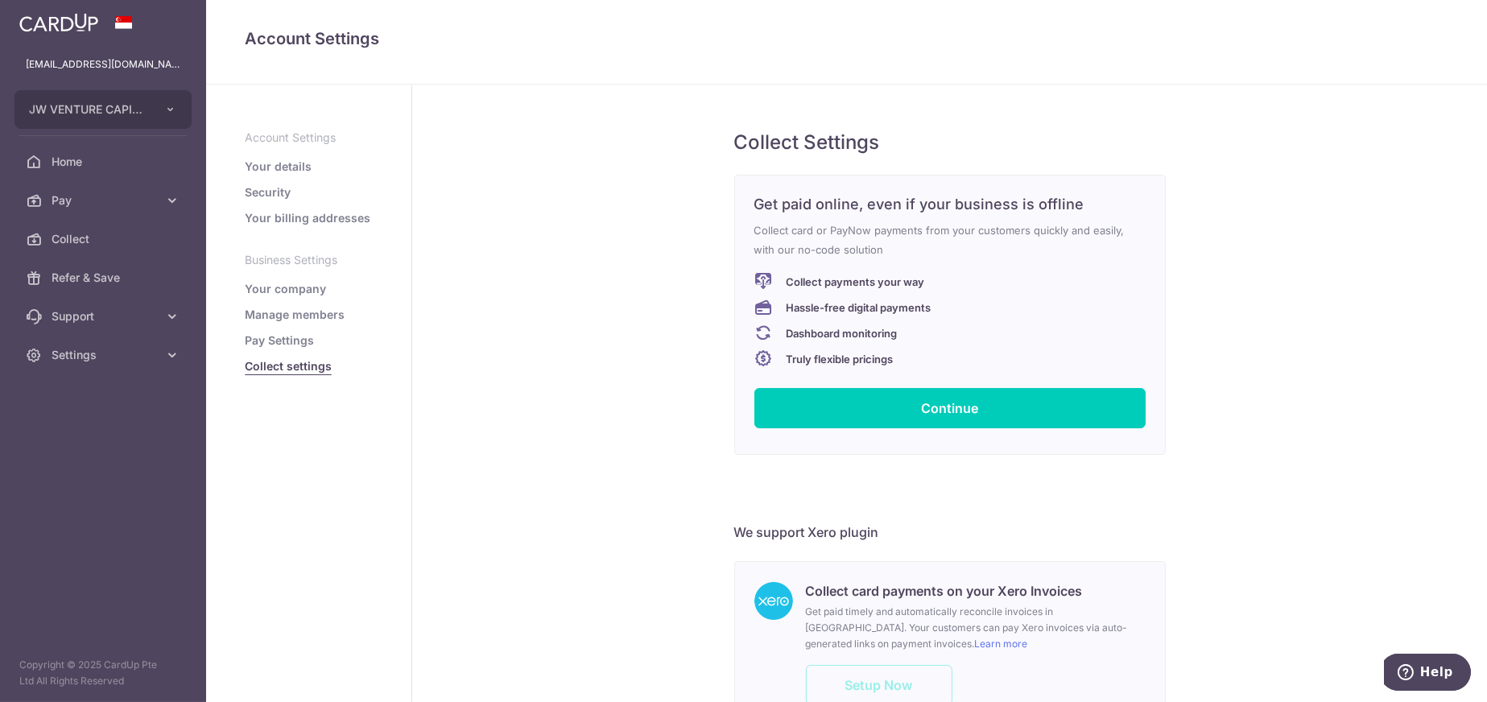
click at [274, 345] on link "Pay Settings" at bounding box center [279, 340] width 69 height 16
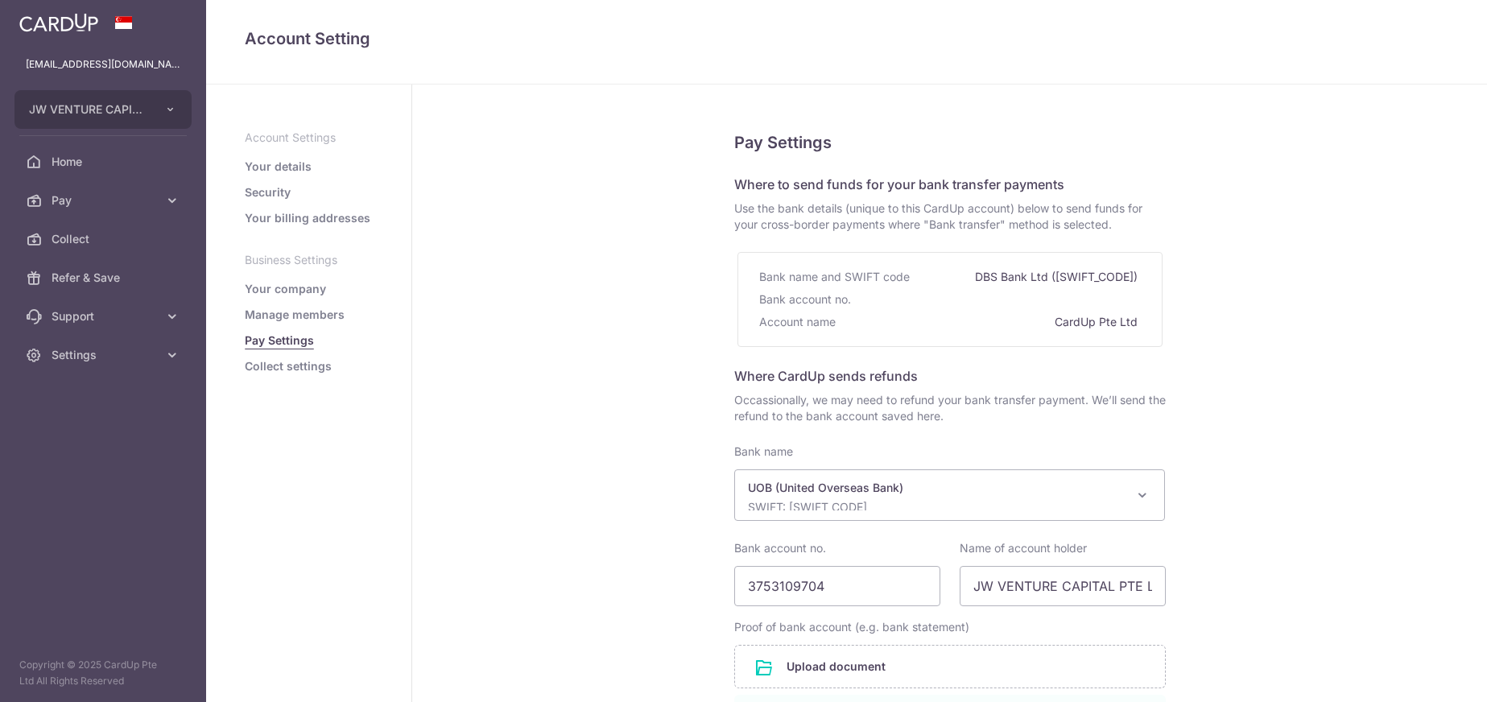
select select "18"
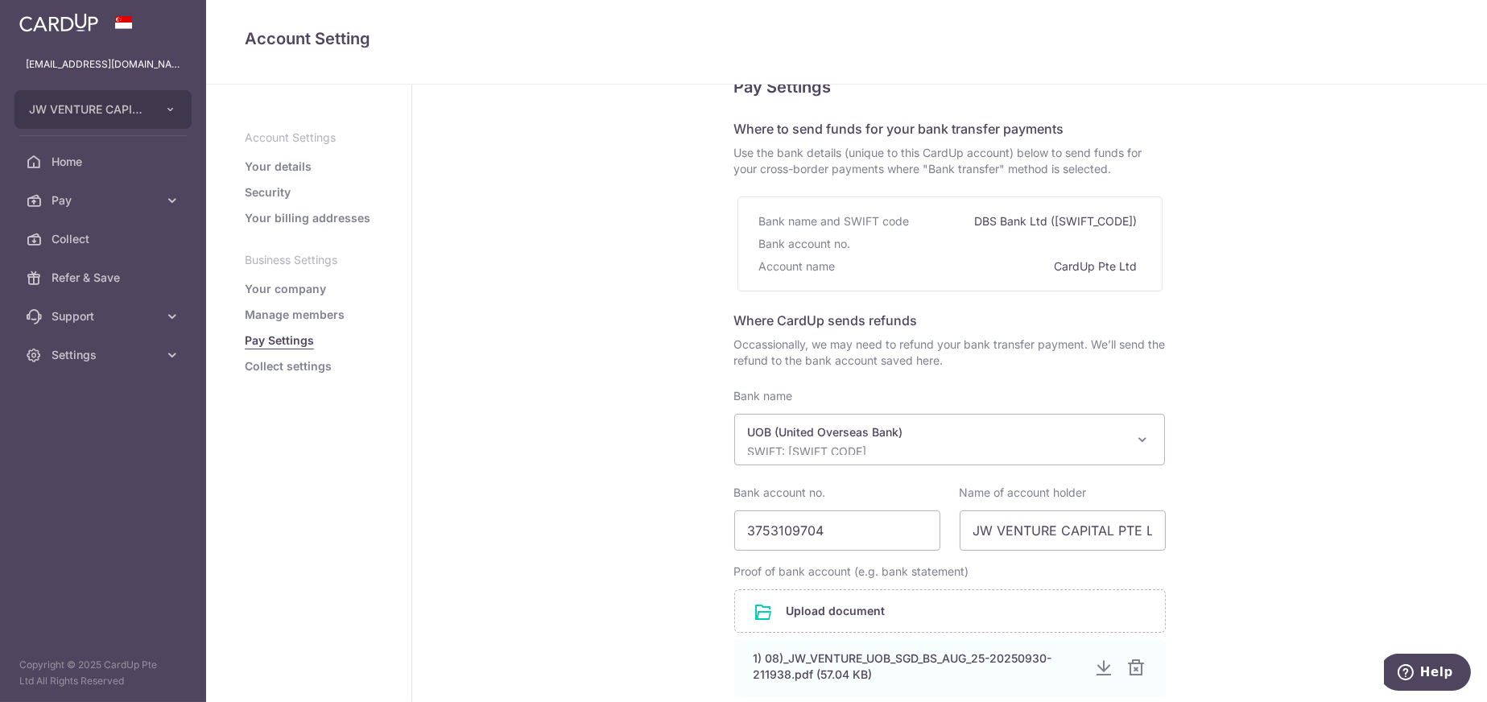
scroll to position [80, 0]
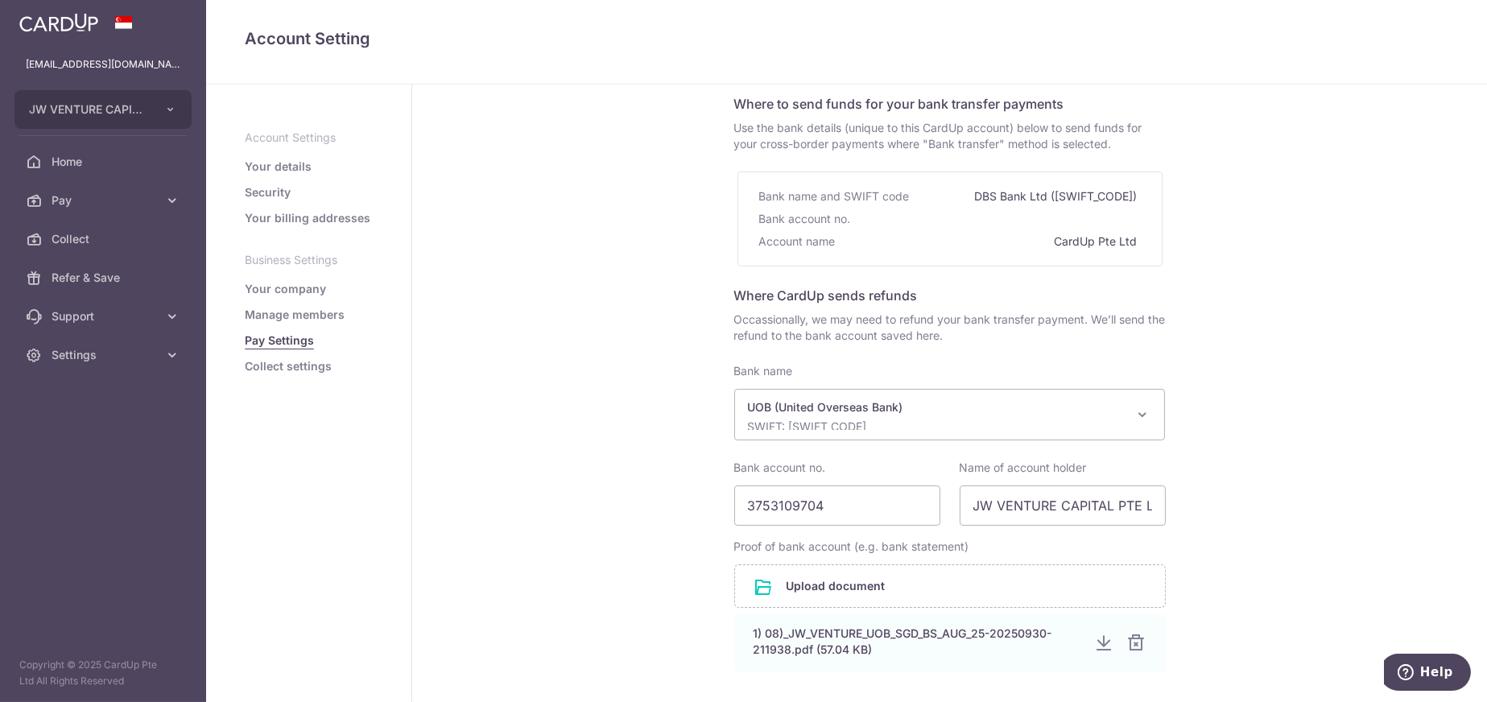
click at [274, 365] on link "Collect settings" at bounding box center [288, 366] width 87 height 16
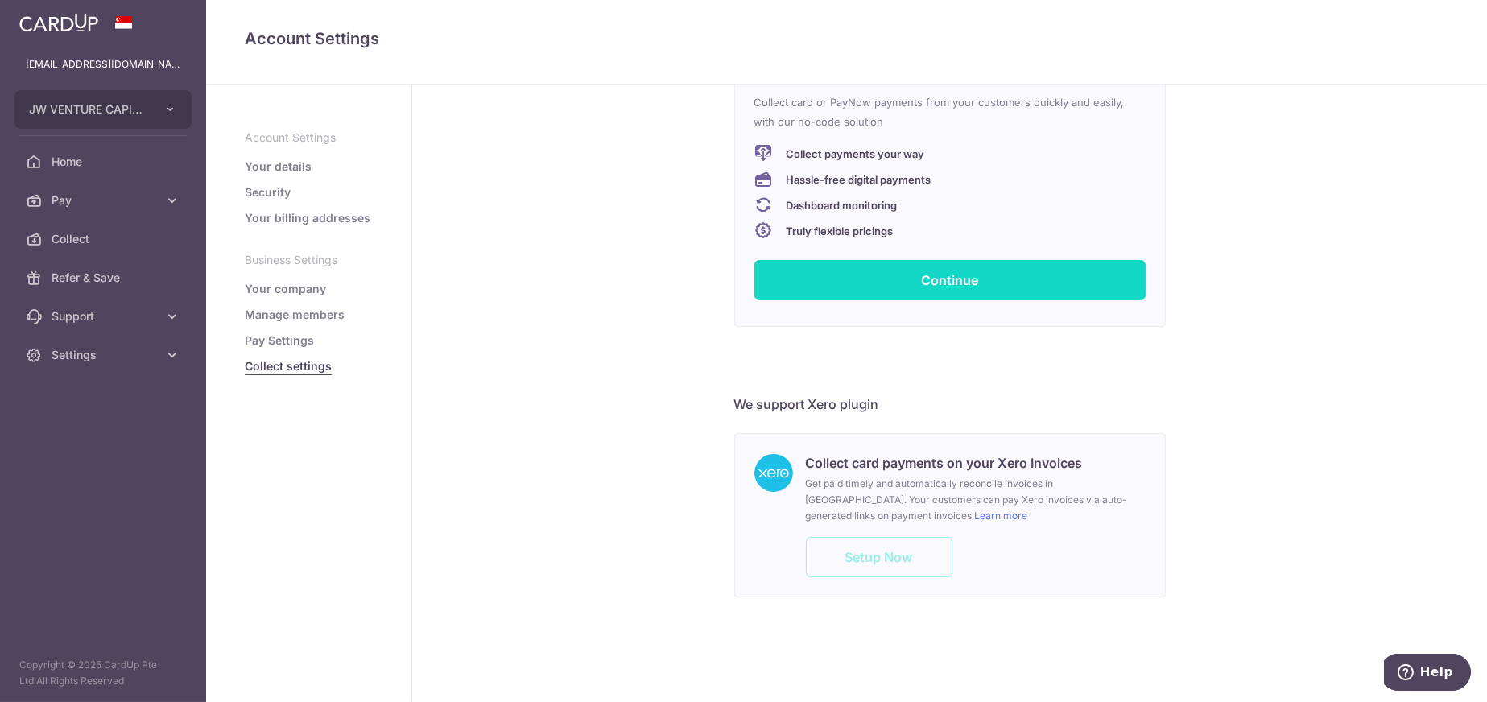
scroll to position [130, 0]
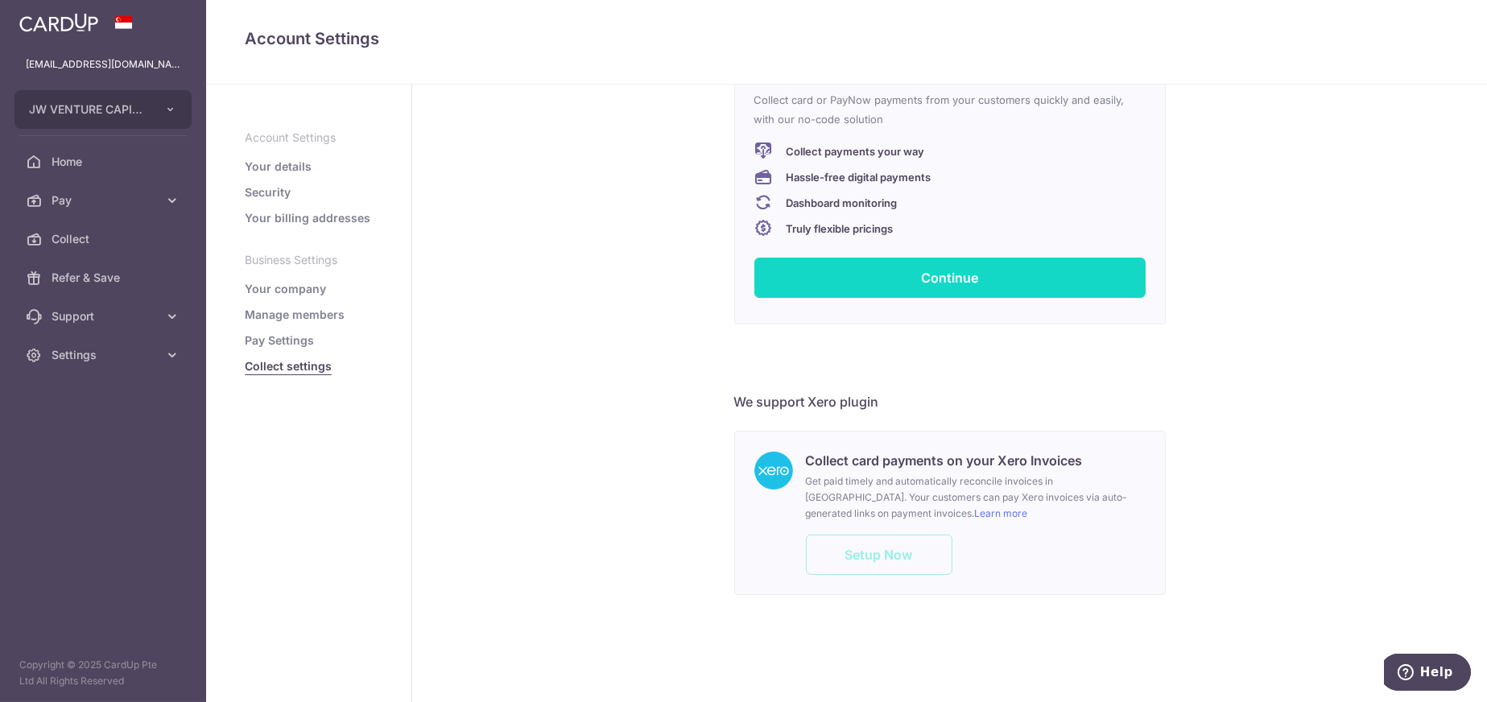
click at [920, 292] on link "Continue" at bounding box center [949, 278] width 391 height 40
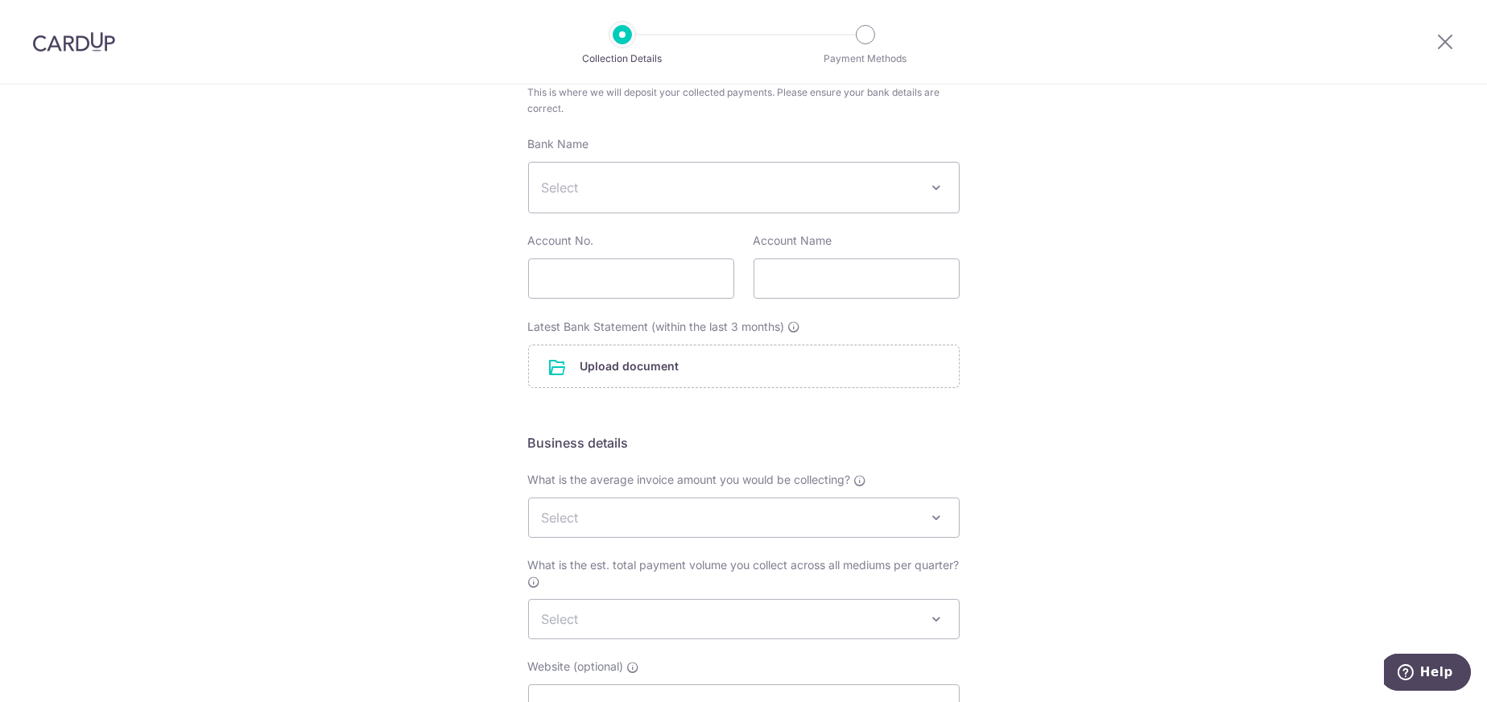
scroll to position [161, 0]
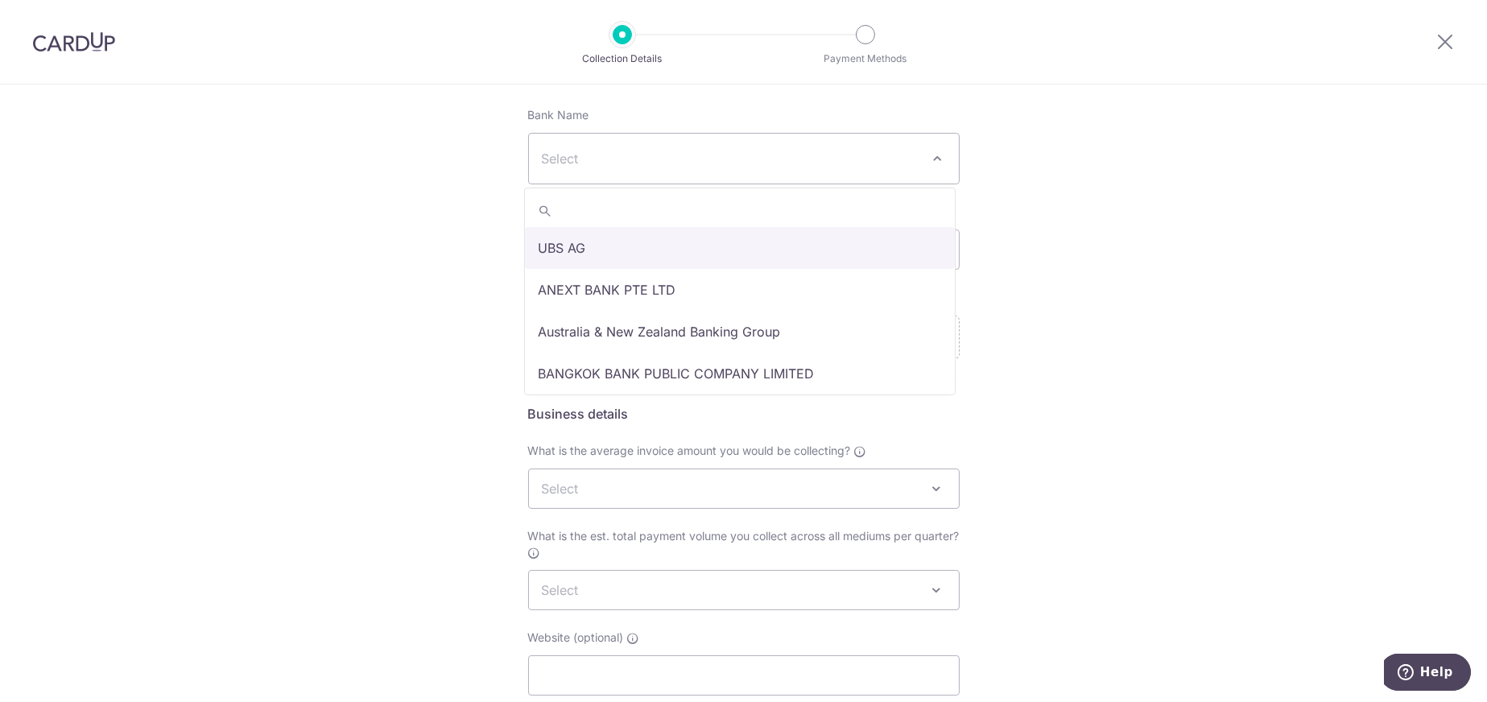
click at [938, 167] on span "Select" at bounding box center [743, 159] width 431 height 52
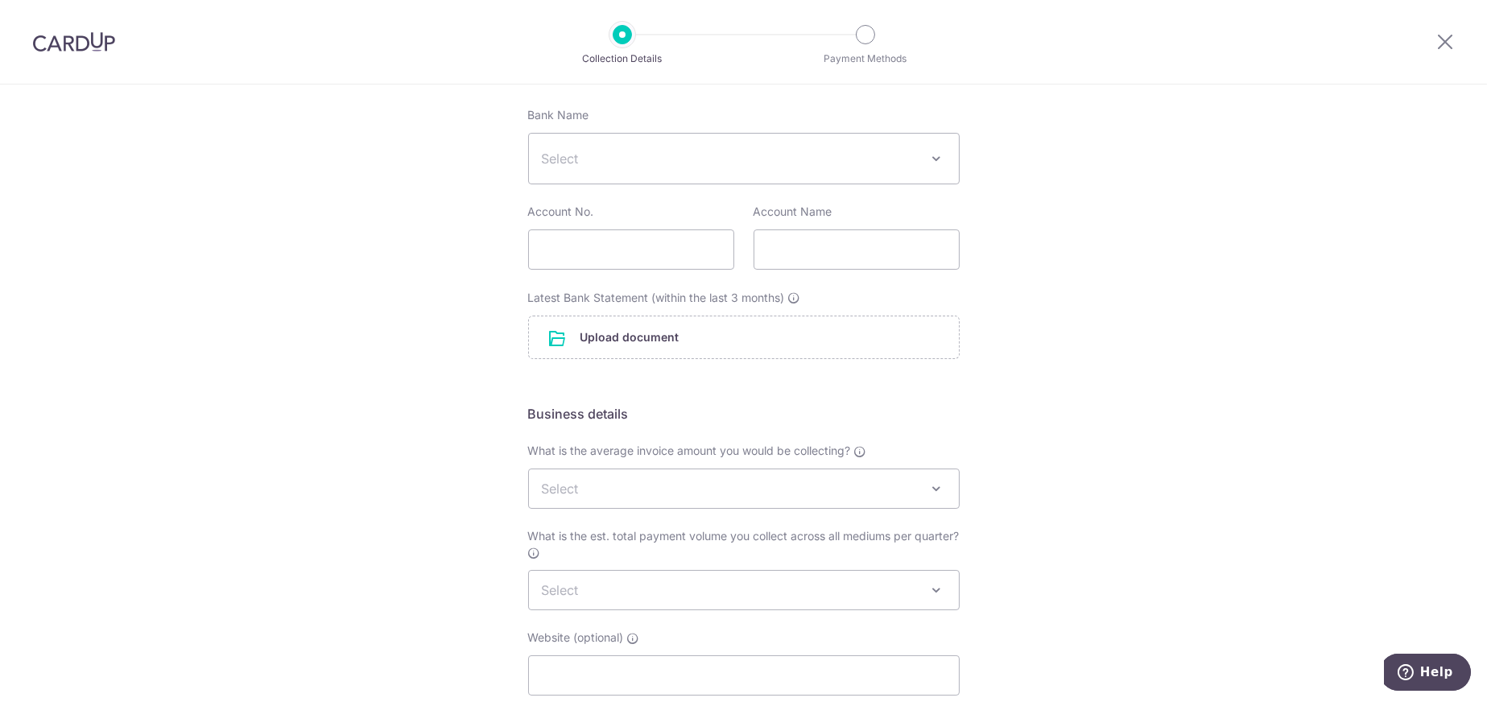
click at [1128, 196] on div "Setup Collection Details Where do you want to get paid? This is where we will d…" at bounding box center [743, 400] width 1487 height 952
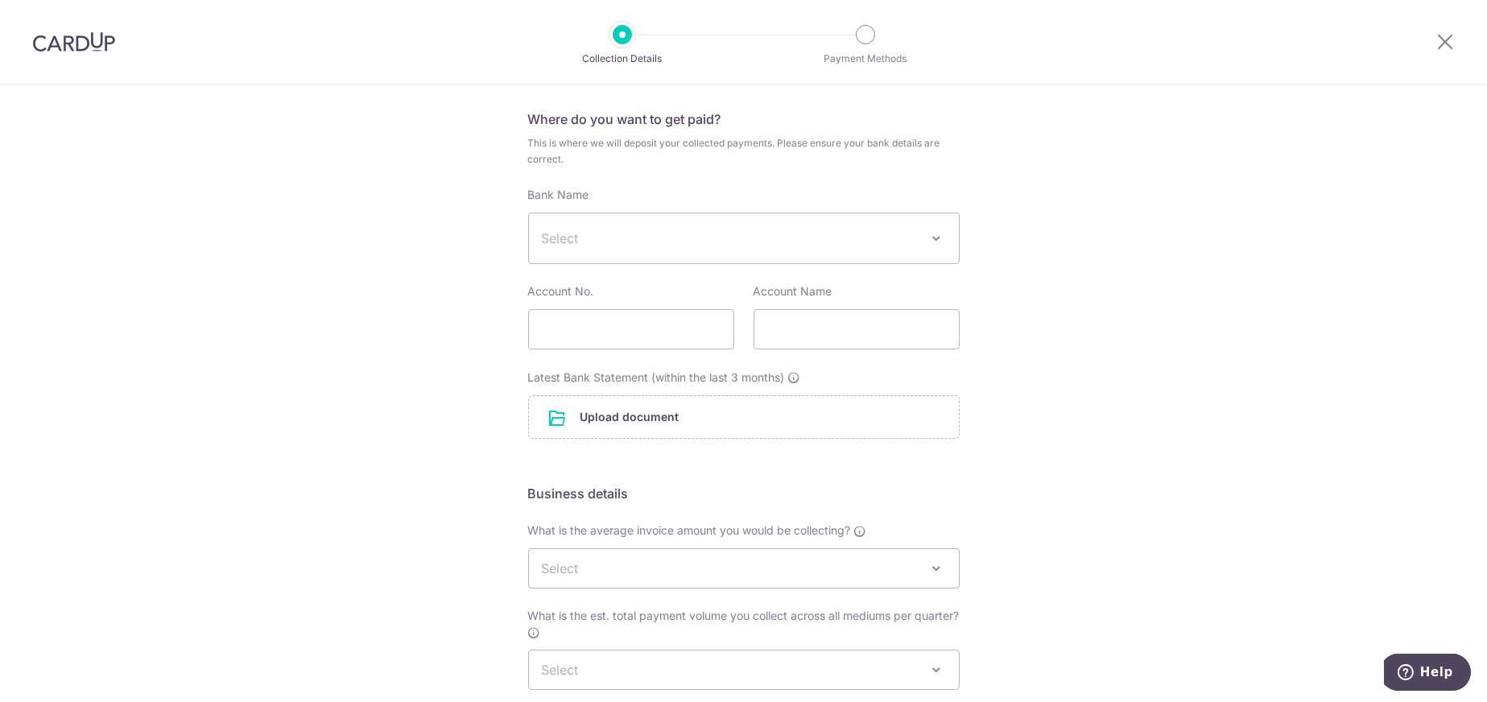
scroll to position [0, 0]
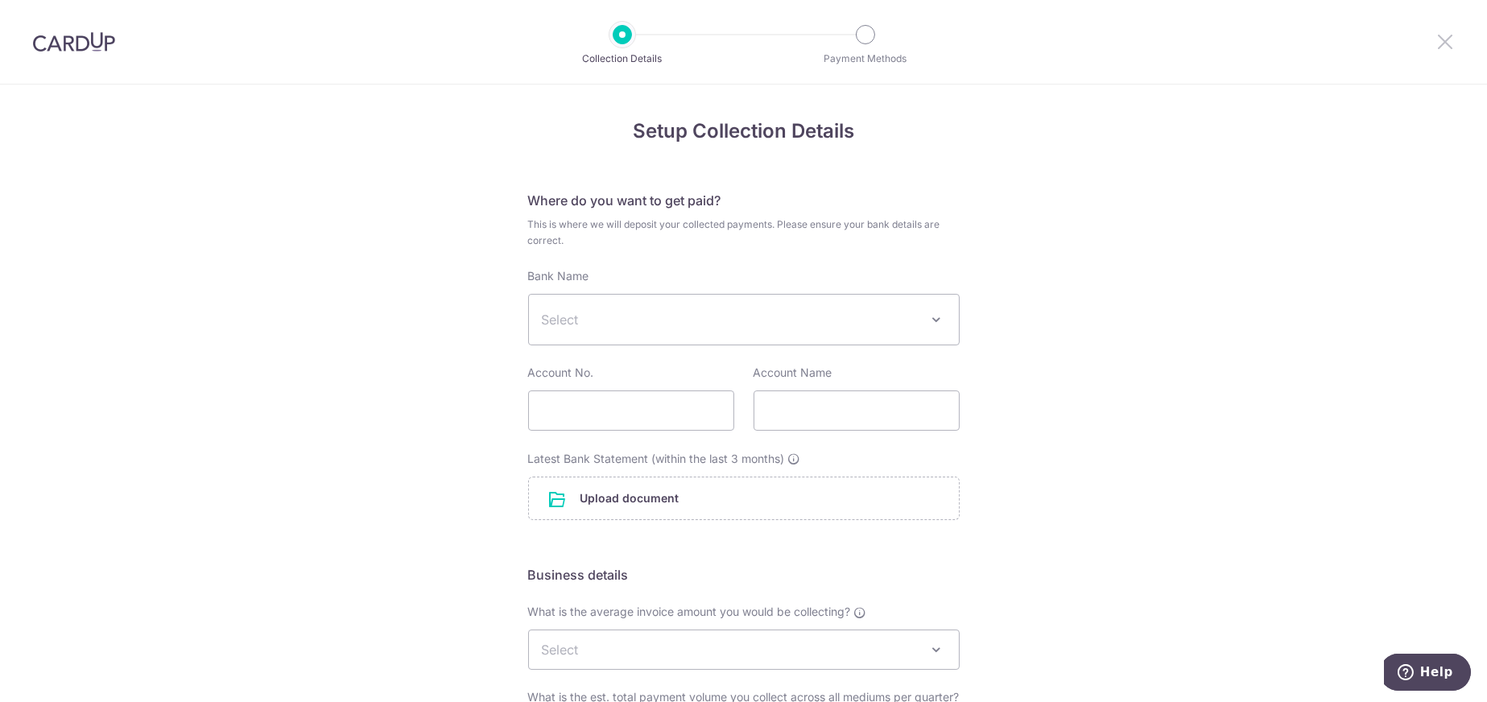
click at [1449, 43] on icon at bounding box center [1444, 41] width 19 height 20
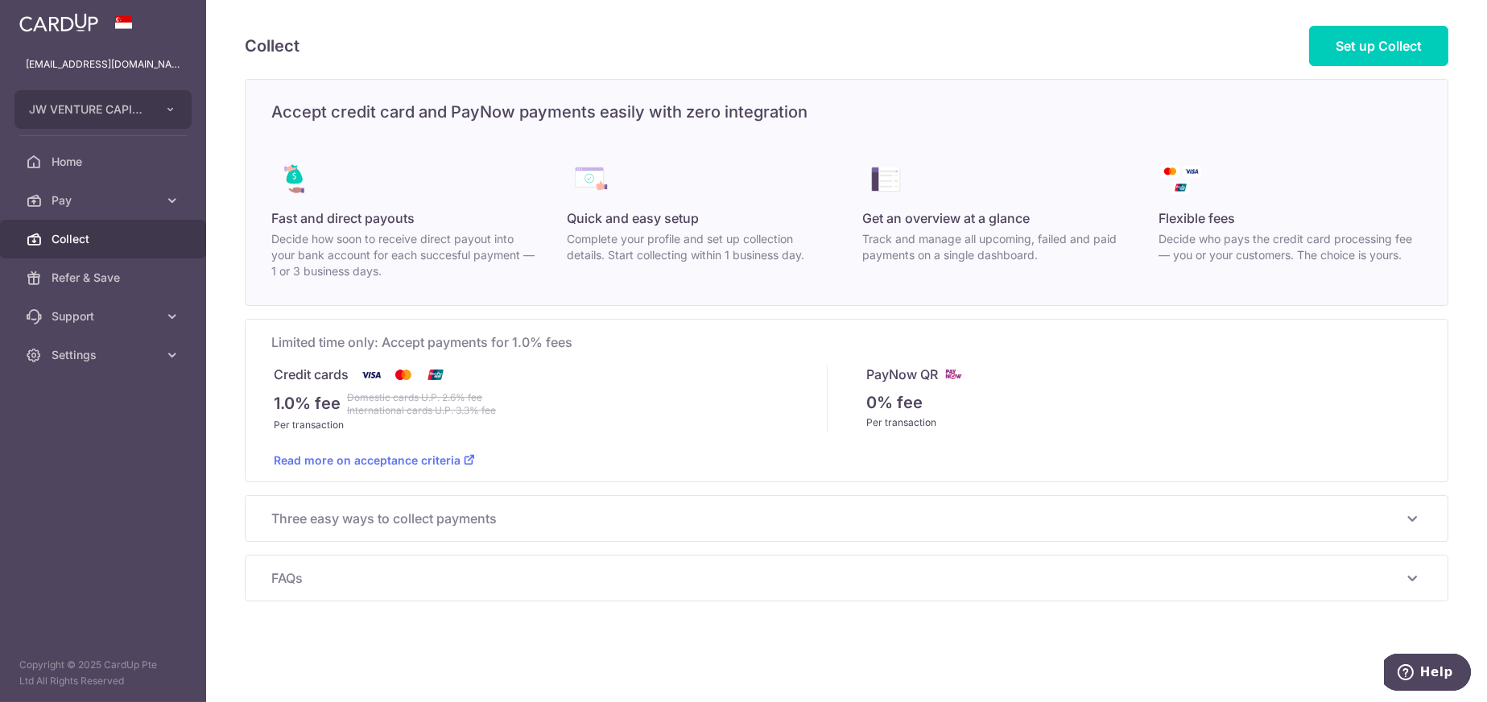
click at [52, 237] on span "Collect" at bounding box center [105, 239] width 106 height 16
click at [67, 285] on link "Refer & Save" at bounding box center [103, 277] width 206 height 39
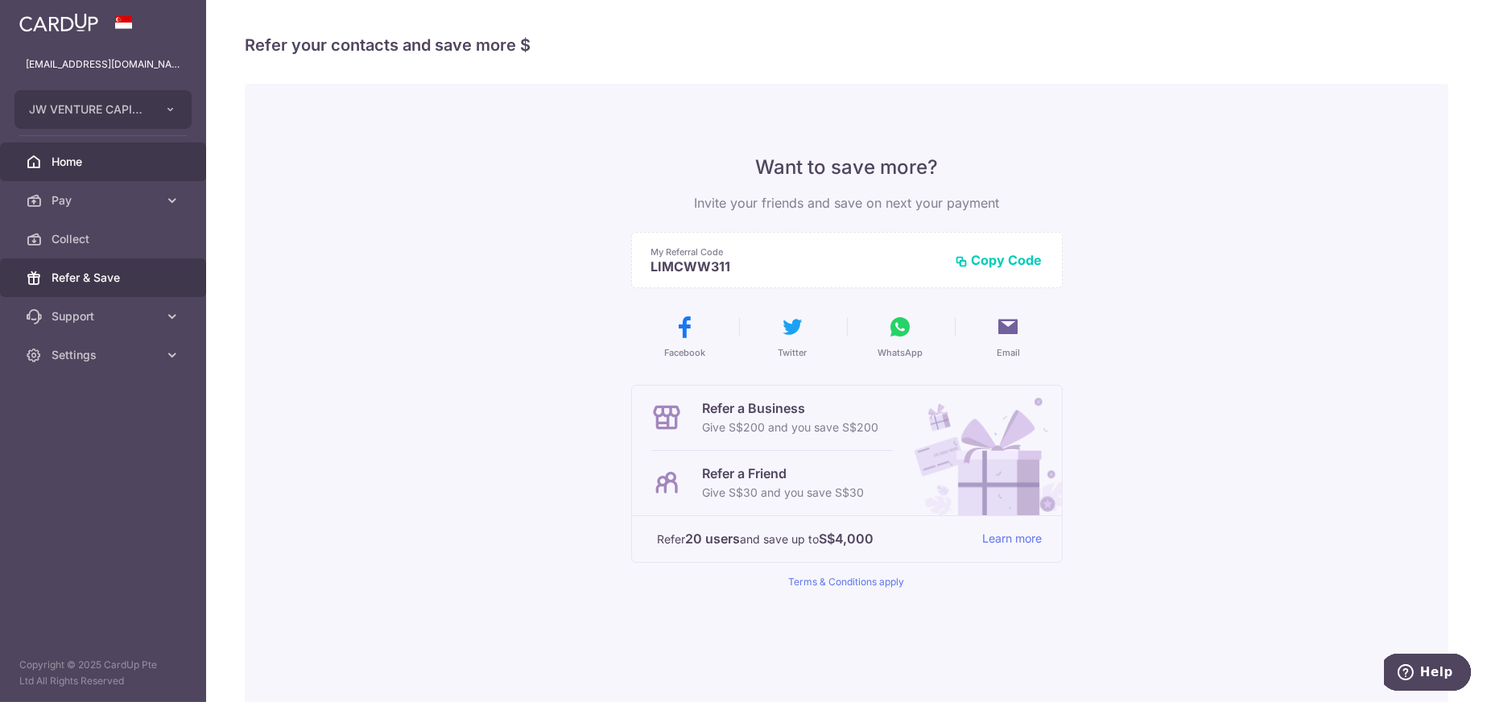
click at [63, 163] on span "Home" at bounding box center [105, 162] width 106 height 16
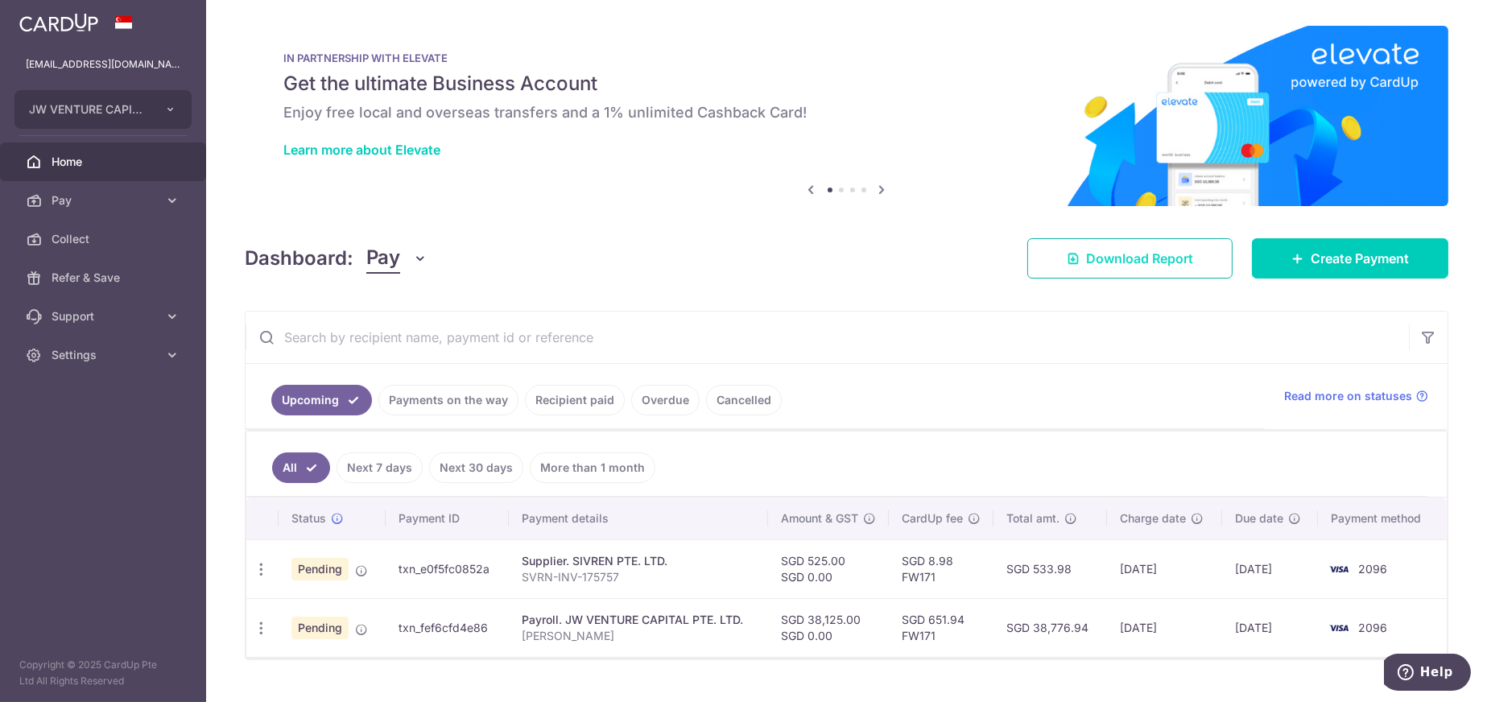
click at [1145, 257] on span "Download Report" at bounding box center [1139, 258] width 107 height 19
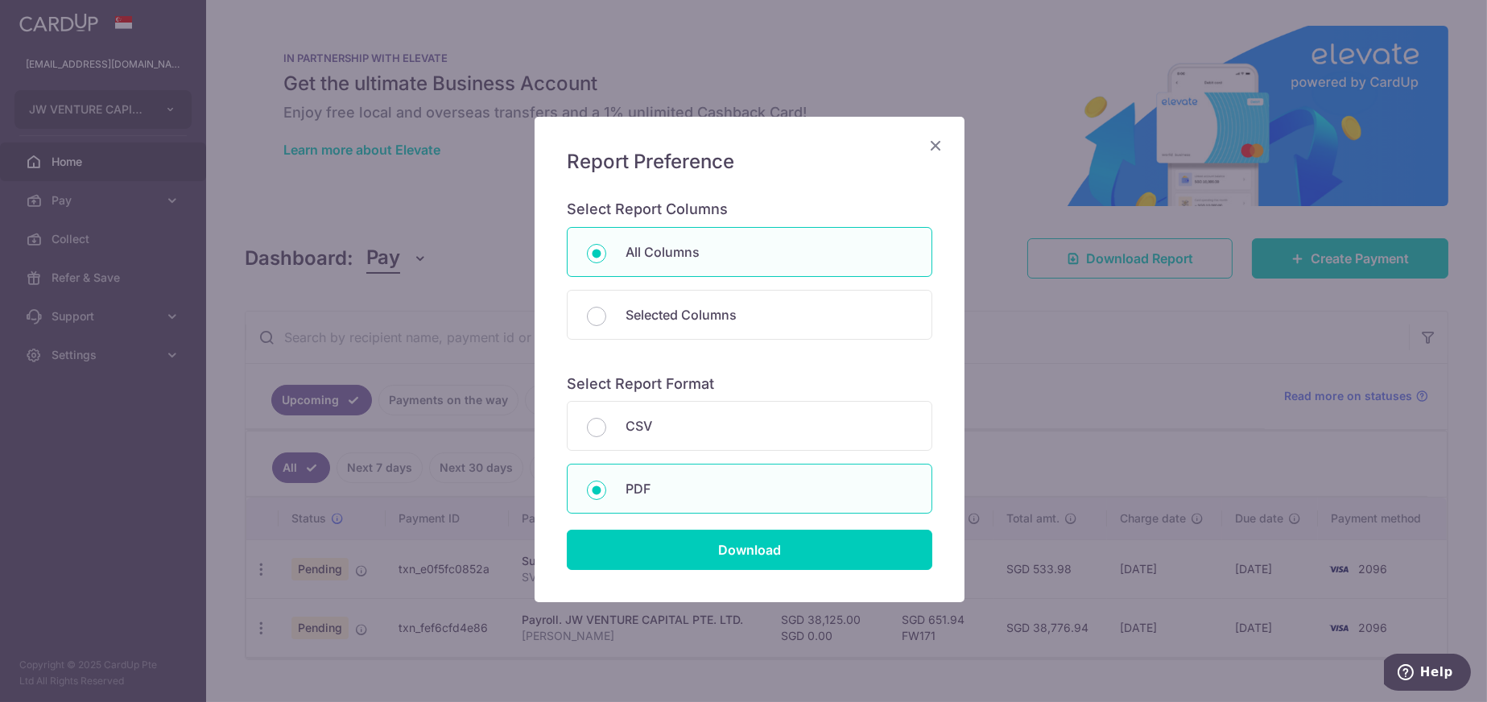
scroll to position [16, 0]
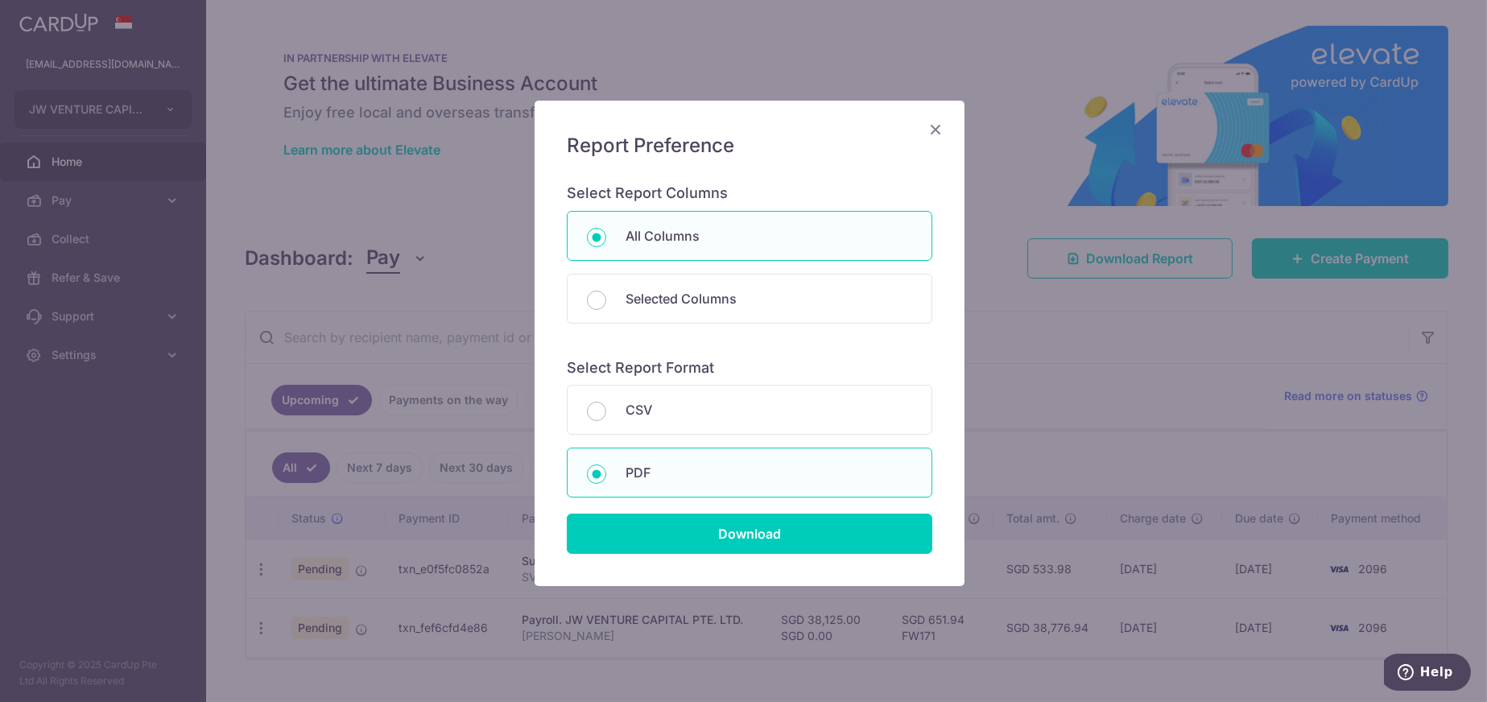
click at [926, 127] on icon "Close" at bounding box center [935, 129] width 19 height 20
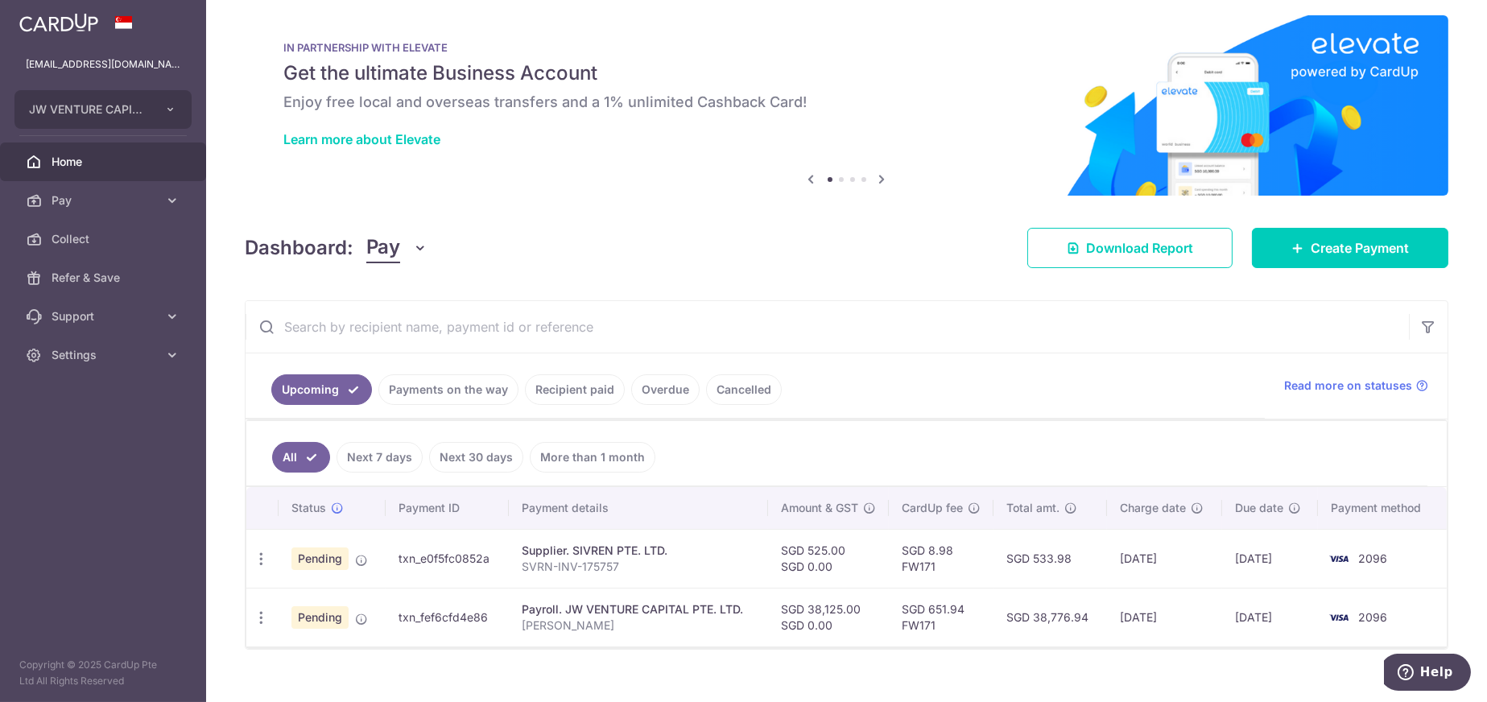
scroll to position [0, 0]
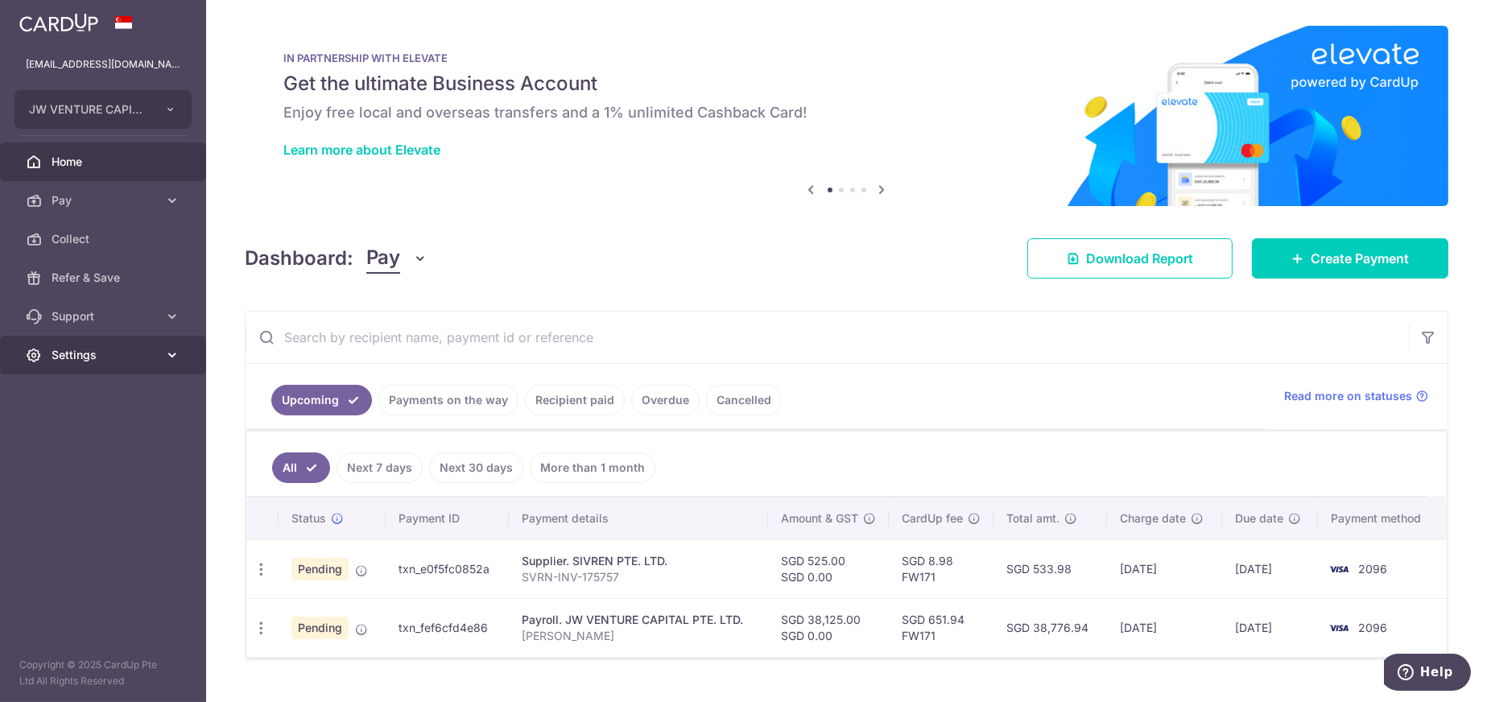
click at [141, 360] on span "Settings" at bounding box center [105, 355] width 106 height 16
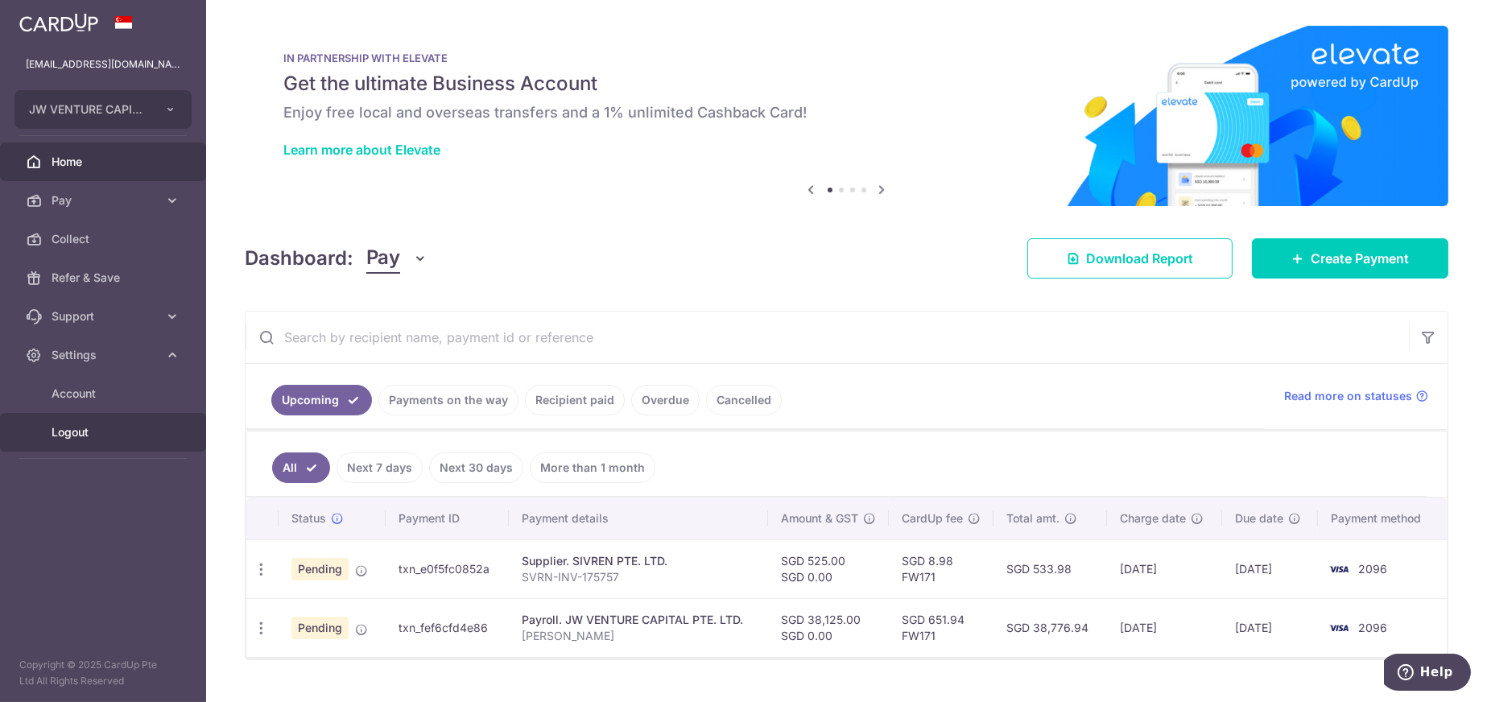
click at [96, 434] on span "Logout" at bounding box center [105, 432] width 106 height 16
